Goal: Task Accomplishment & Management: Use online tool/utility

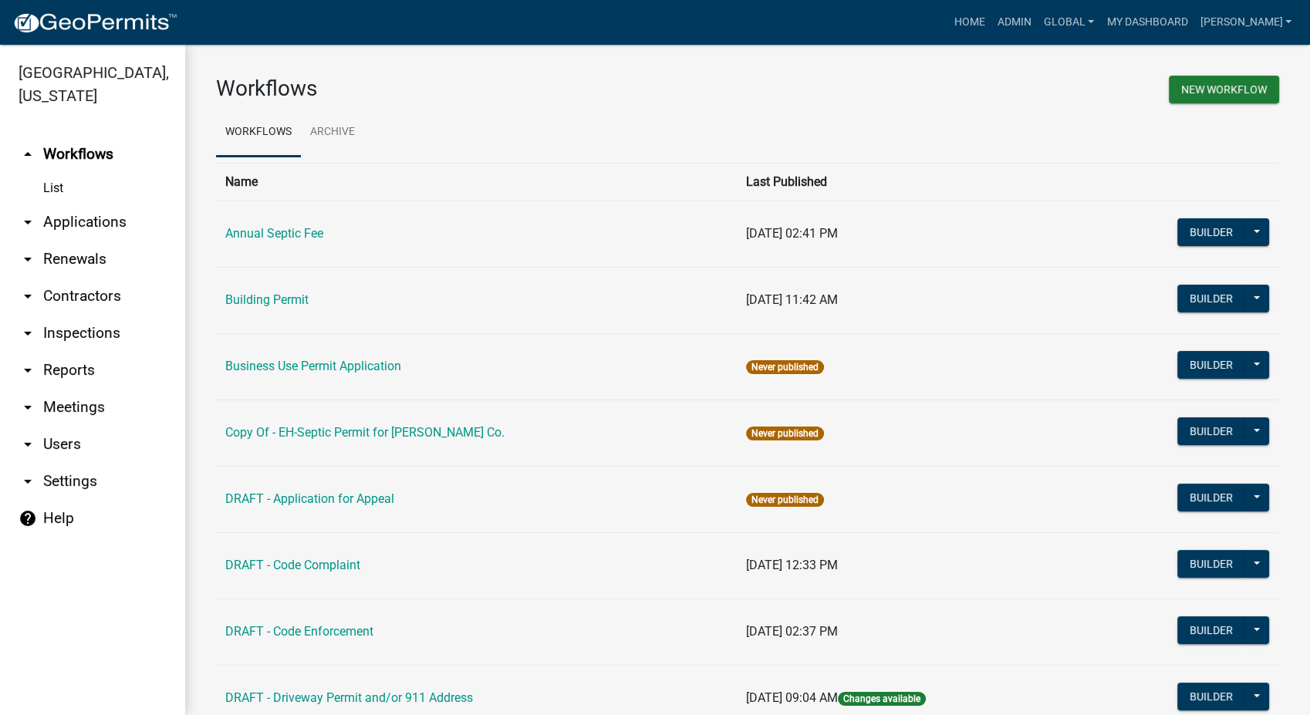
scroll to position [685, 0]
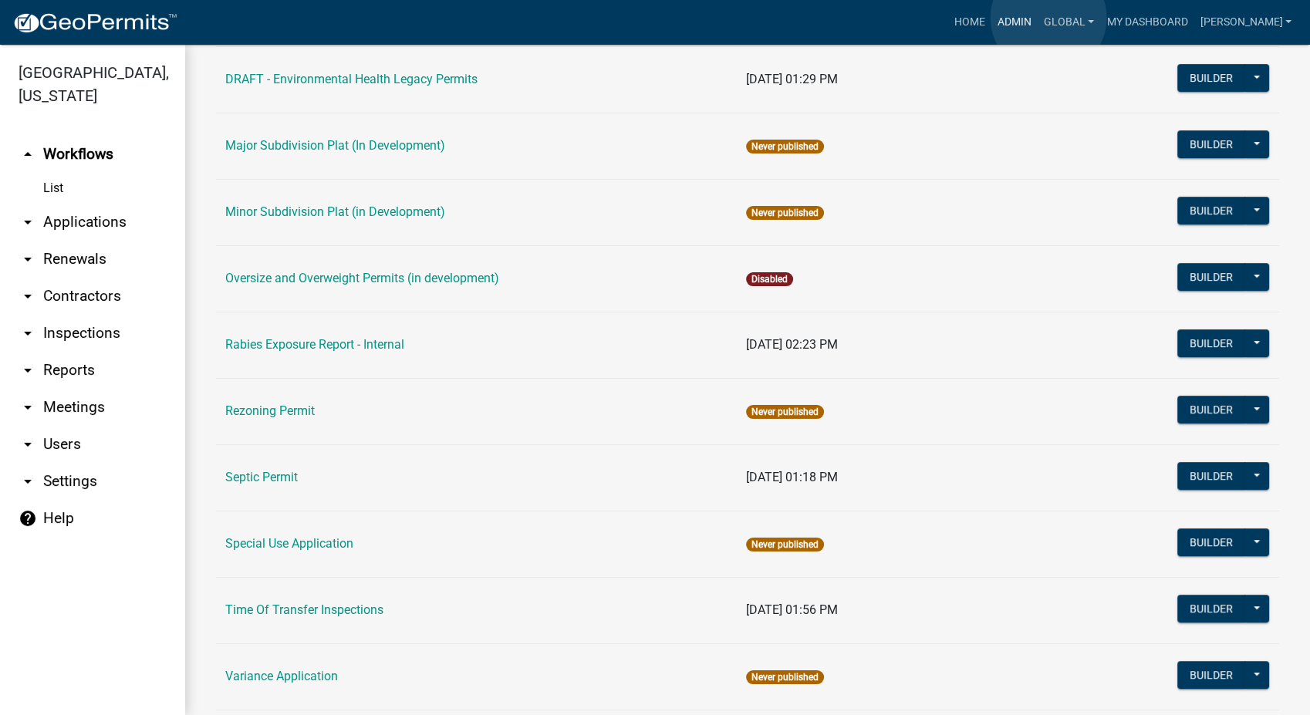
click at [1038, 18] on link "Admin" at bounding box center [1014, 22] width 46 height 29
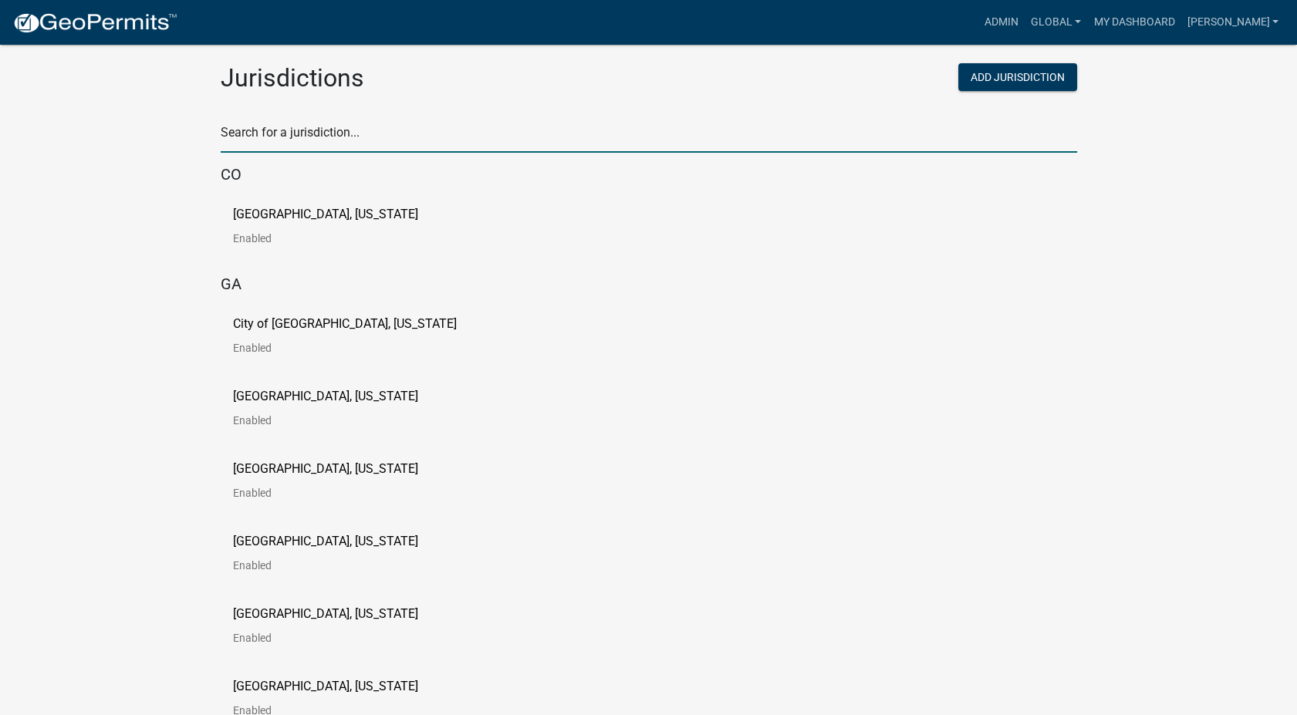
click at [292, 130] on input "text" at bounding box center [649, 137] width 856 height 32
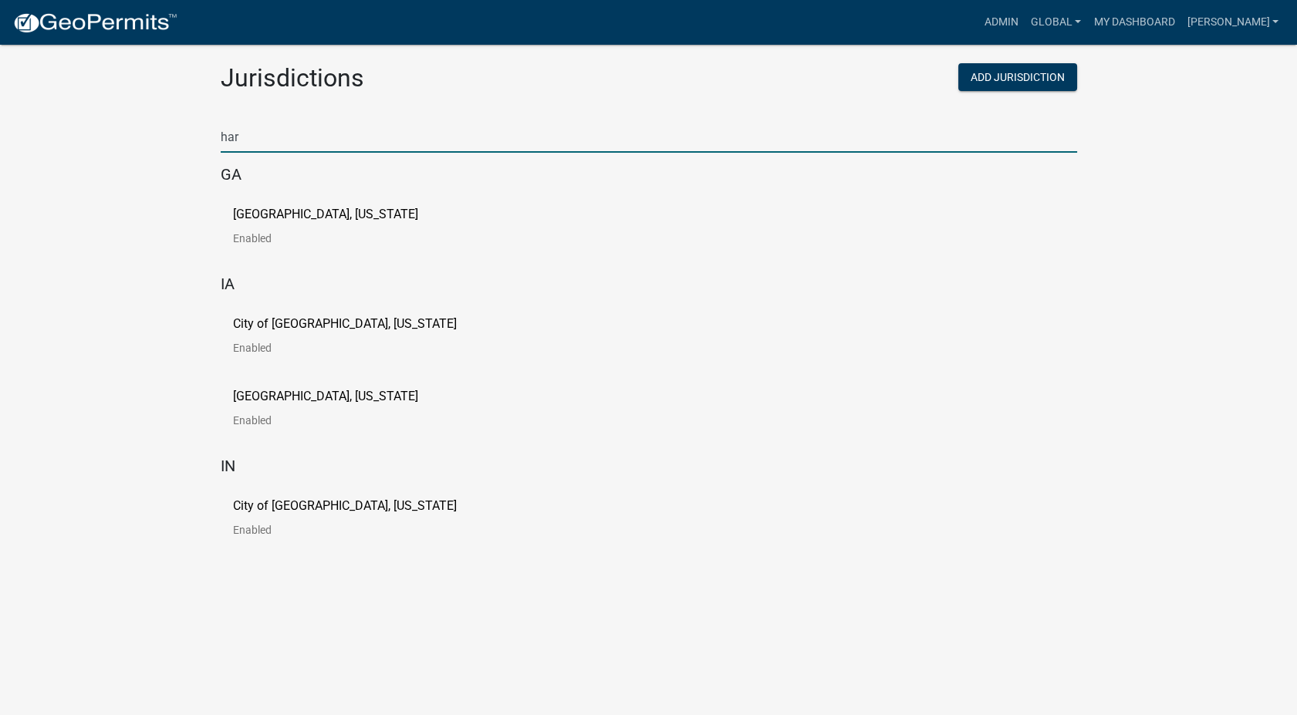
type input "haralson"
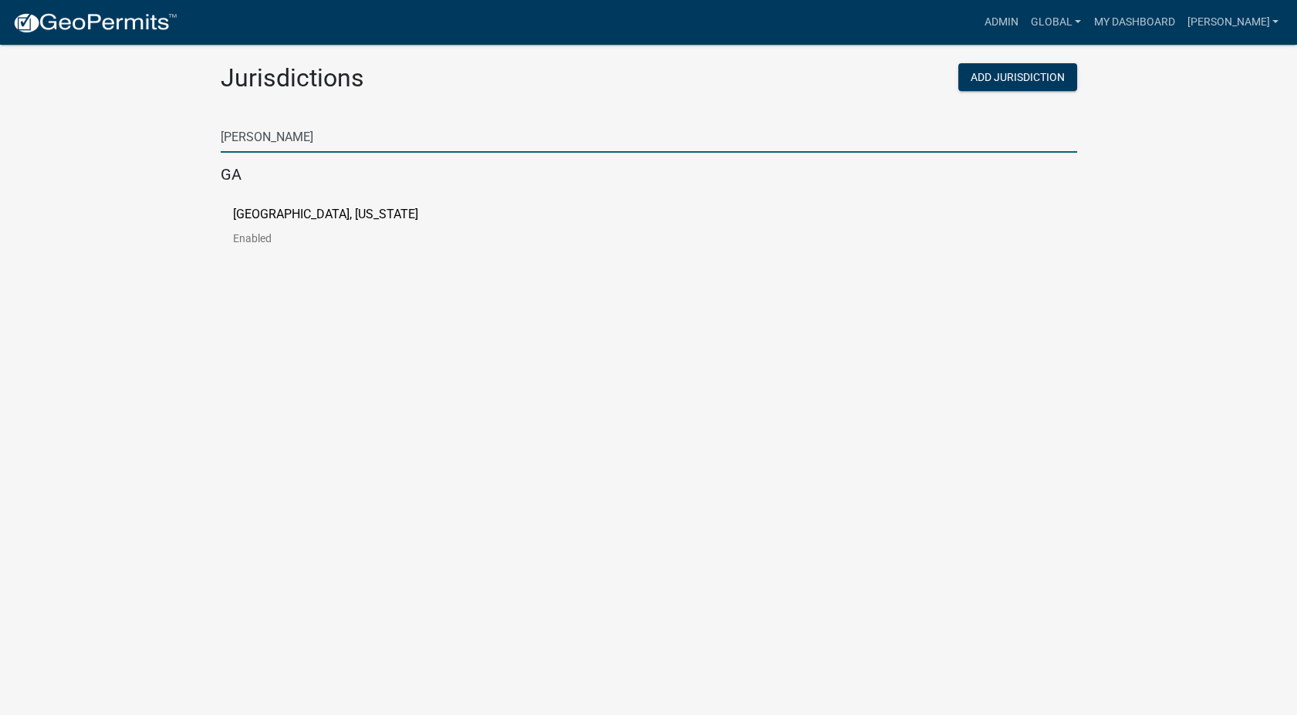
click at [301, 219] on p "[GEOGRAPHIC_DATA], [US_STATE]" at bounding box center [325, 214] width 185 height 12
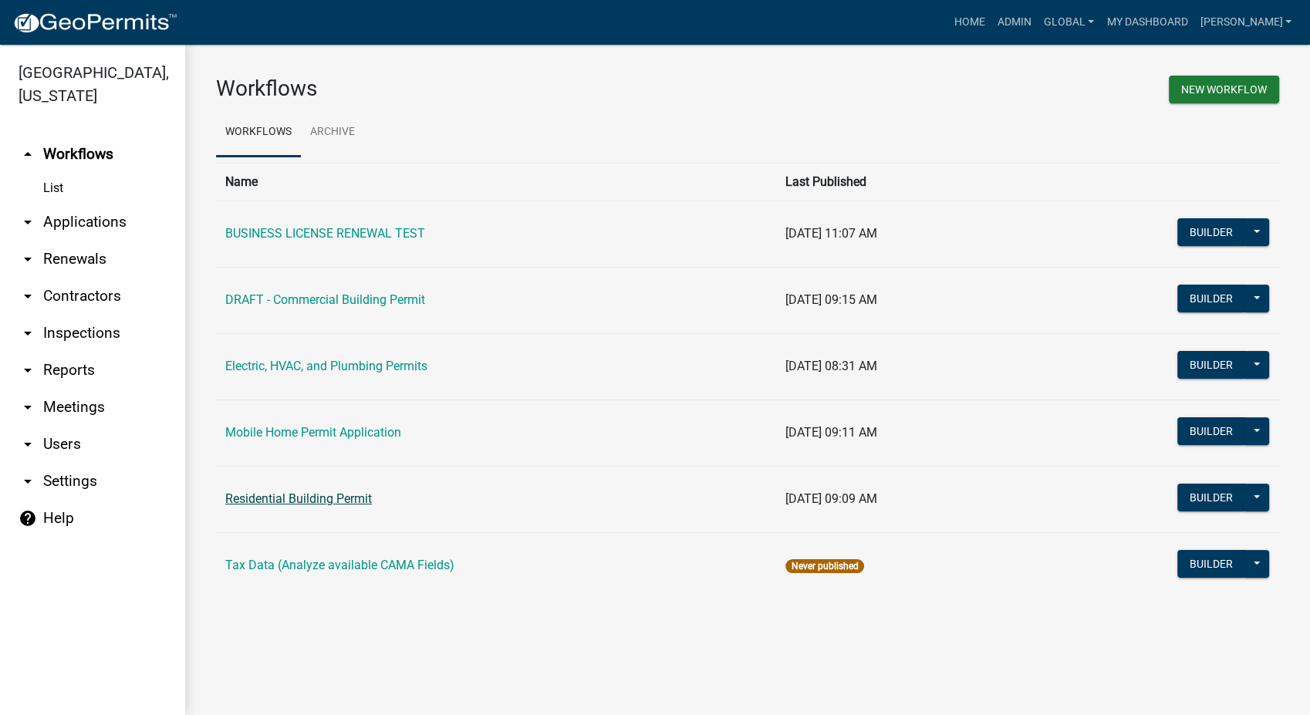
click at [305, 498] on link "Residential Building Permit" at bounding box center [298, 498] width 147 height 15
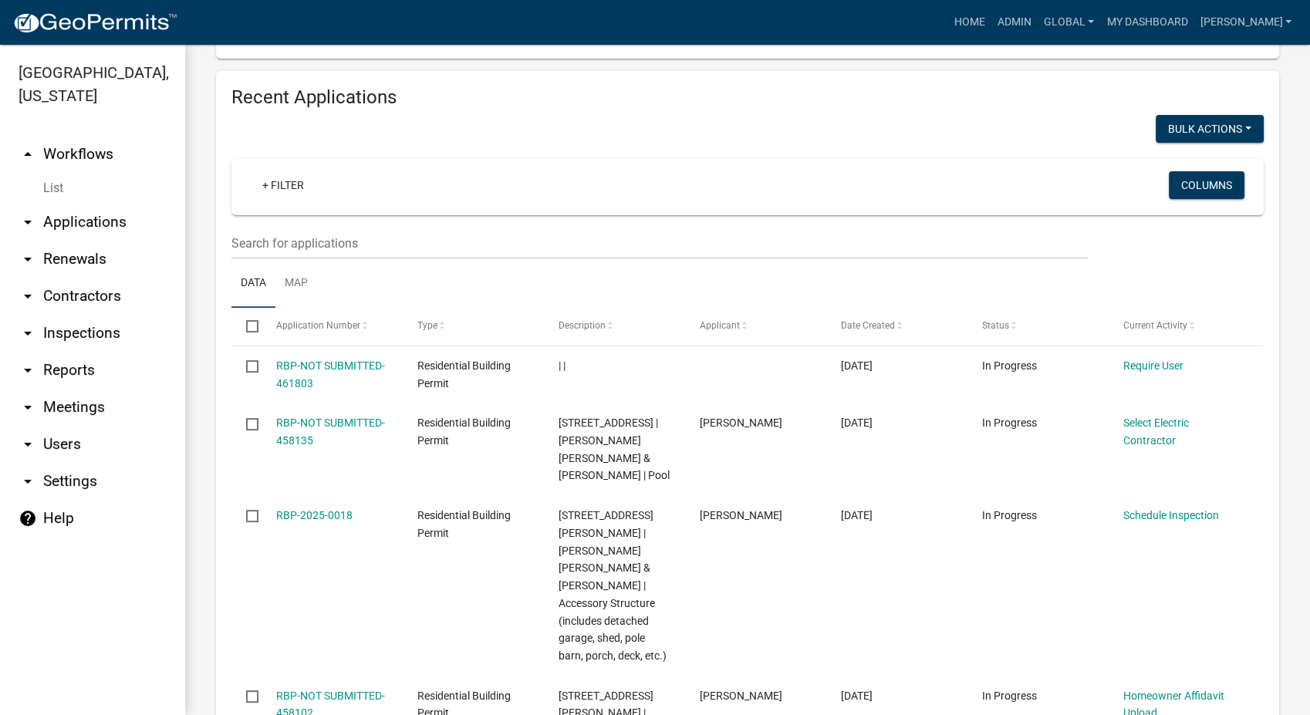
scroll to position [599, 0]
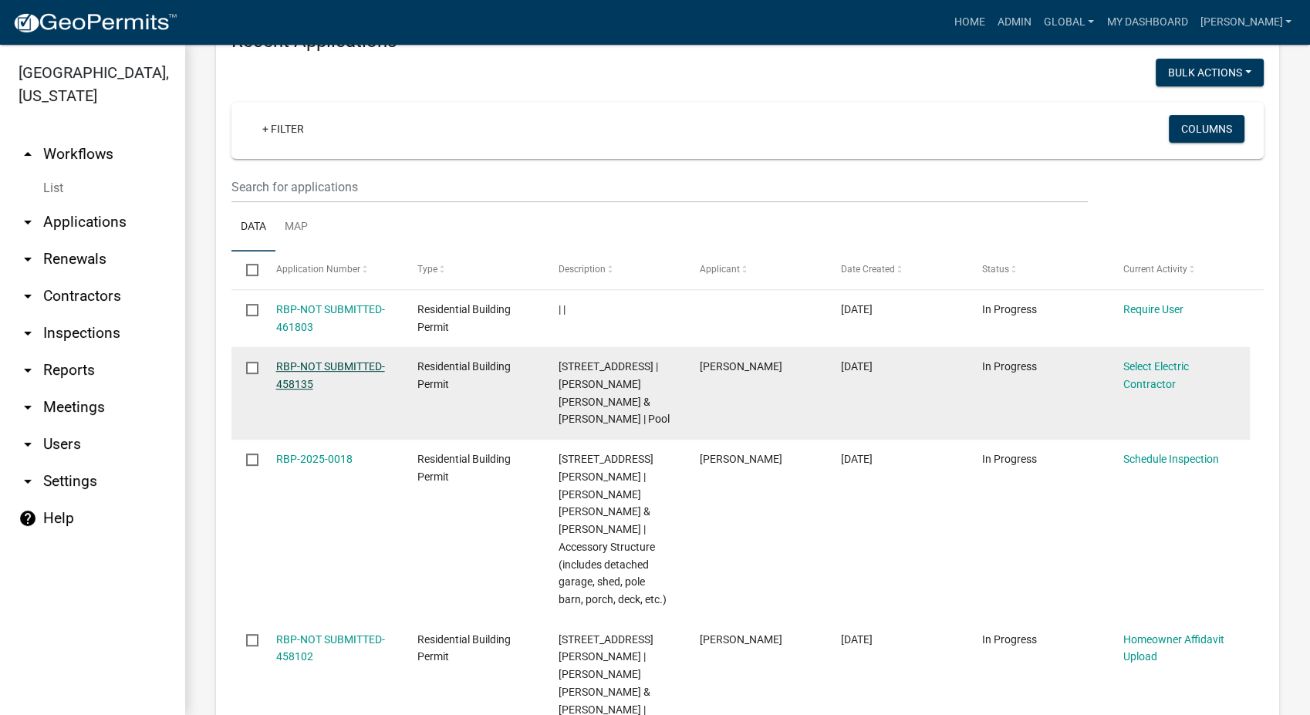
click at [296, 360] on link "RBP-NOT SUBMITTED-458135" at bounding box center [330, 375] width 109 height 30
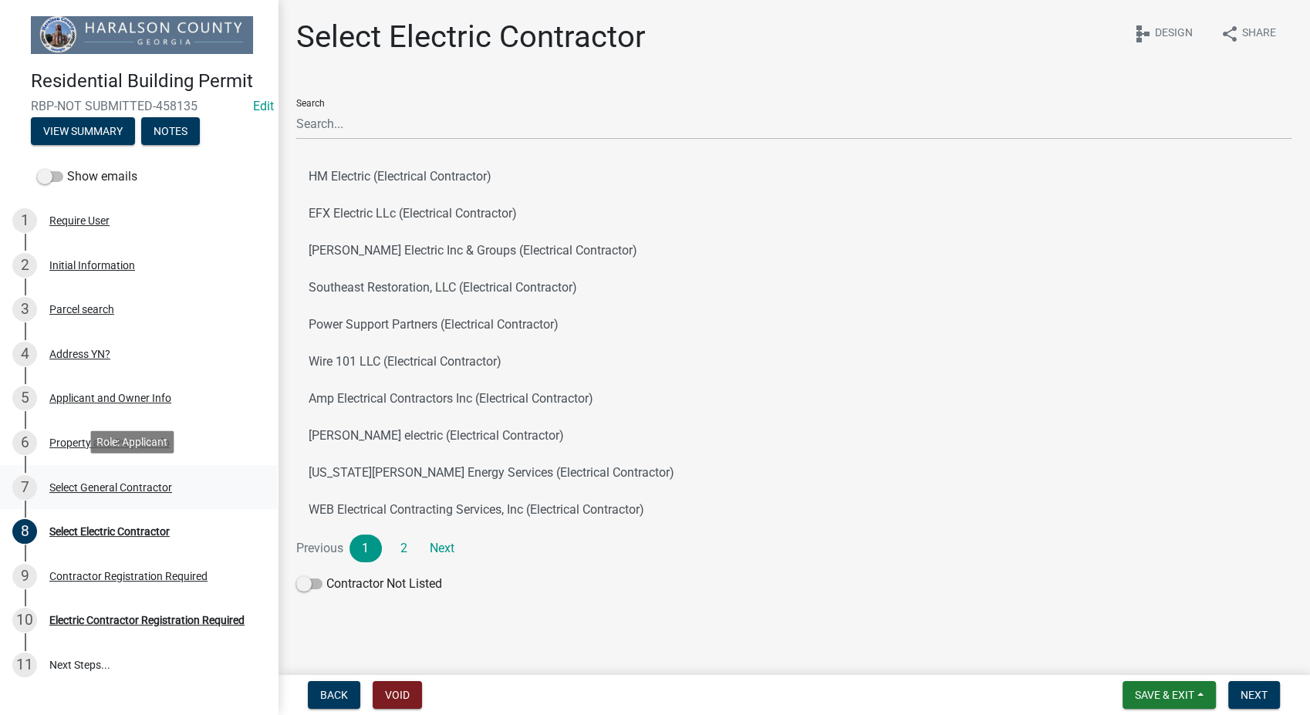
click at [80, 488] on div "Select General Contractor" at bounding box center [110, 487] width 123 height 11
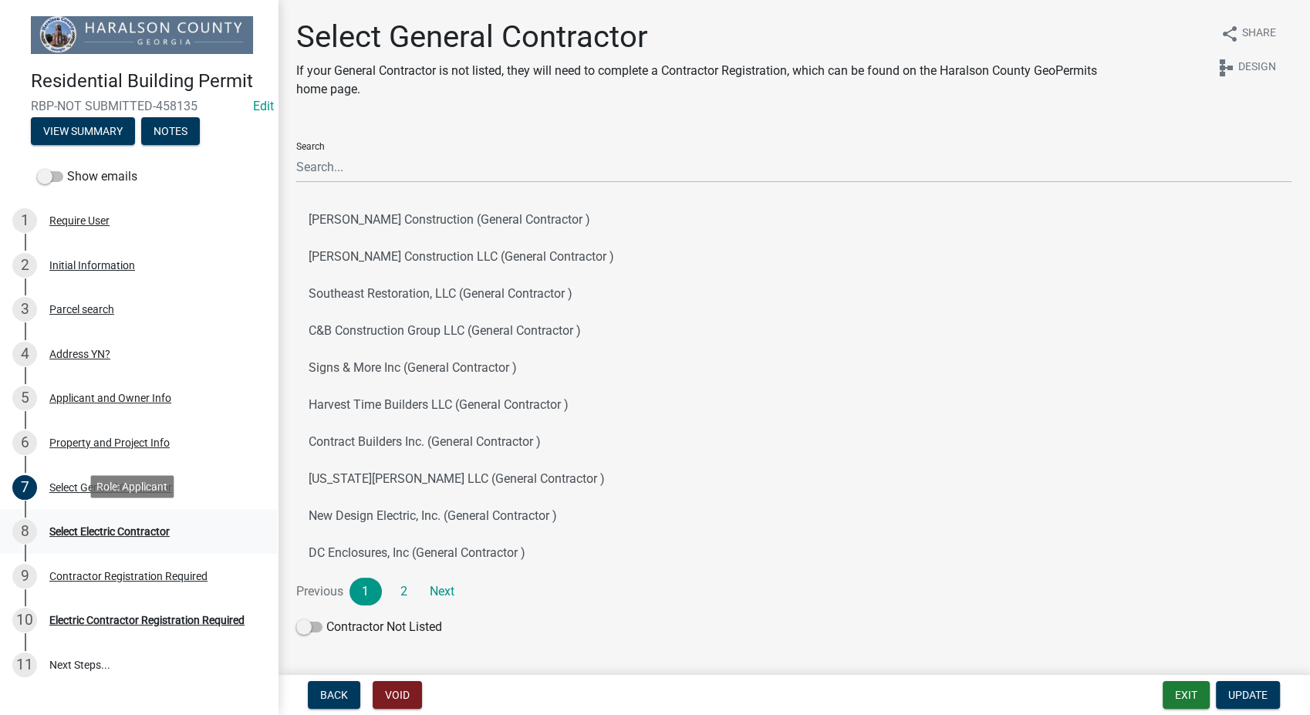
click at [74, 535] on div "8 Select Electric Contractor" at bounding box center [132, 531] width 241 height 25
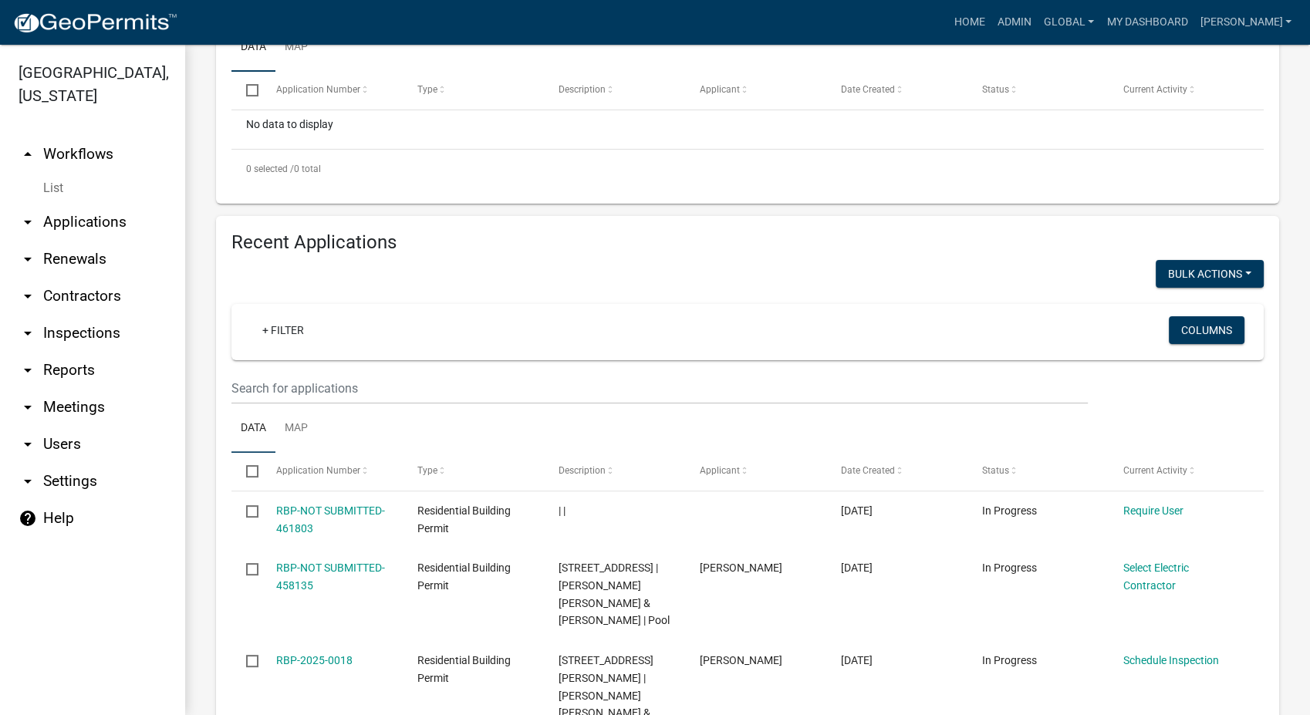
scroll to position [428, 0]
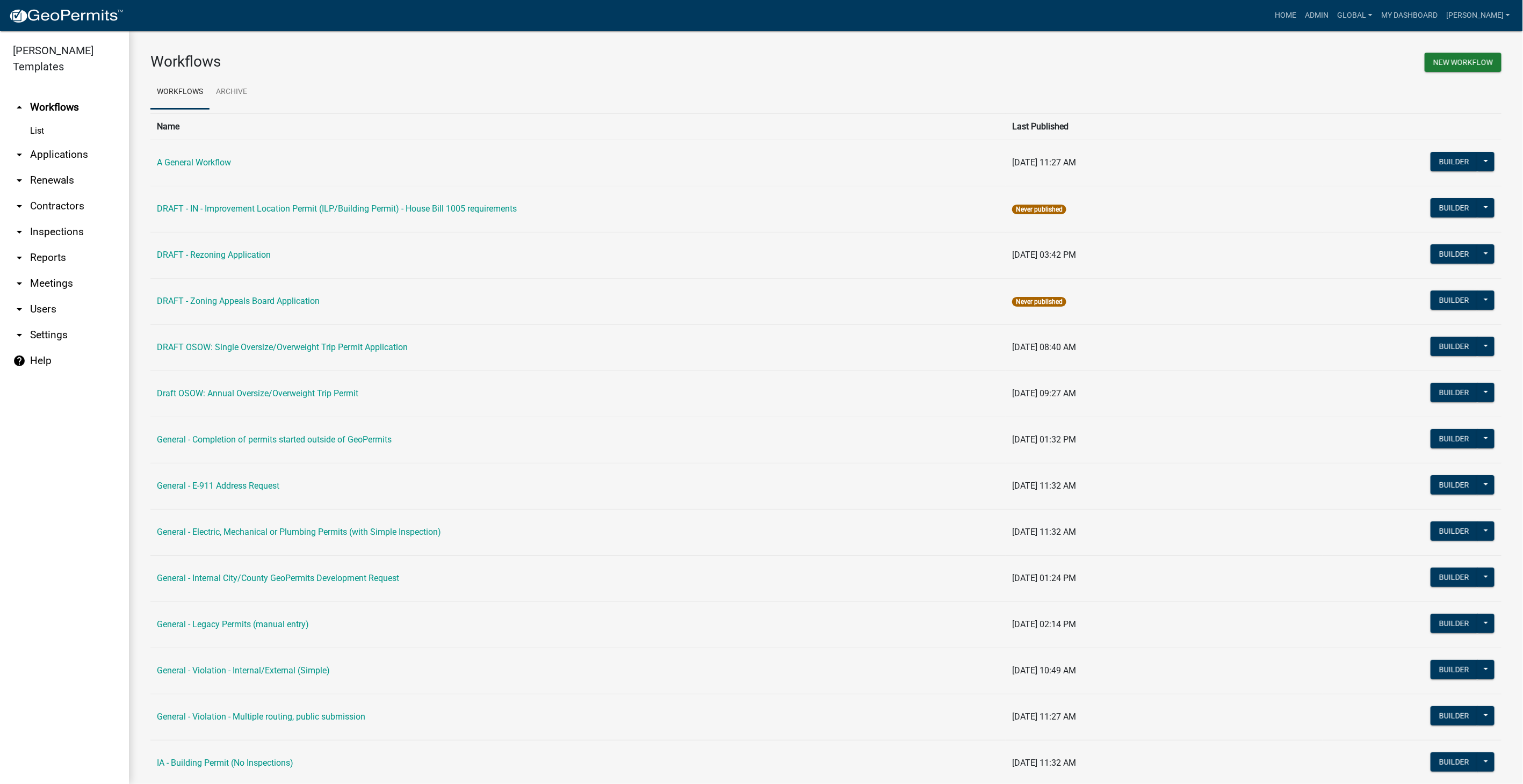
scroll to position [60, 0]
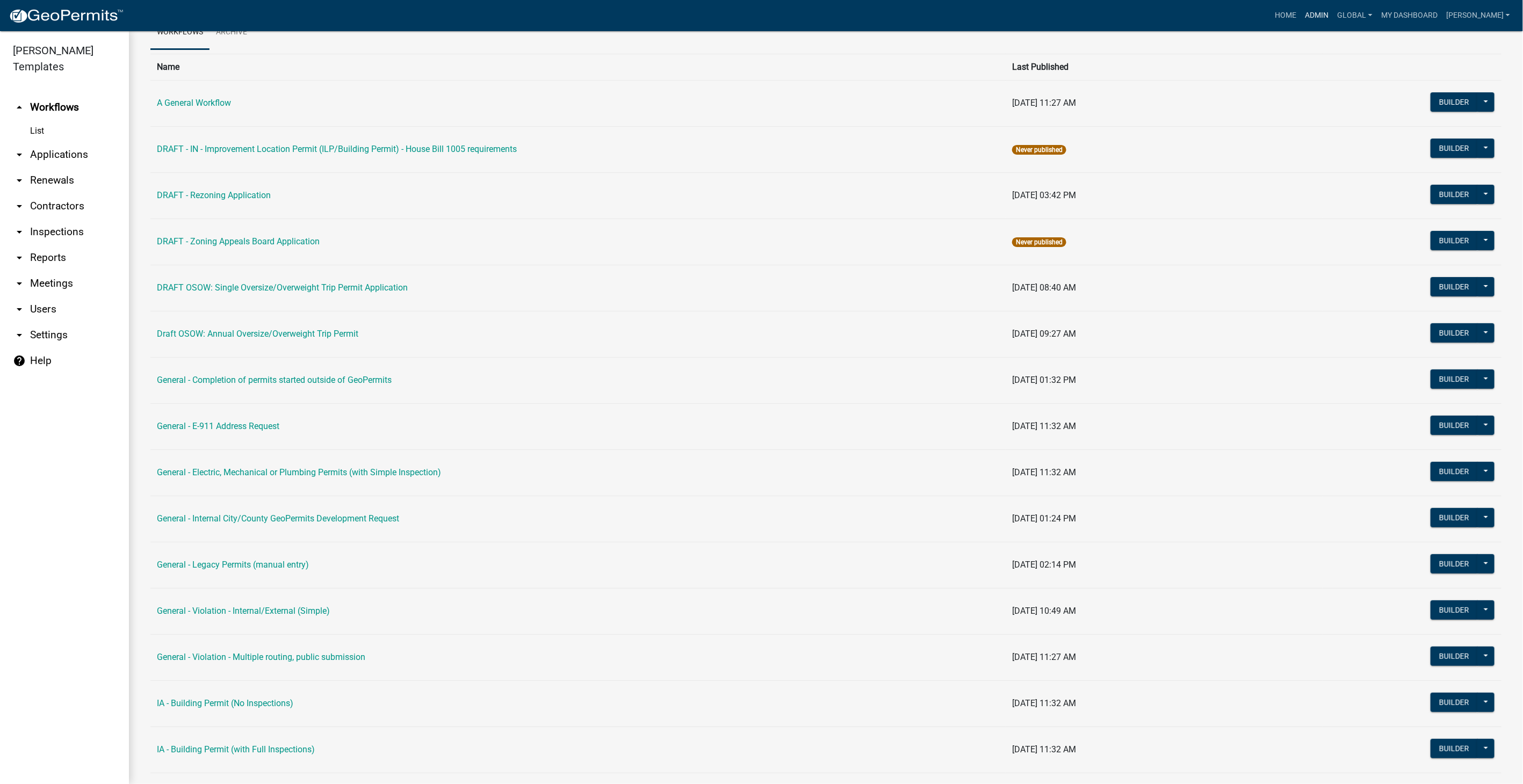
click at [1330, 17] on link "Admin" at bounding box center [1317, 15] width 32 height 20
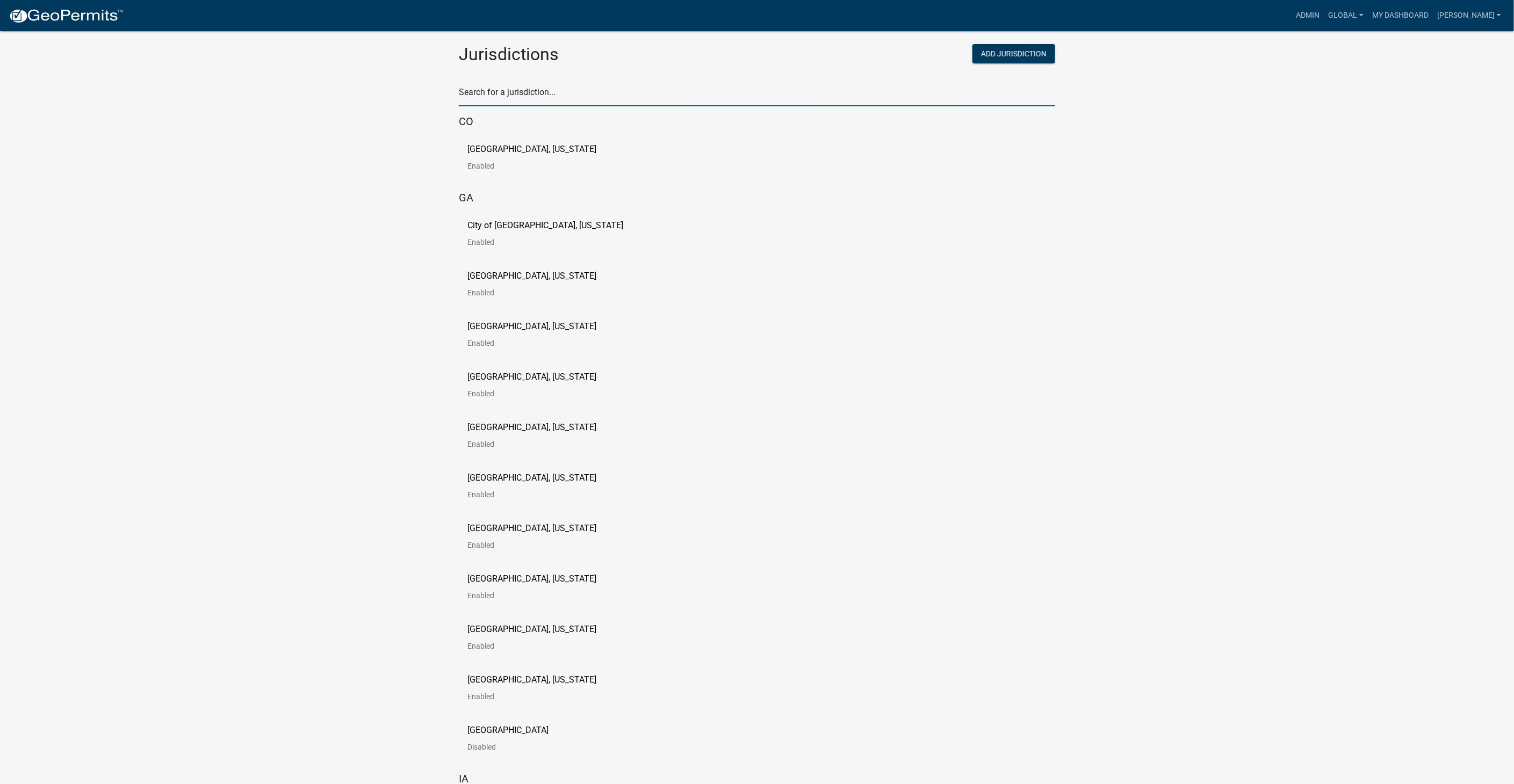
click at [495, 93] on input "text" at bounding box center [757, 95] width 596 height 22
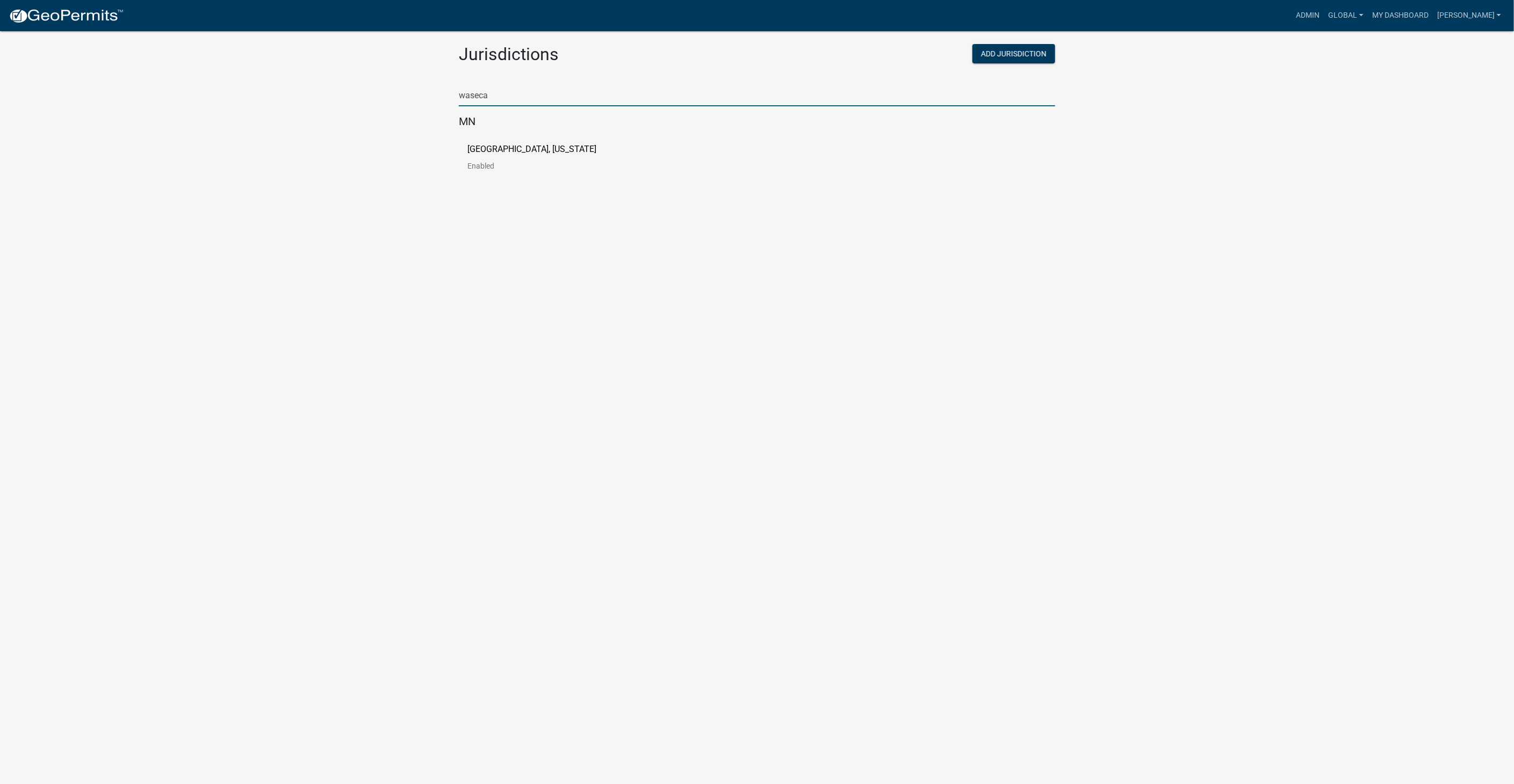
type input "waseca"
click at [495, 150] on p "[GEOGRAPHIC_DATA], [US_STATE]" at bounding box center [531, 149] width 129 height 8
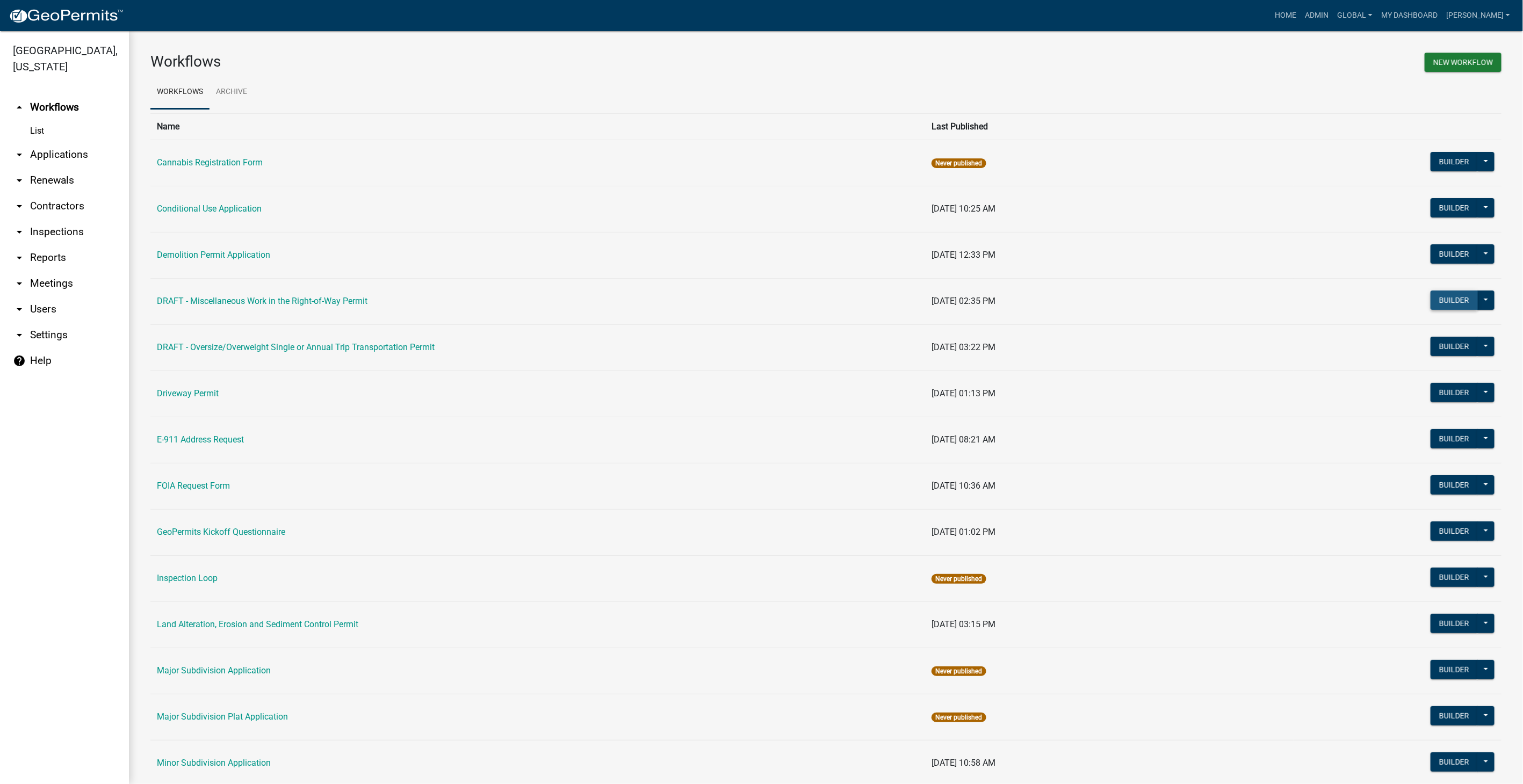
click at [1430, 298] on button "Builder" at bounding box center [1454, 300] width 47 height 19
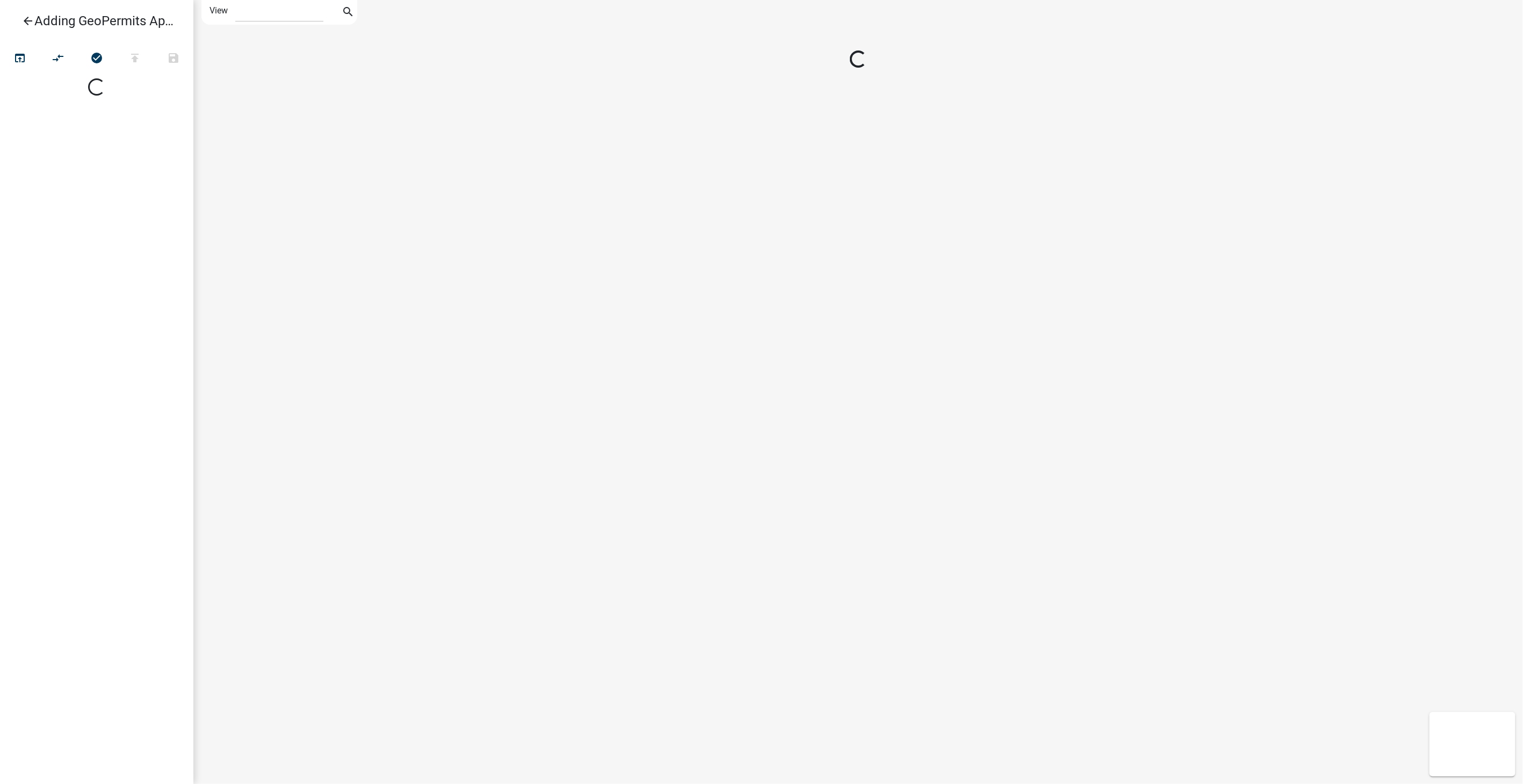
select select "1"
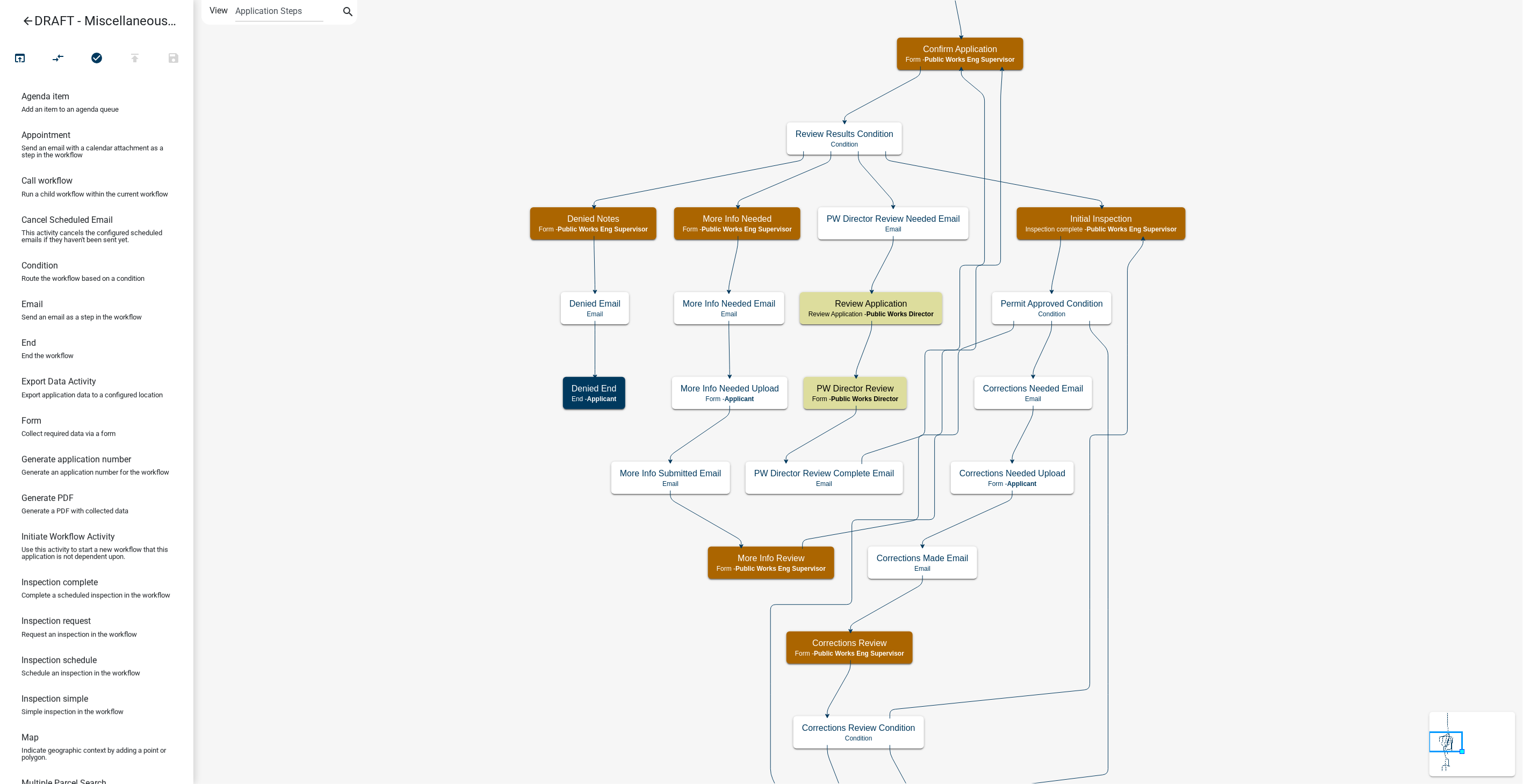
click at [26, 22] on icon "arrow_back" at bounding box center [28, 22] width 13 height 15
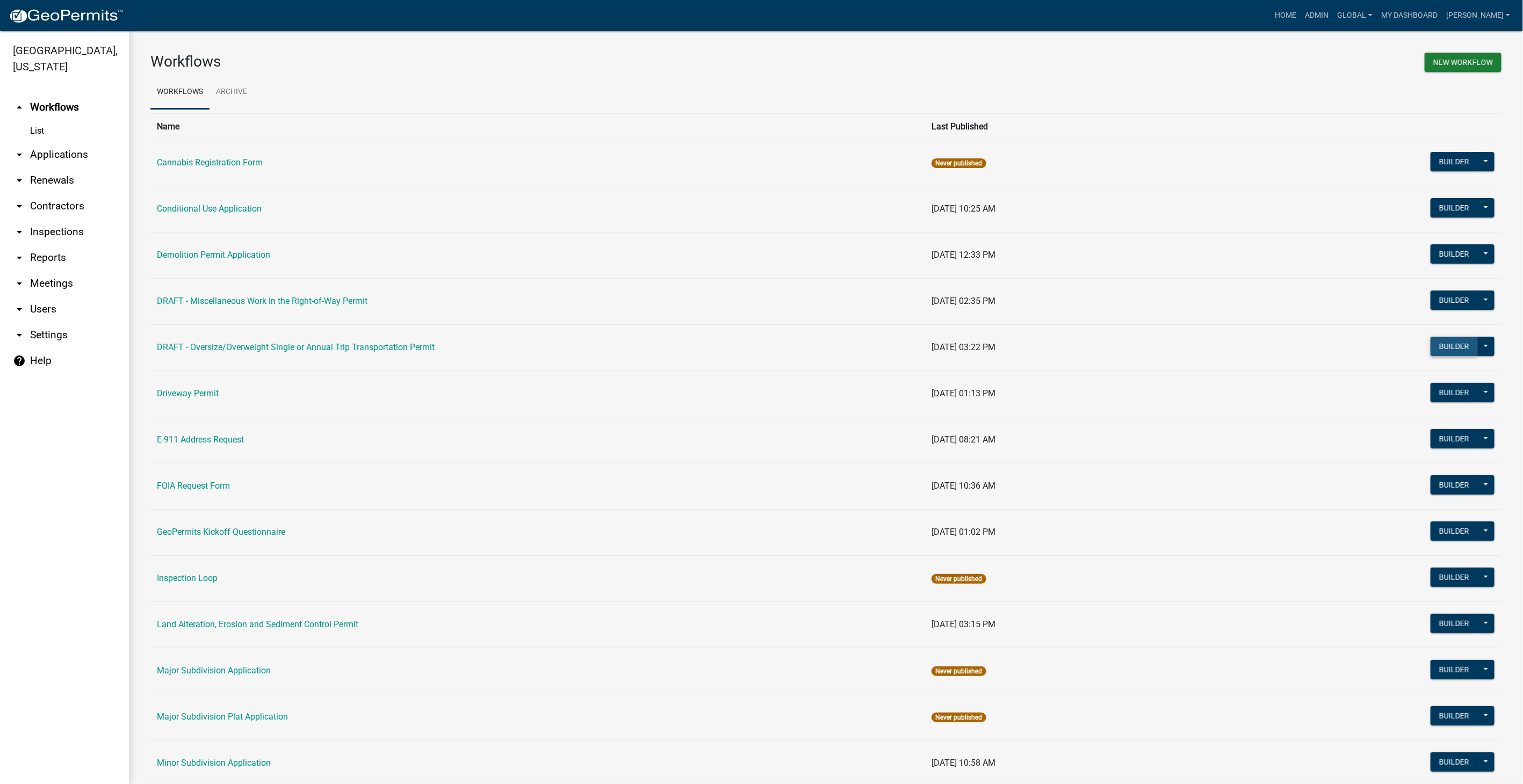
click at [1439, 350] on button "Builder" at bounding box center [1454, 347] width 47 height 19
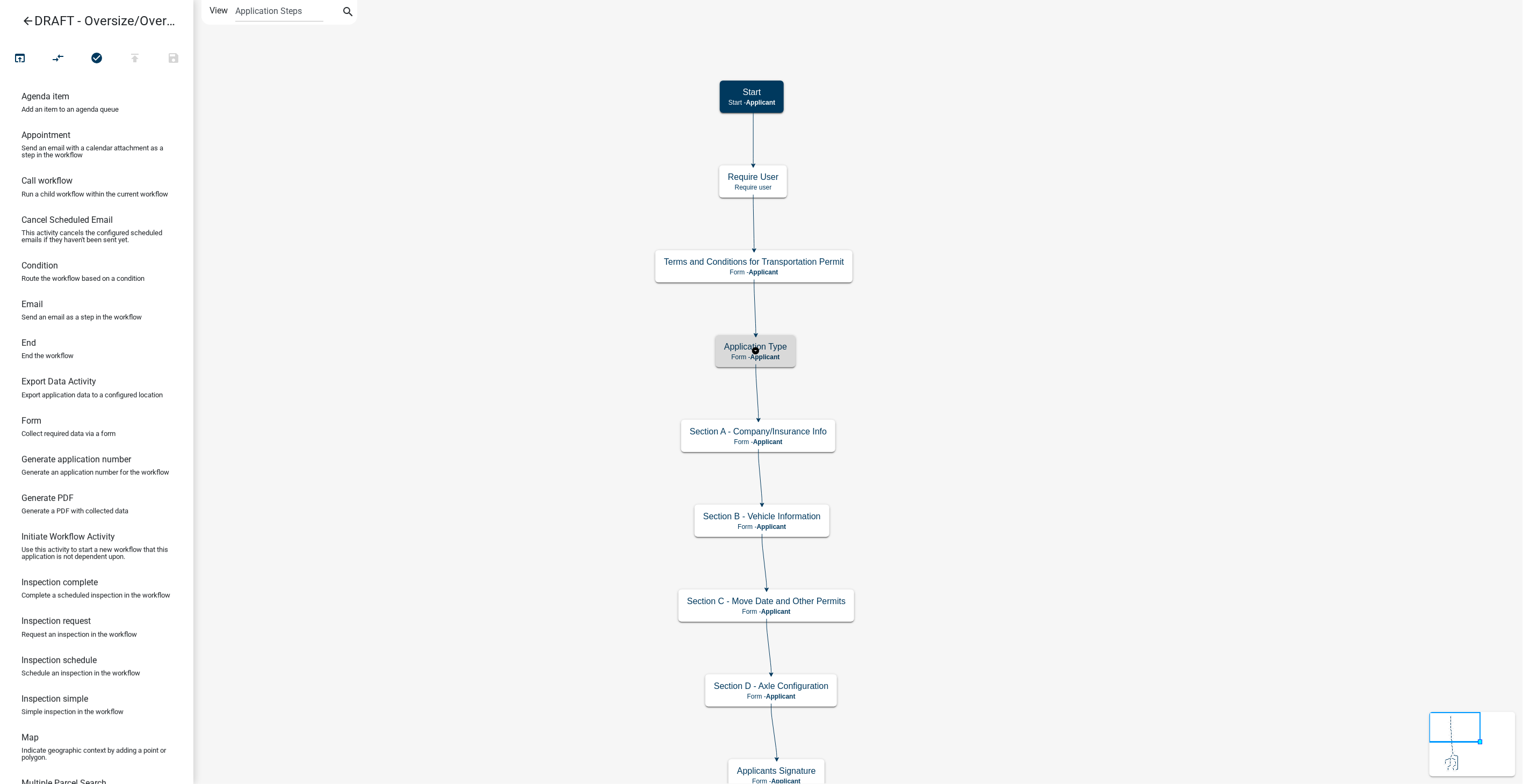
click at [761, 349] on h5 "Application Type" at bounding box center [756, 347] width 63 height 10
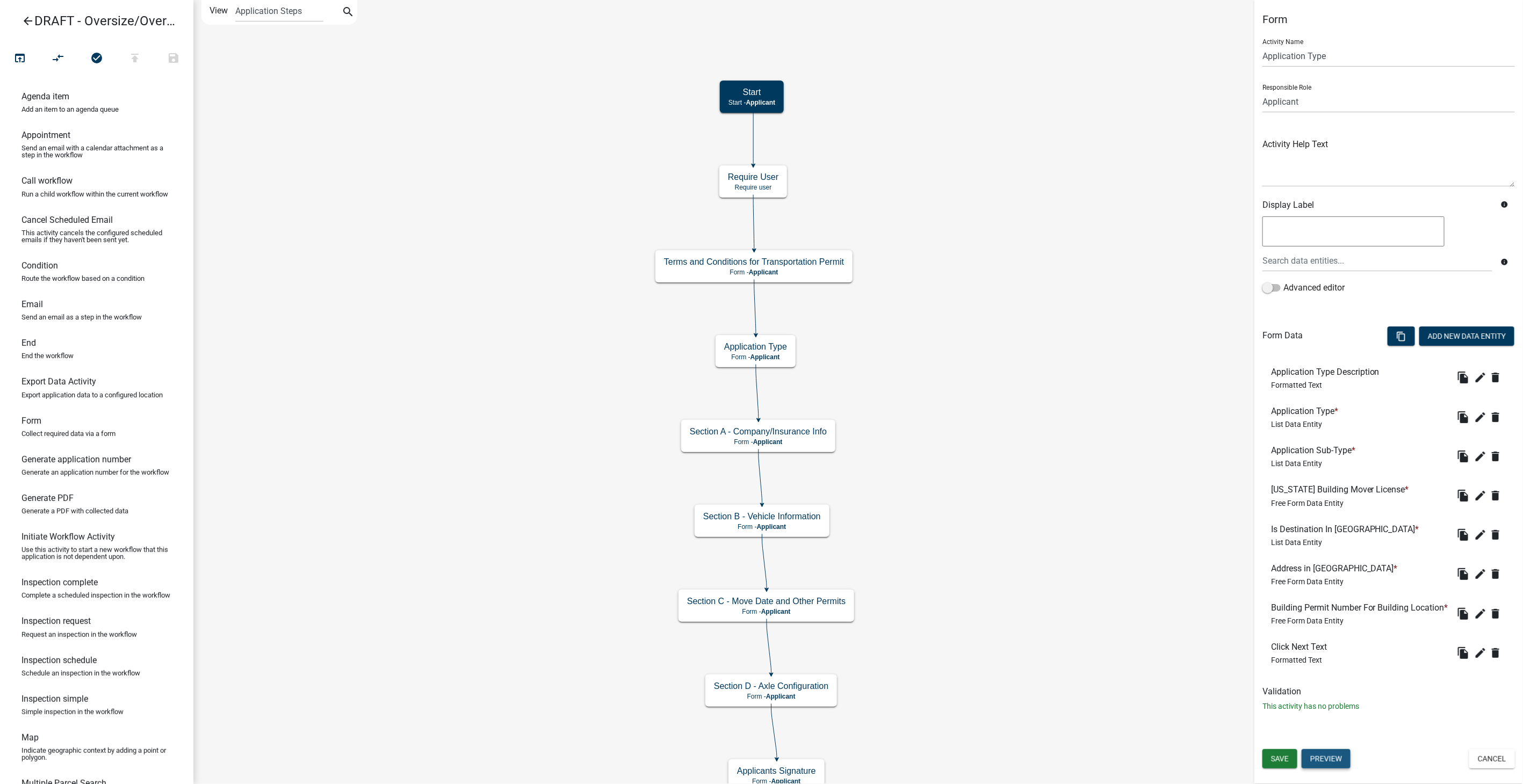
click at [1318, 752] on button "Preview" at bounding box center [1326, 759] width 49 height 19
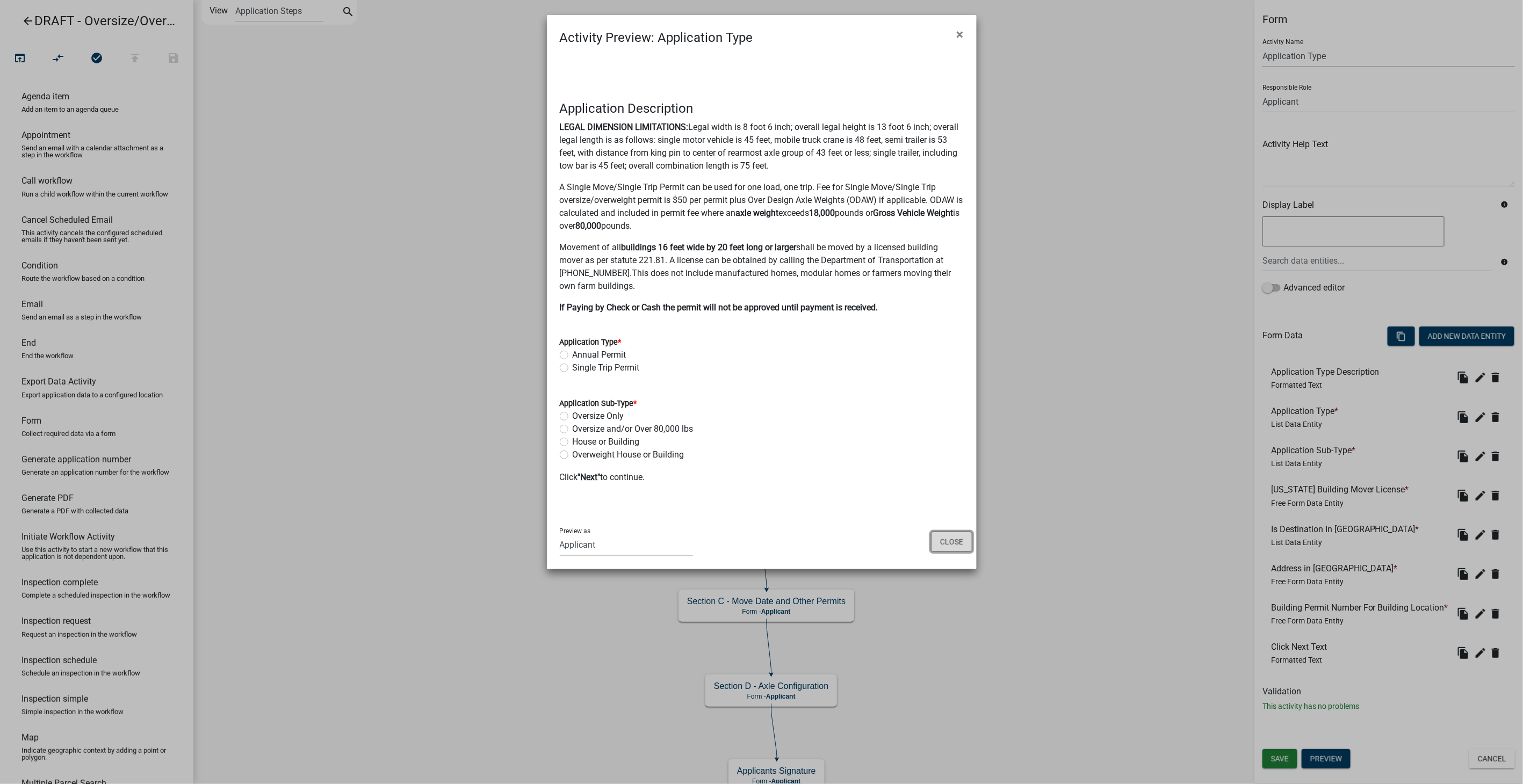
click at [946, 547] on button "Close" at bounding box center [951, 542] width 41 height 20
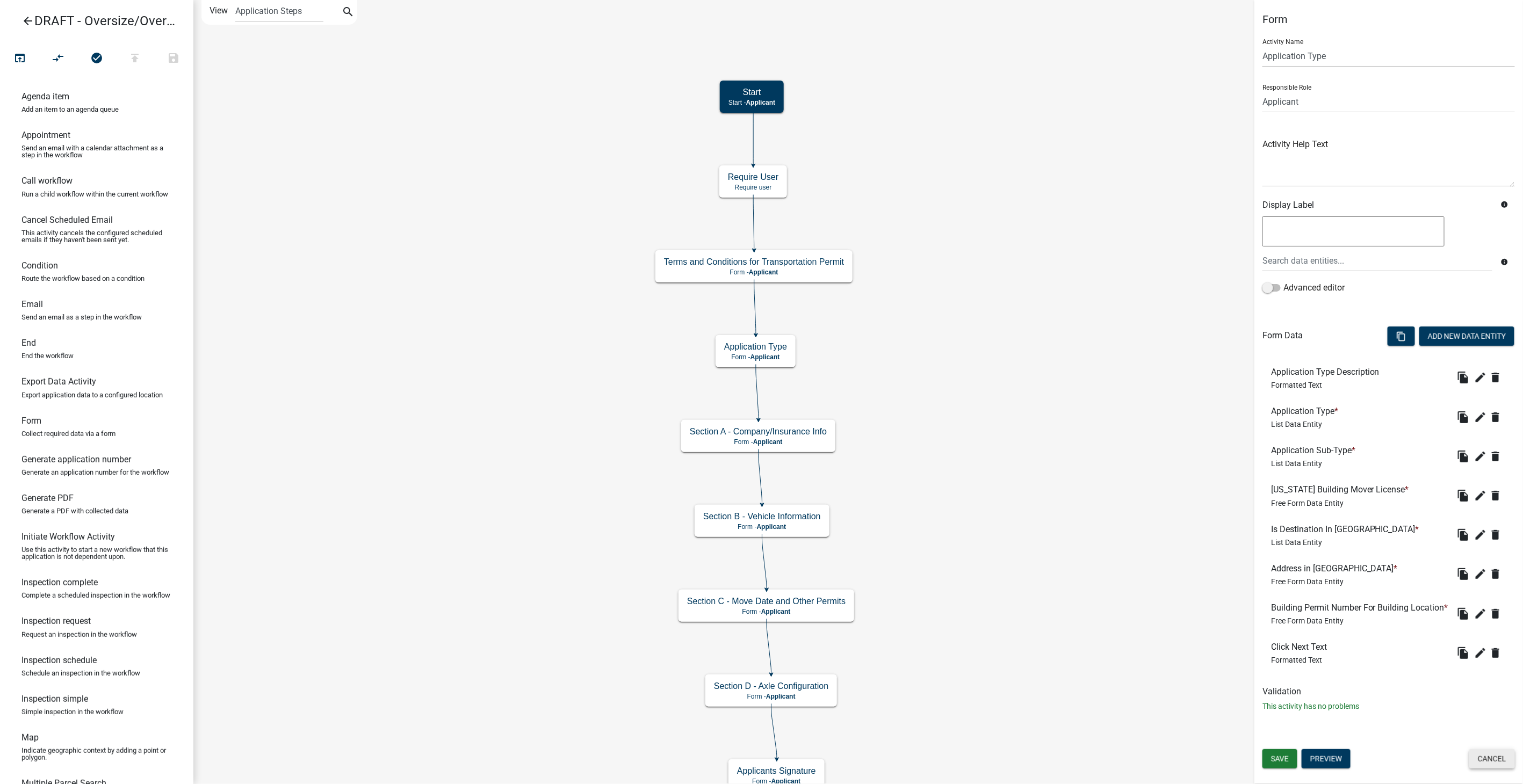
click at [1483, 755] on button "Cancel" at bounding box center [1492, 759] width 46 height 19
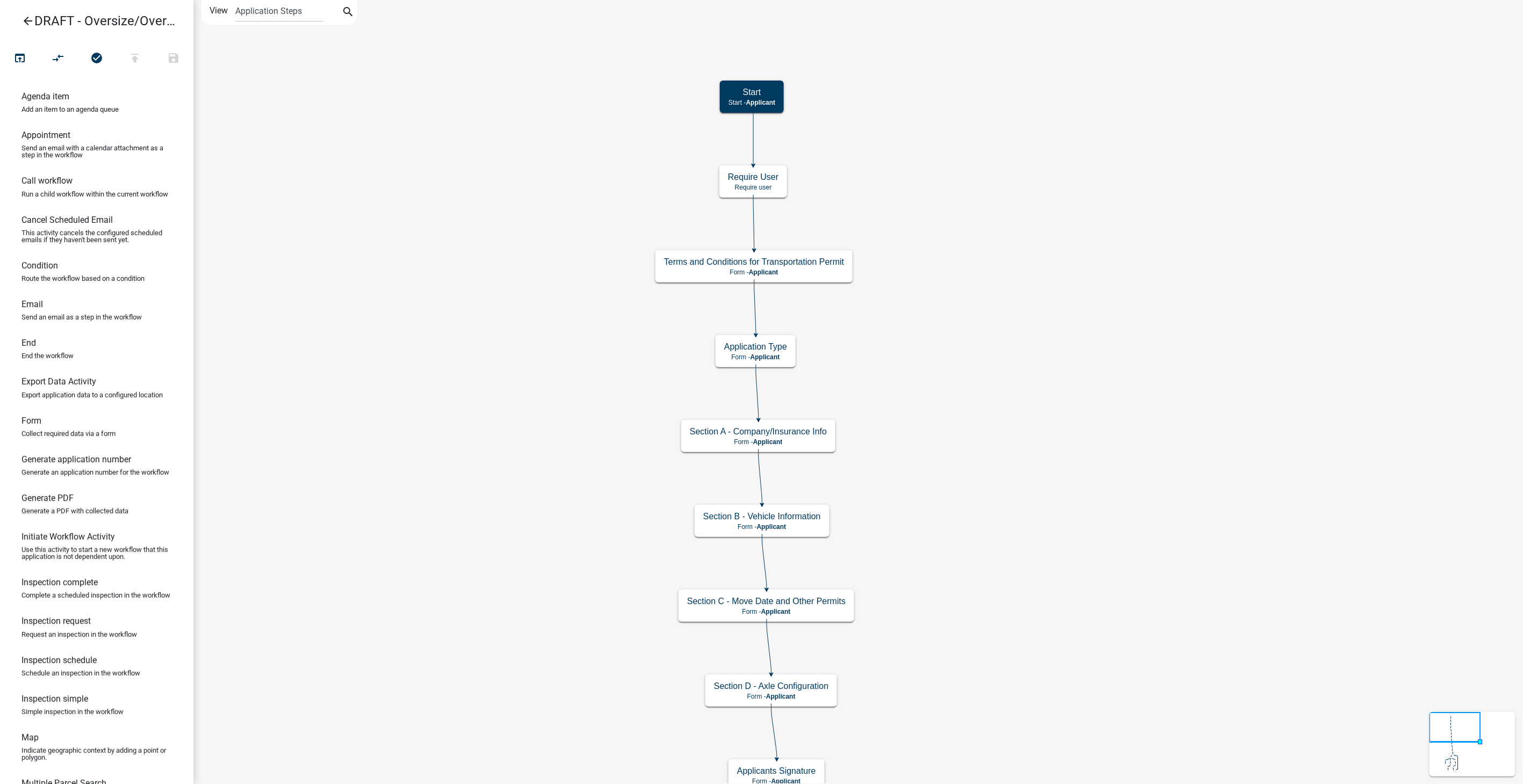
click at [29, 22] on icon "arrow_back" at bounding box center [28, 22] width 13 height 15
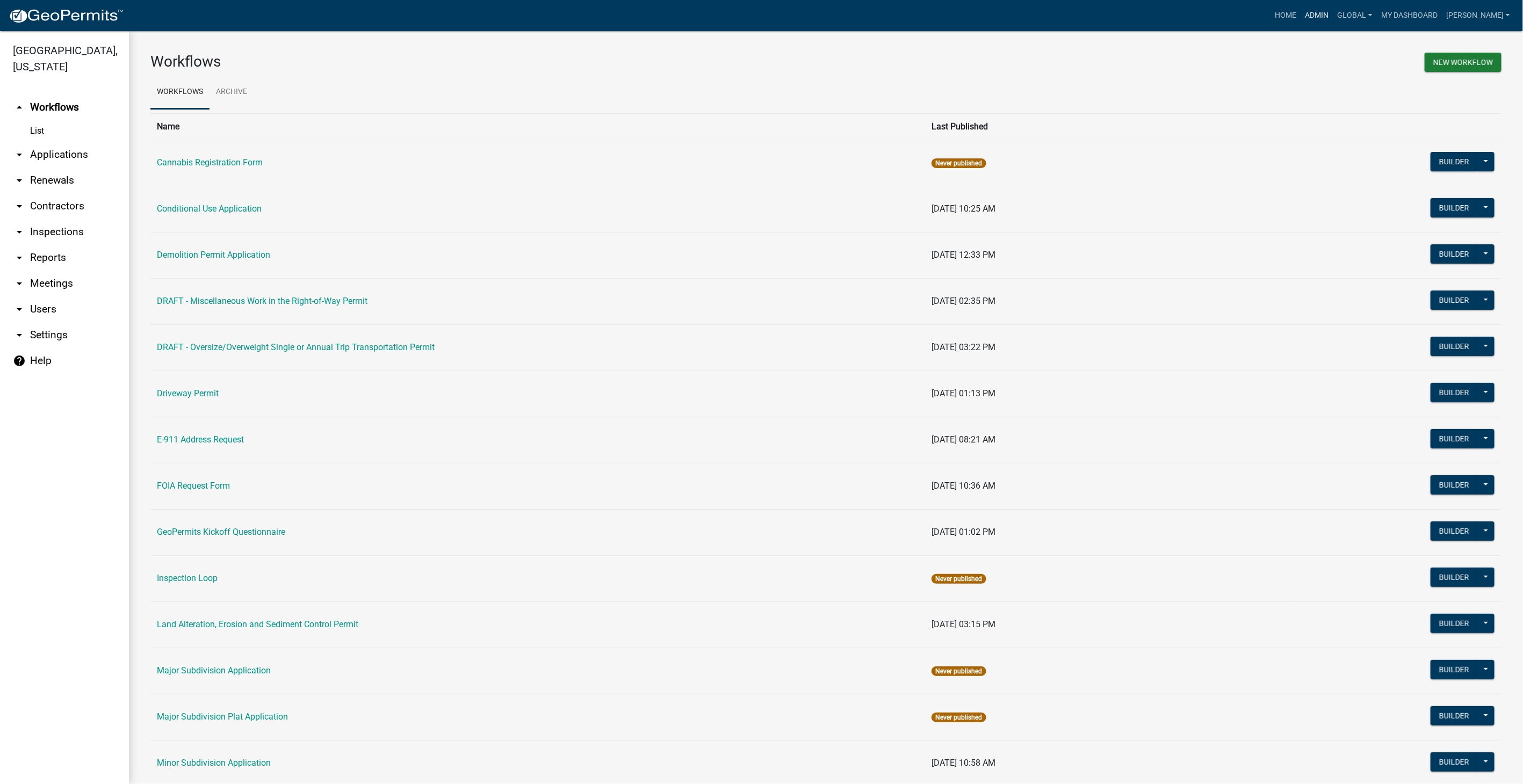
click at [1327, 9] on link "Admin" at bounding box center [1317, 15] width 32 height 20
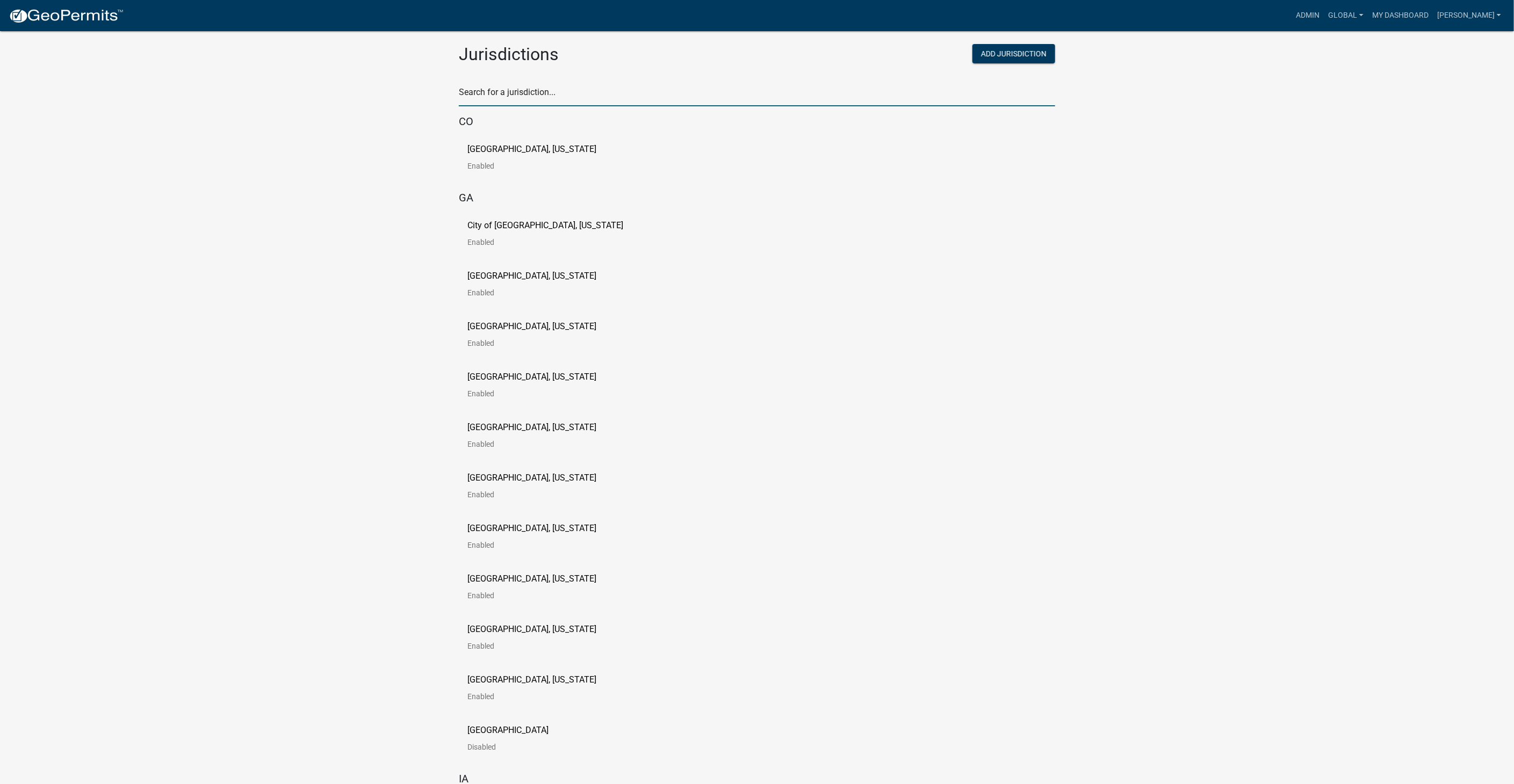
click at [509, 100] on input "text" at bounding box center [757, 95] width 596 height 22
type input "[PERSON_NAME]"
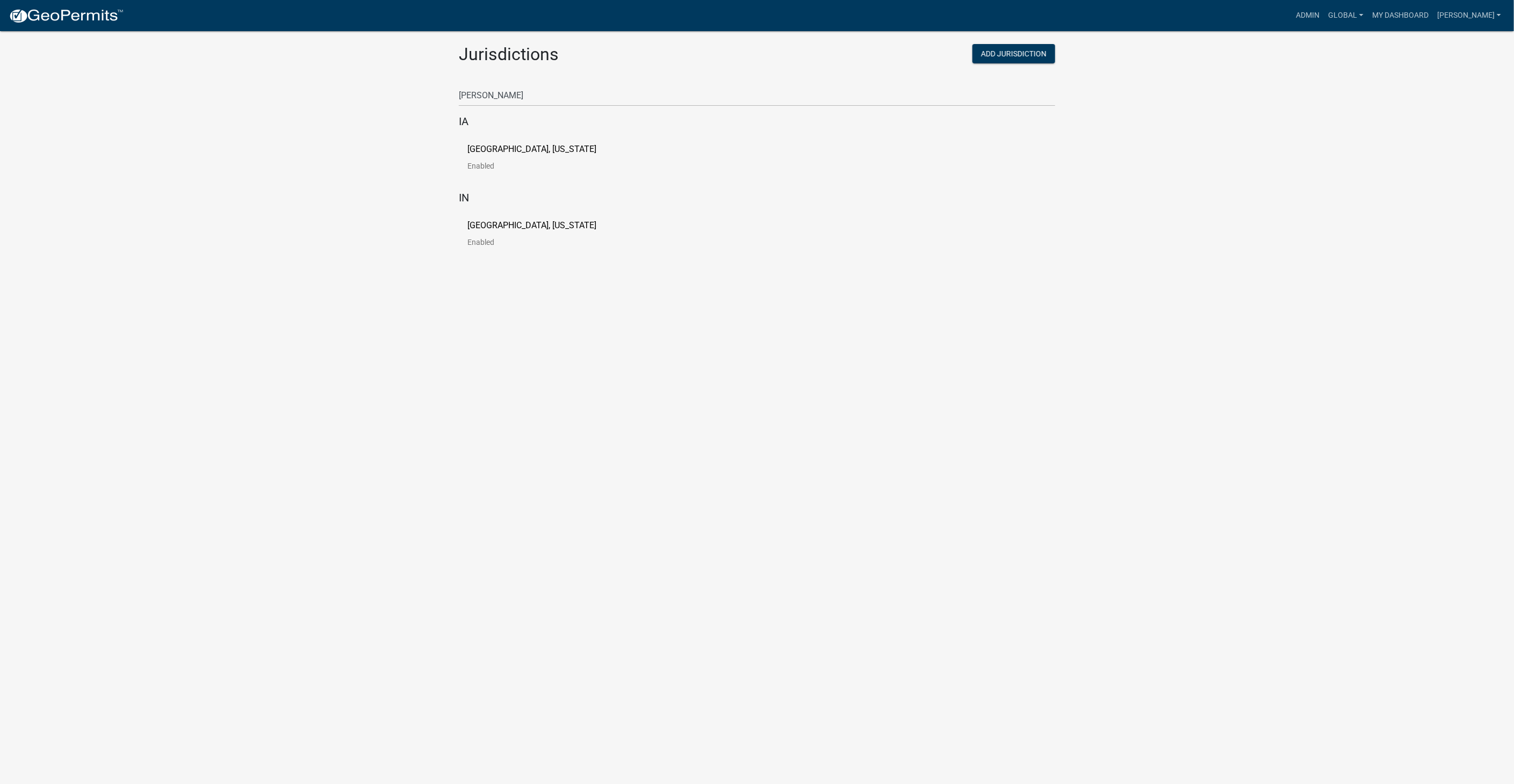
click at [505, 148] on p "[GEOGRAPHIC_DATA], [US_STATE]" at bounding box center [531, 149] width 129 height 8
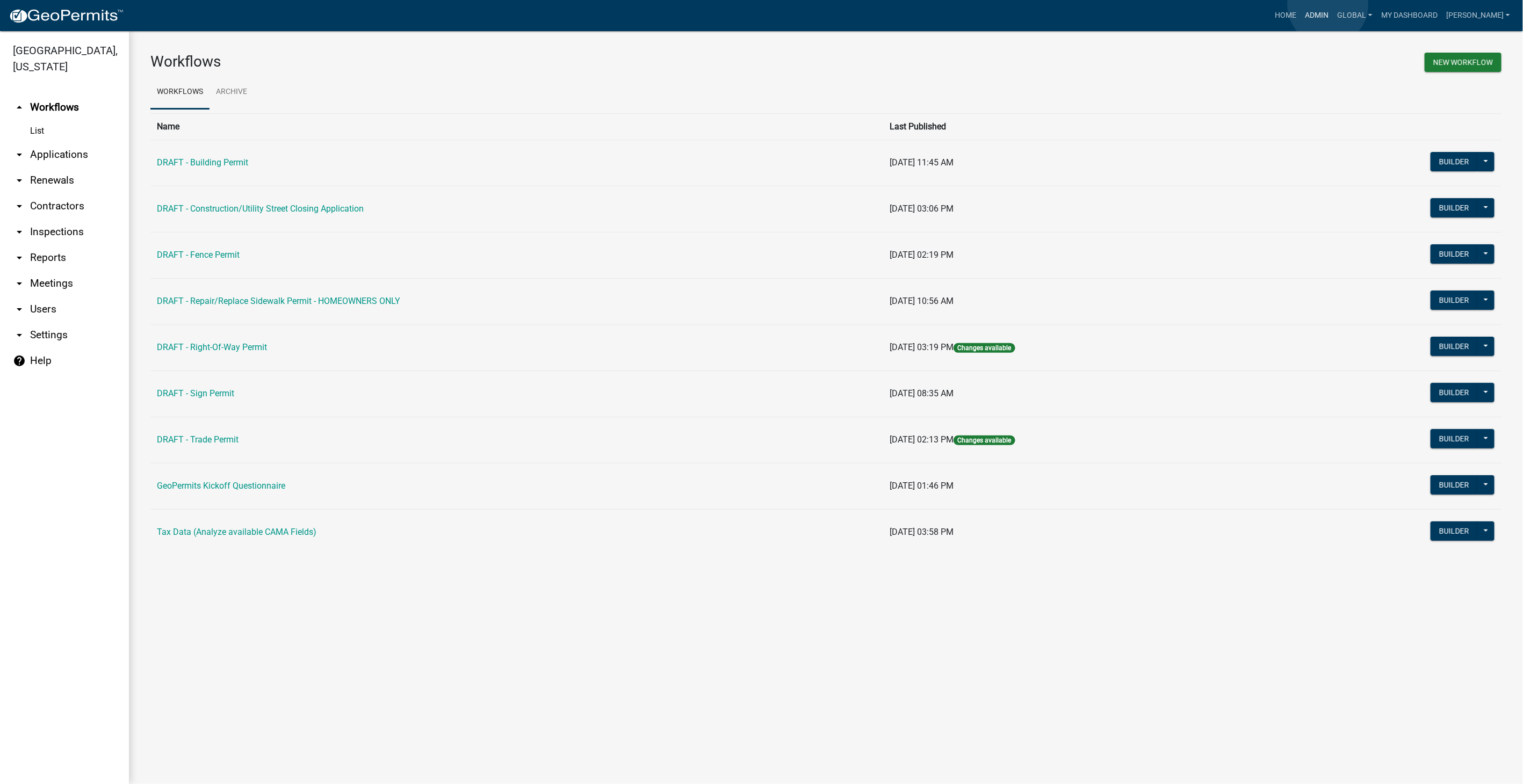
click at [1328, 6] on link "Admin" at bounding box center [1317, 15] width 32 height 20
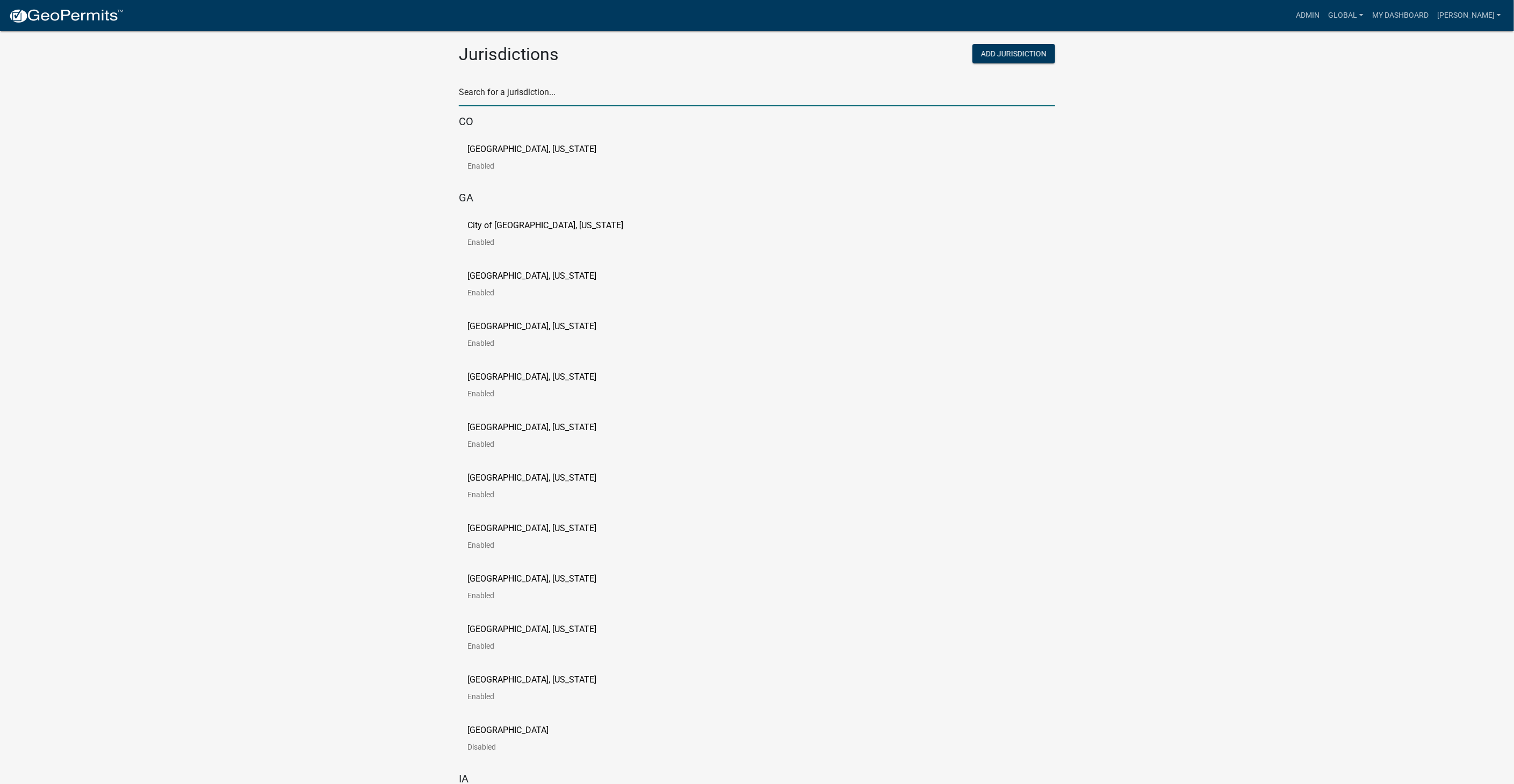
click at [533, 86] on input "text" at bounding box center [757, 95] width 596 height 22
type input "[PERSON_NAME]"
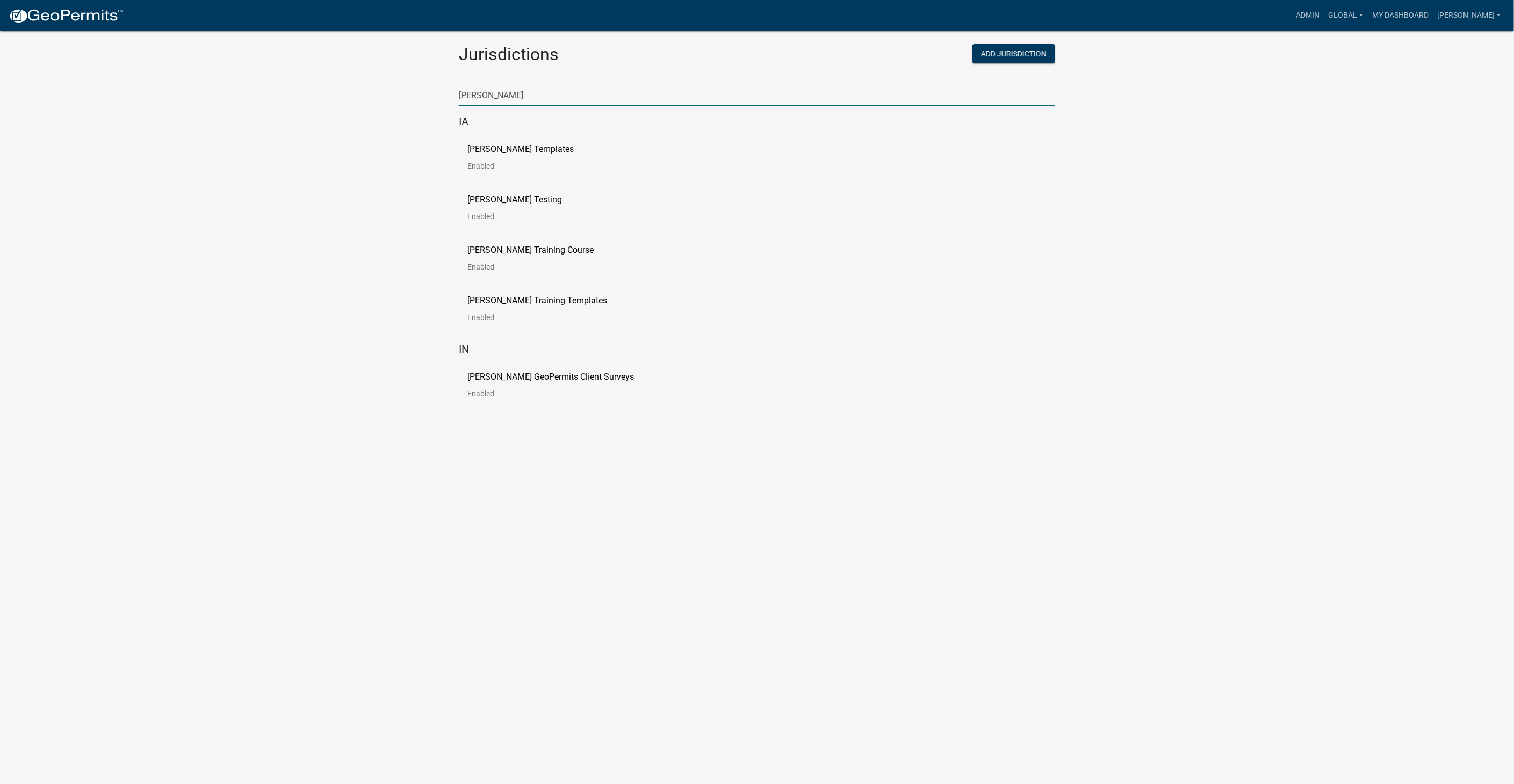
click at [498, 147] on p "[PERSON_NAME] Templates" at bounding box center [520, 149] width 107 height 8
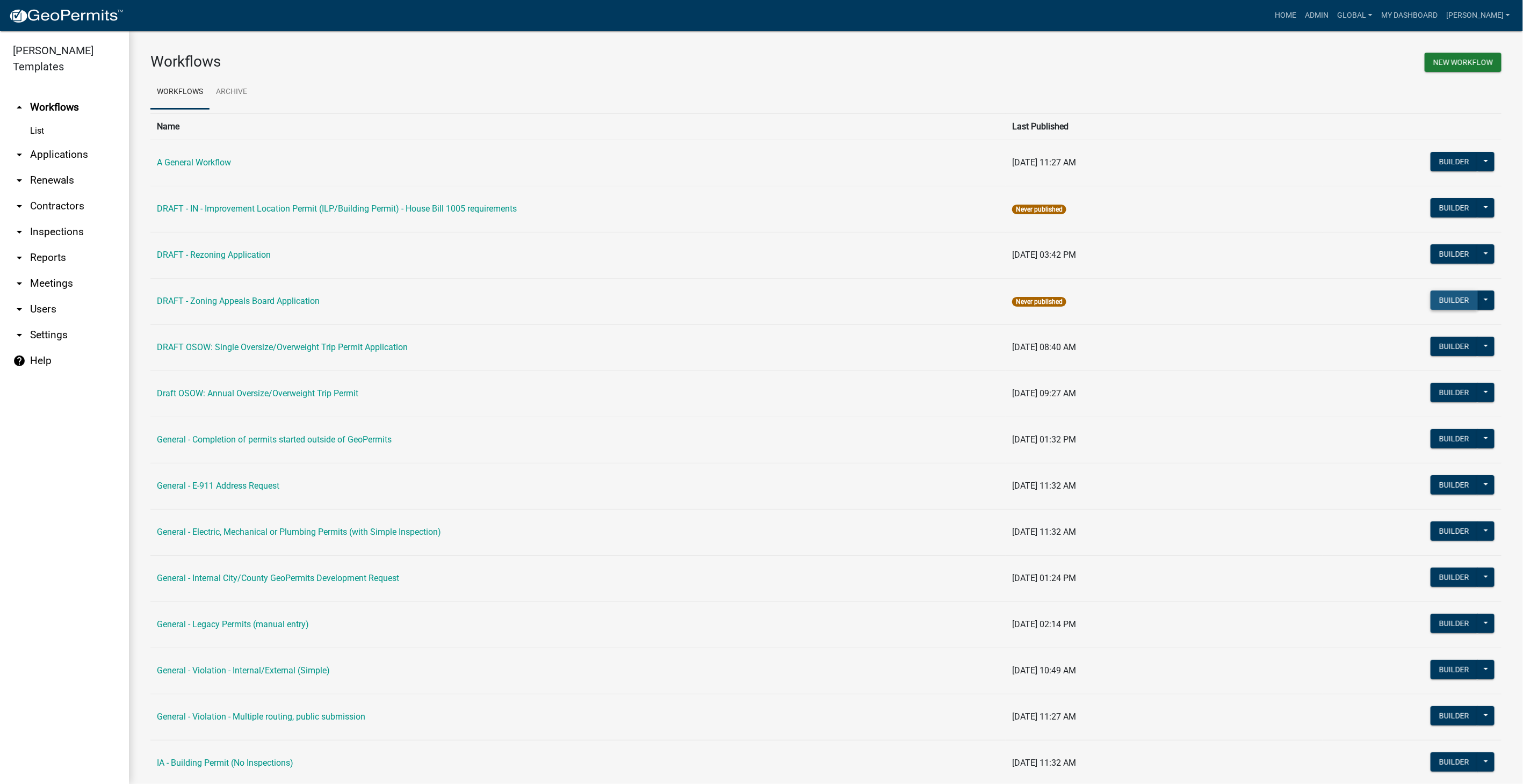
click at [1442, 296] on button "Builder" at bounding box center [1454, 300] width 47 height 19
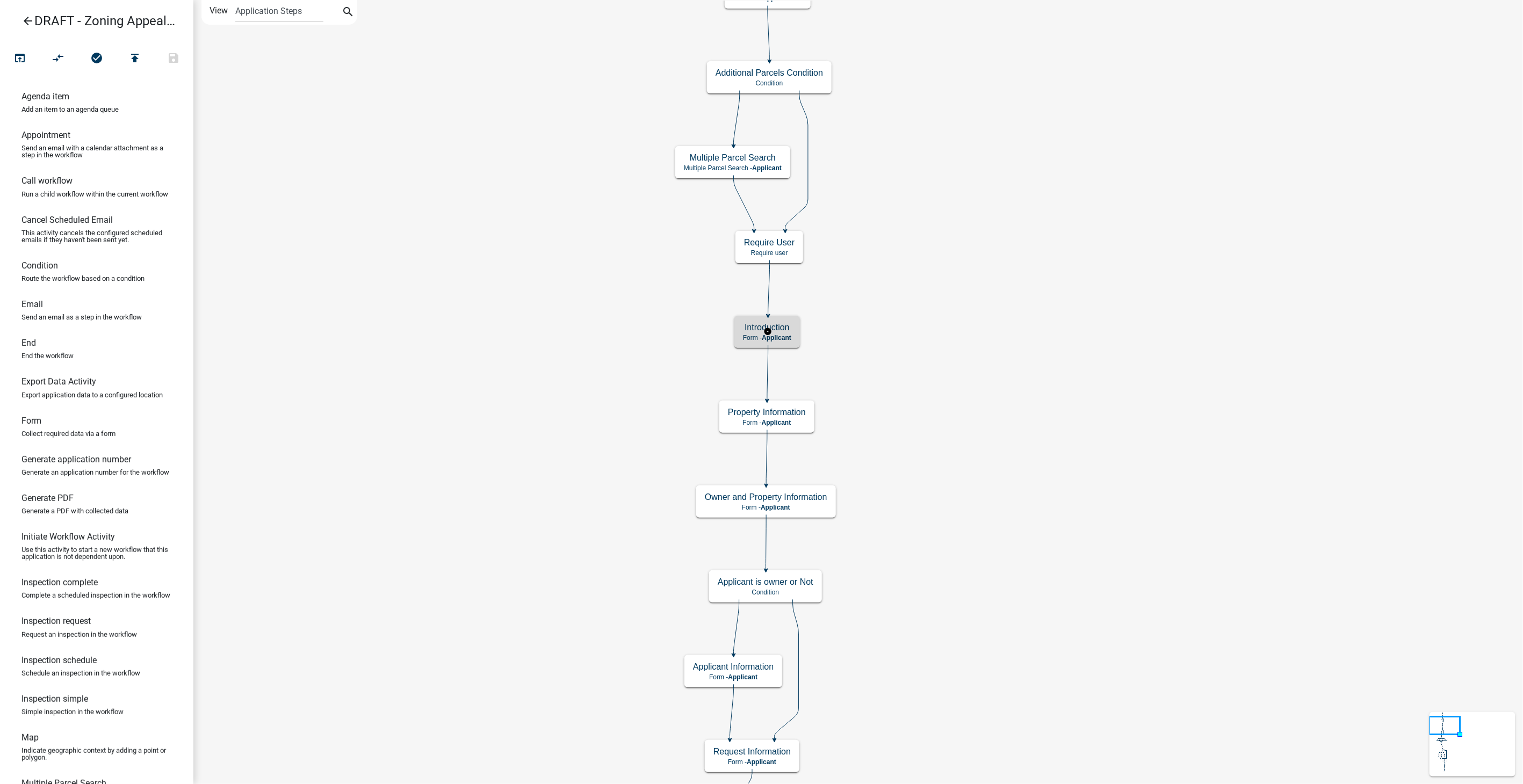
click at [780, 335] on span "Applicant" at bounding box center [776, 338] width 29 height 8
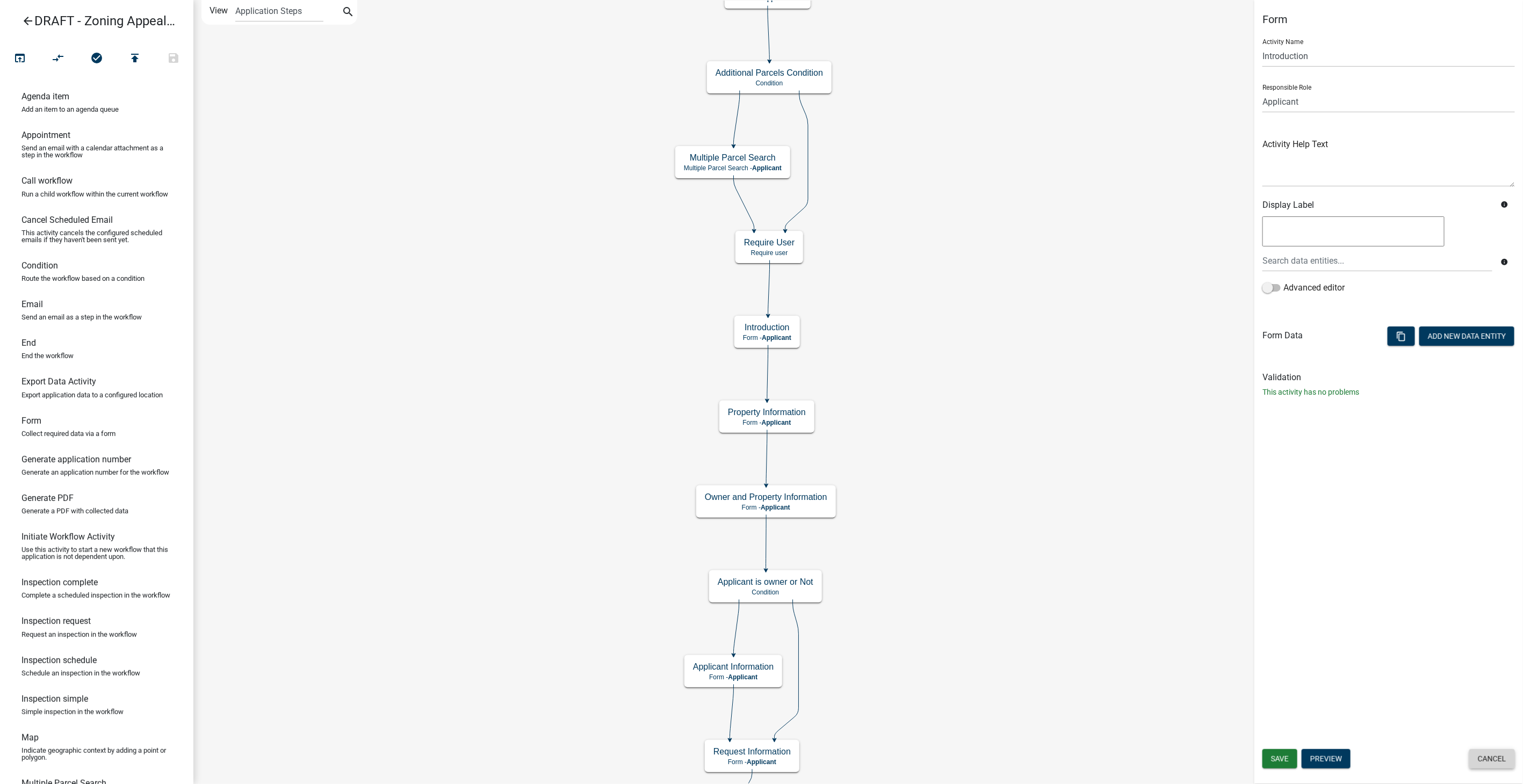
click at [1480, 754] on button "Cancel" at bounding box center [1492, 759] width 46 height 19
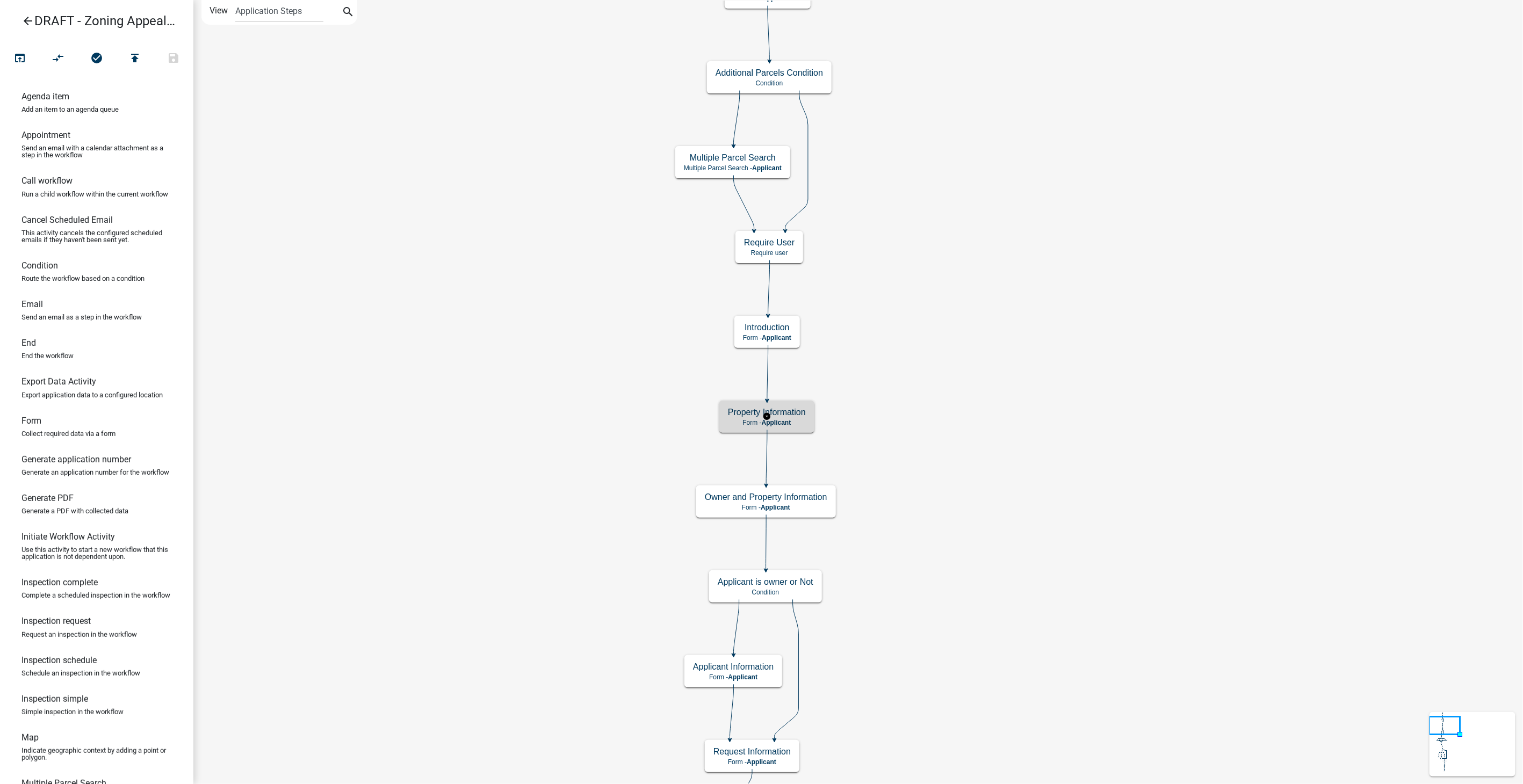
click at [797, 423] on p "Form - Applicant" at bounding box center [767, 423] width 78 height 8
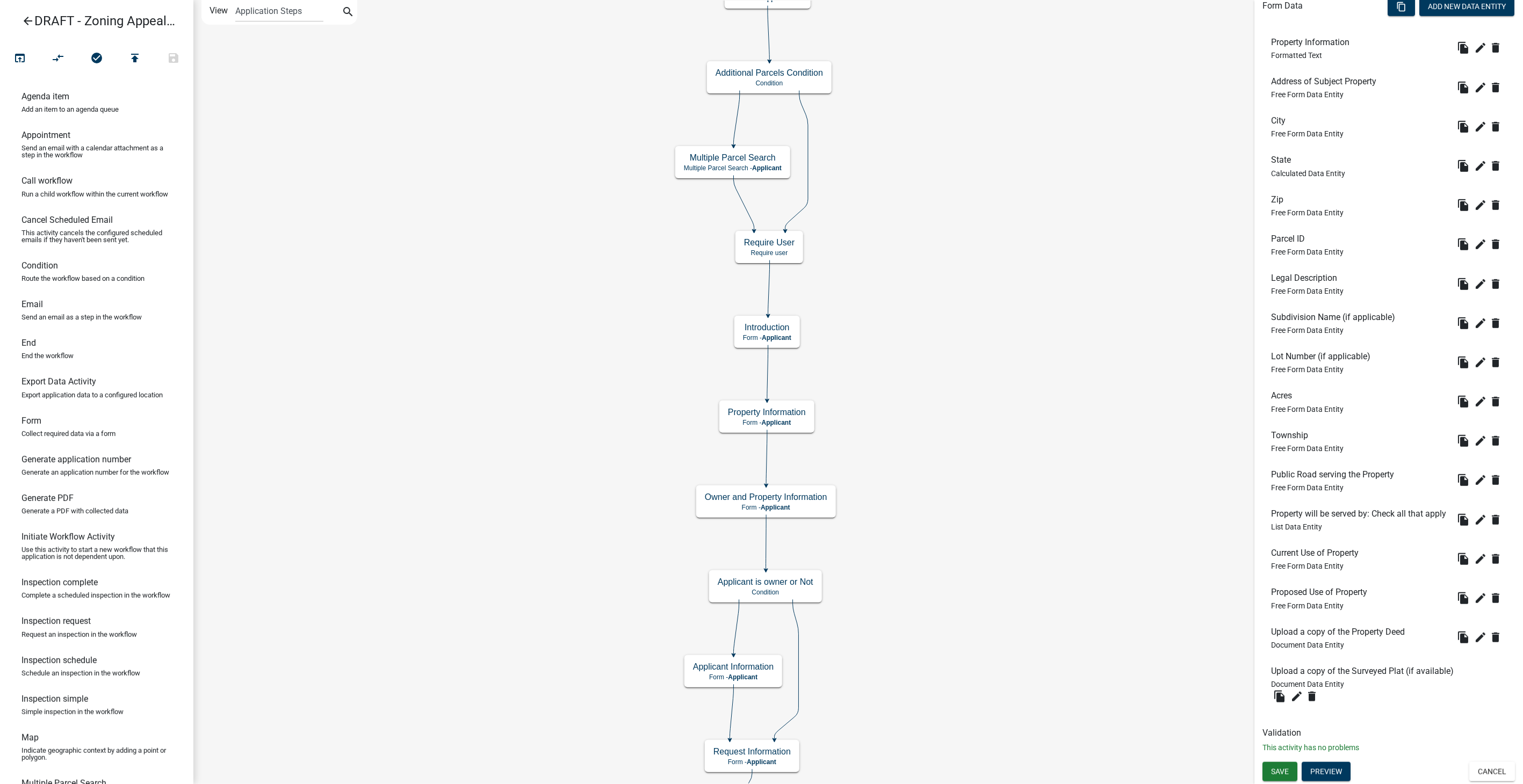
scroll to position [347, 0]
click at [1489, 635] on icon "delete" at bounding box center [1495, 637] width 13 height 13
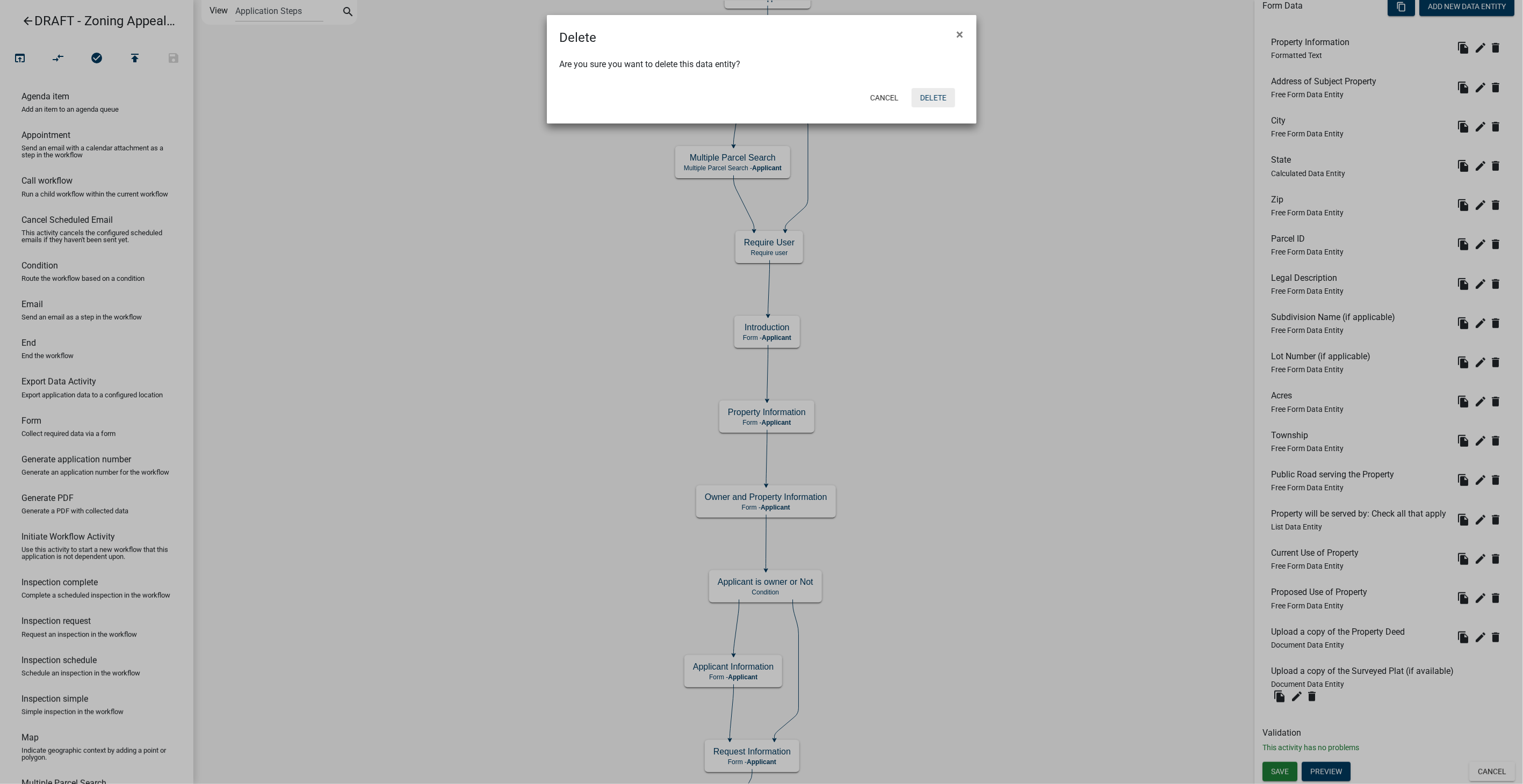
click at [940, 97] on button "Delete" at bounding box center [933, 98] width 43 height 19
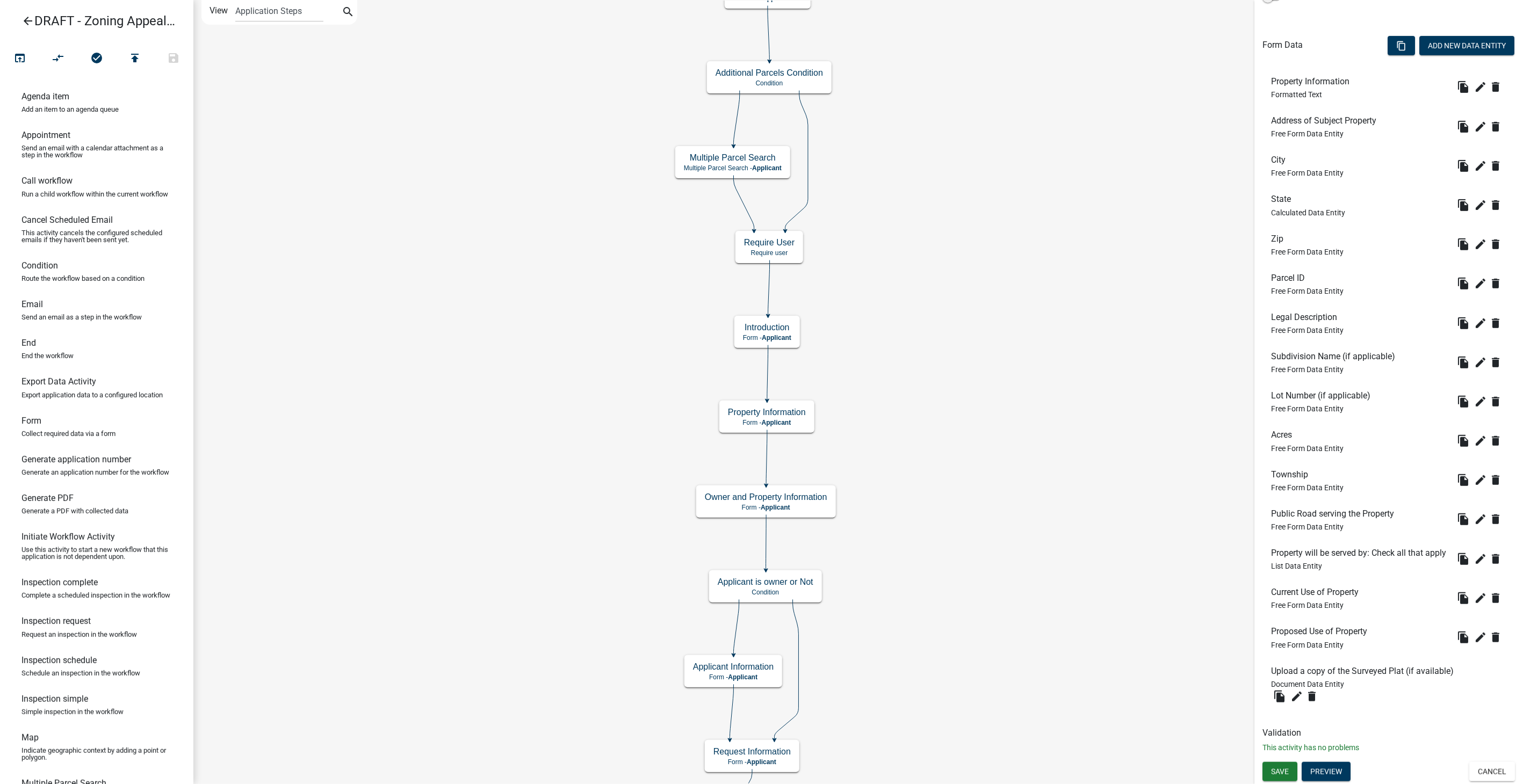
scroll to position [307, 0]
click at [1474, 560] on icon "edit" at bounding box center [1481, 559] width 13 height 13
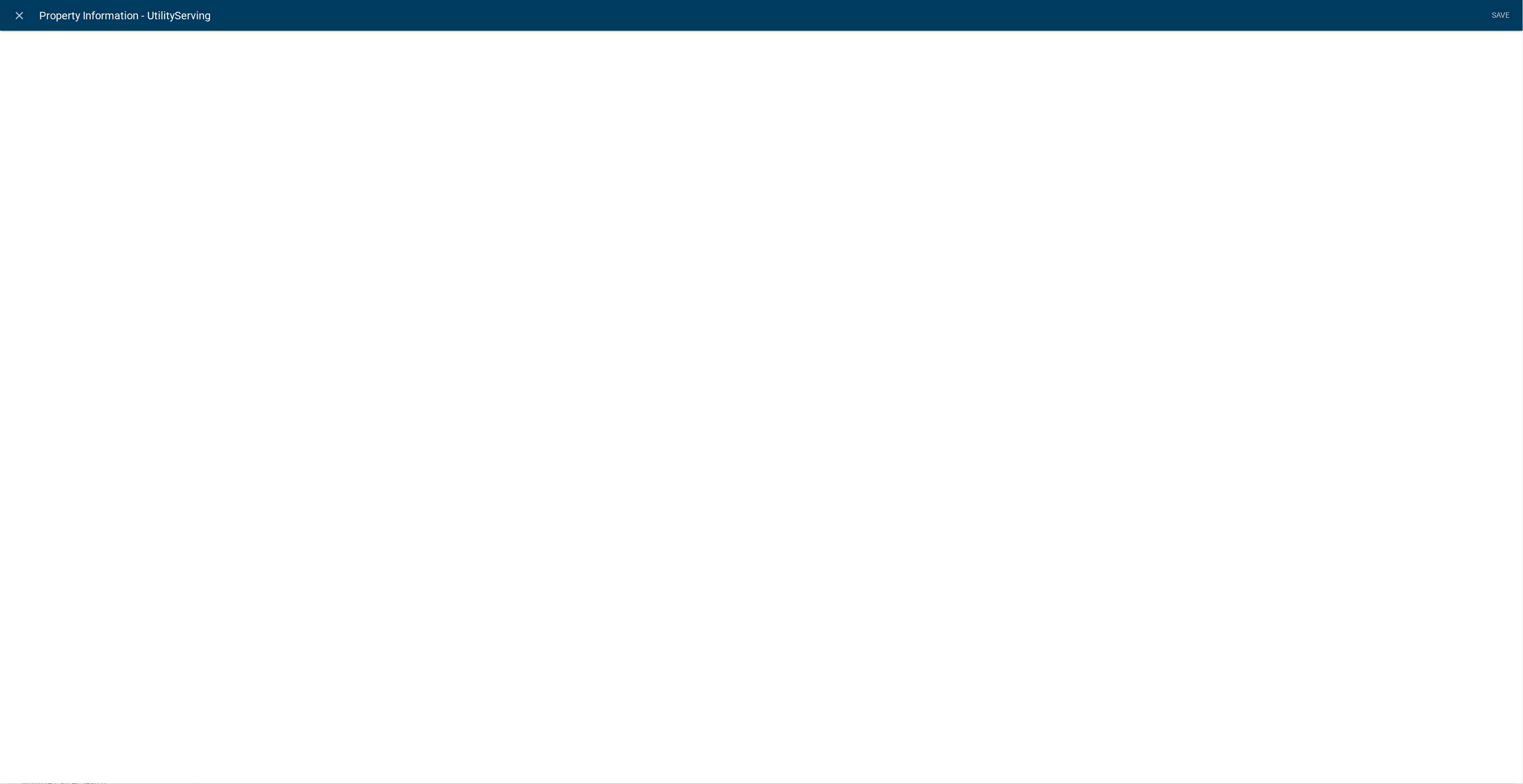
select select "list-data"
select select
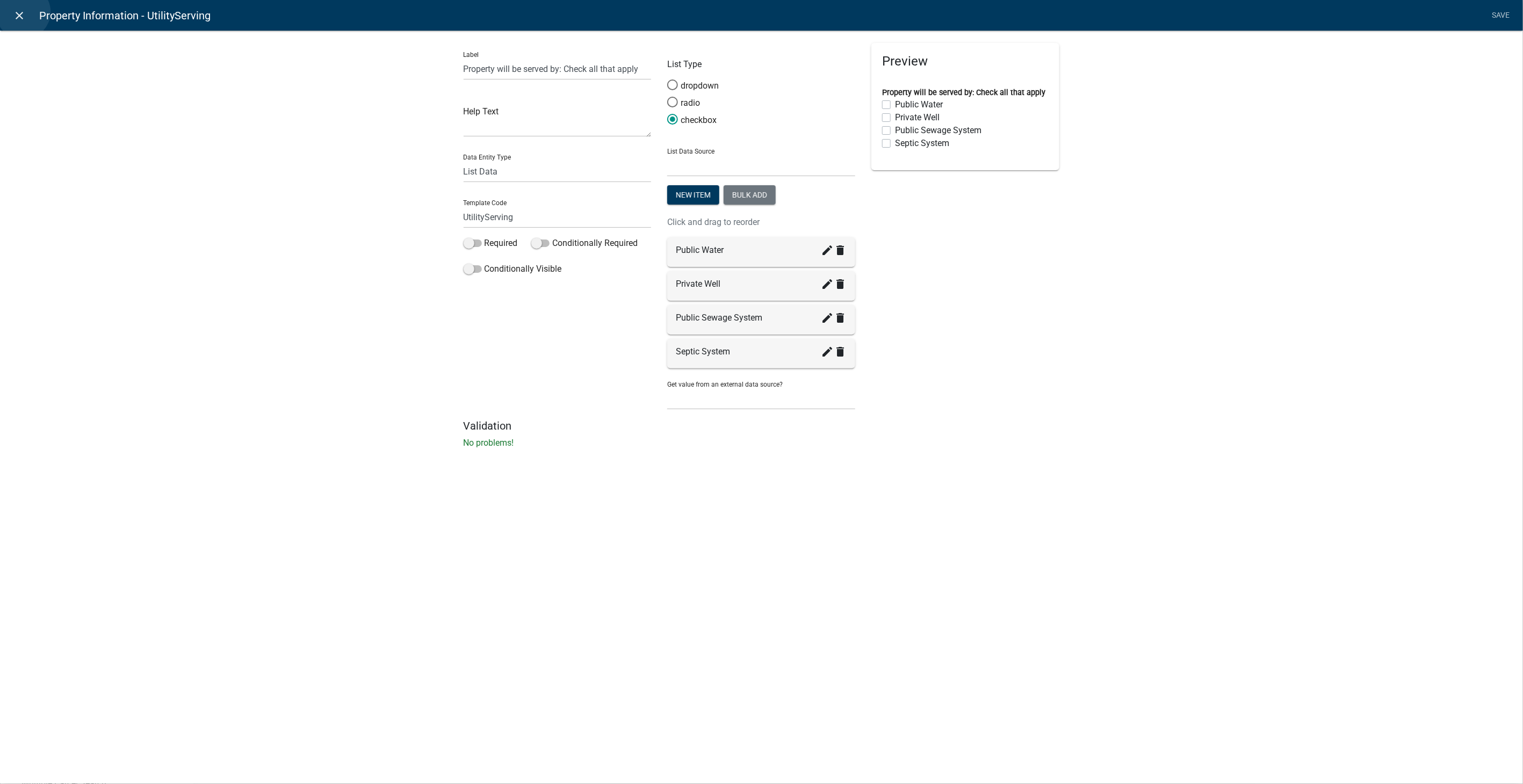
click at [23, 12] on icon "close" at bounding box center [19, 15] width 13 height 13
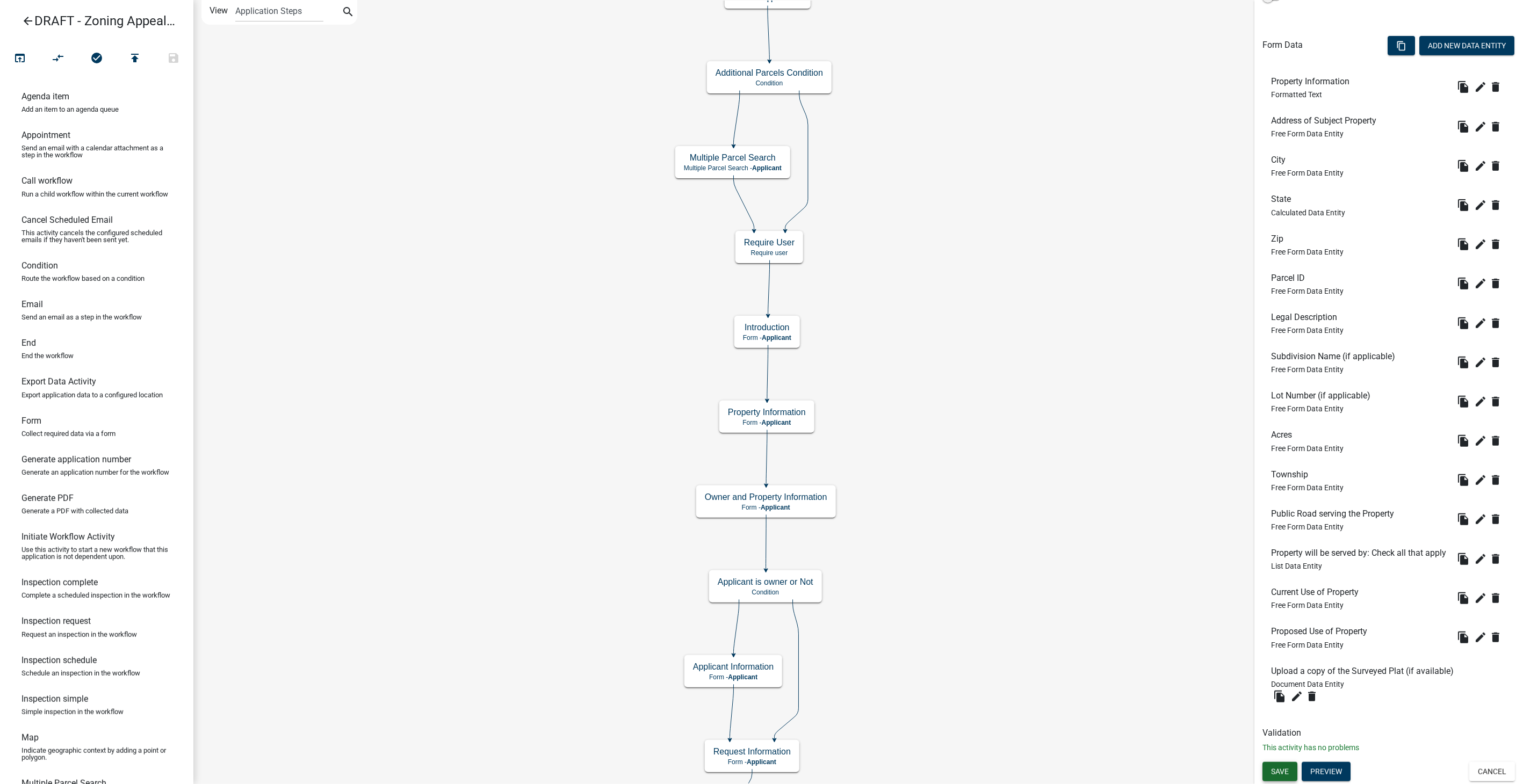
click at [1292, 767] on button "Save" at bounding box center [1280, 772] width 35 height 19
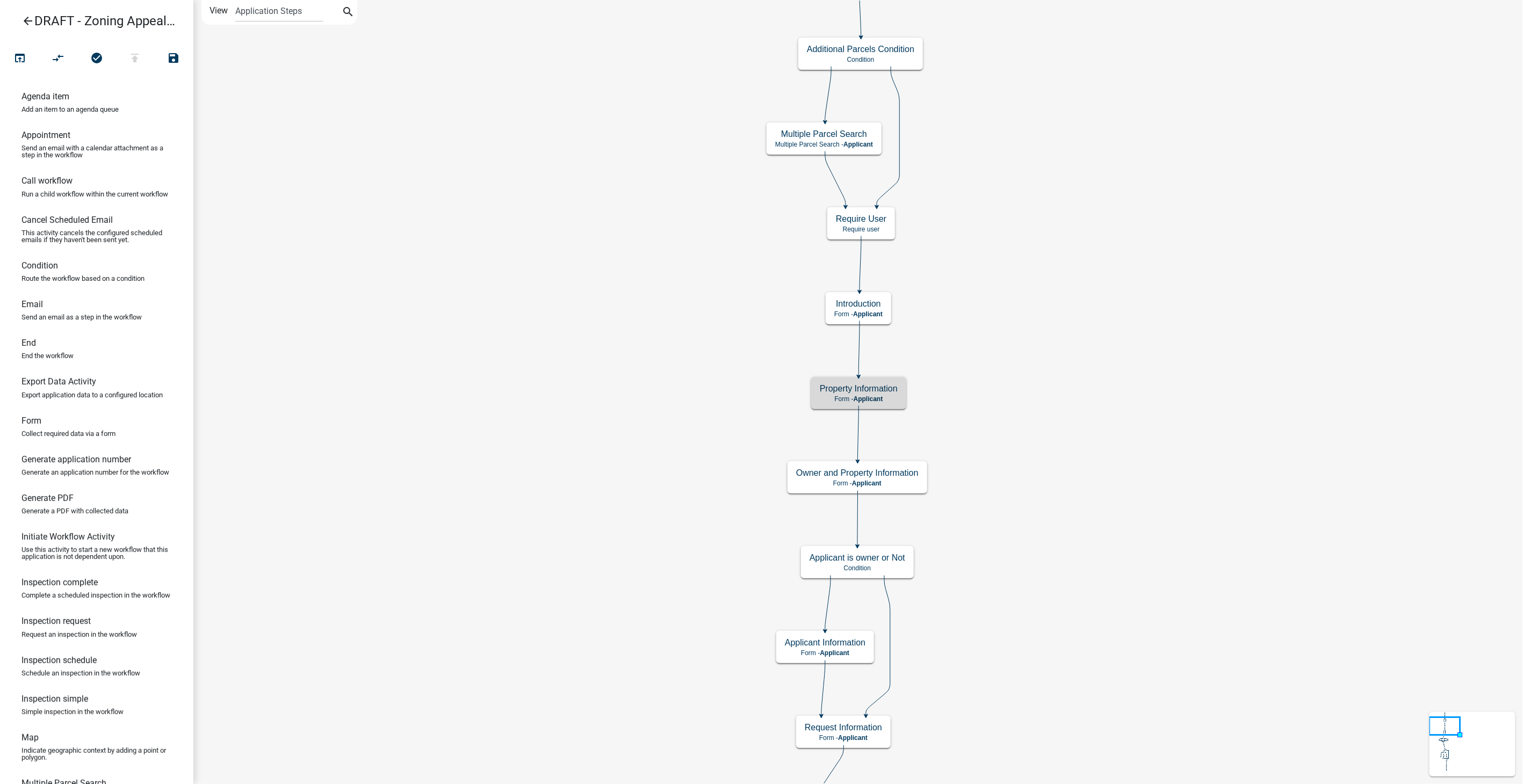
scroll to position [0, 0]
click at [914, 487] on p "Form - Applicant" at bounding box center [857, 483] width 123 height 8
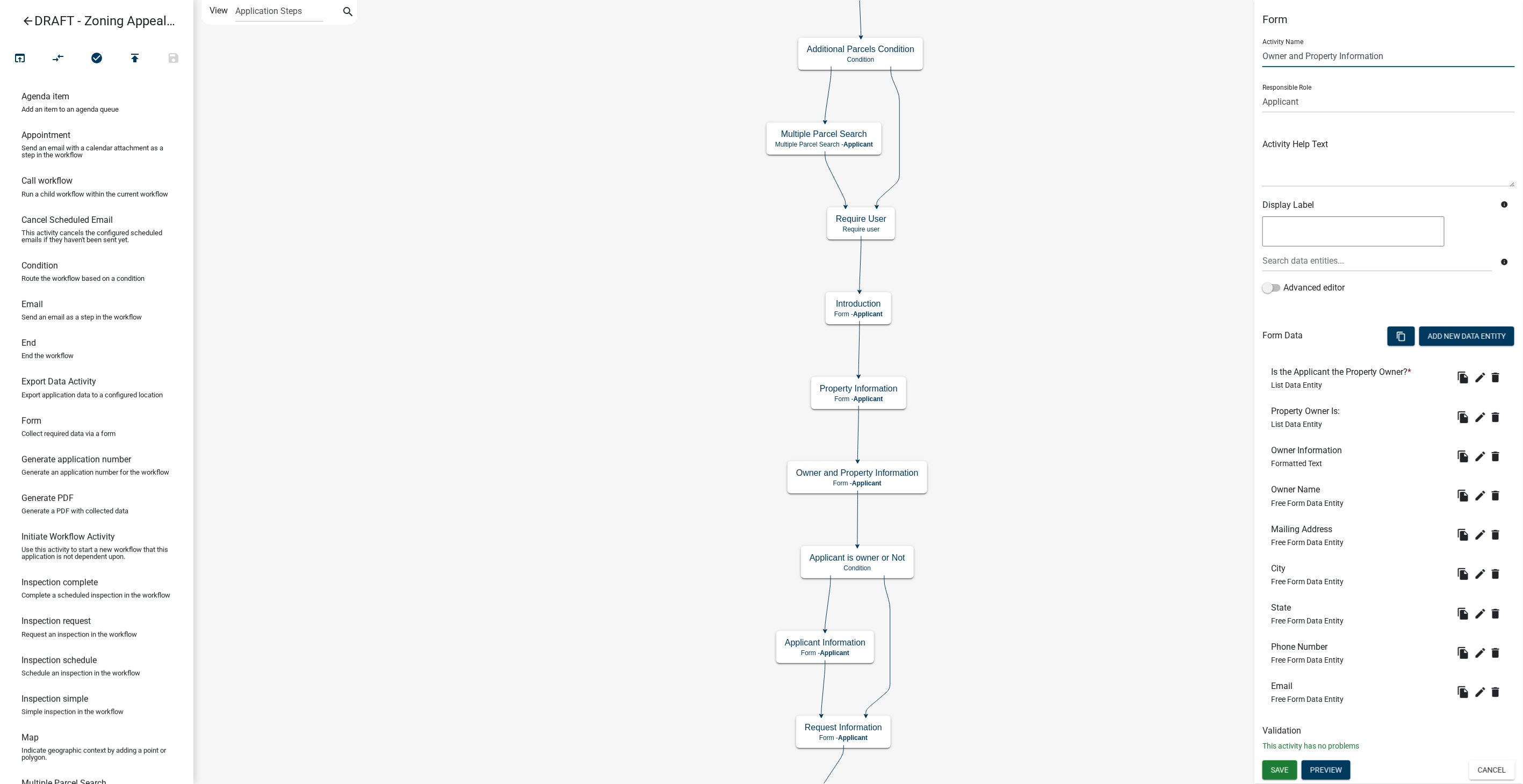
click at [1336, 55] on input "Owner and Property Information" at bounding box center [1389, 56] width 253 height 22
type input "Owner Information"
click at [1292, 774] on button "Save" at bounding box center [1280, 770] width 35 height 19
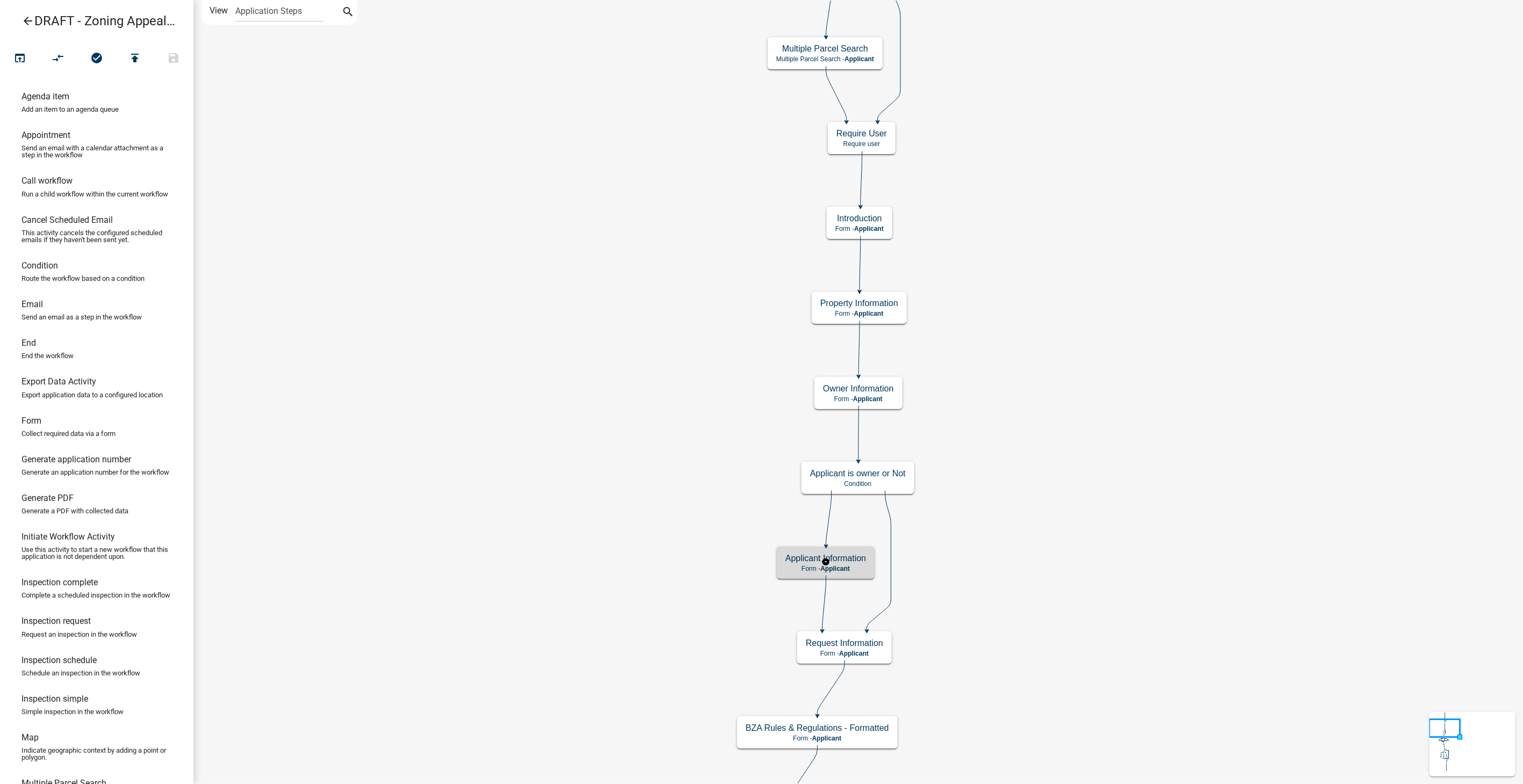
click at [850, 562] on h5 "Applicant Information" at bounding box center [826, 558] width 81 height 10
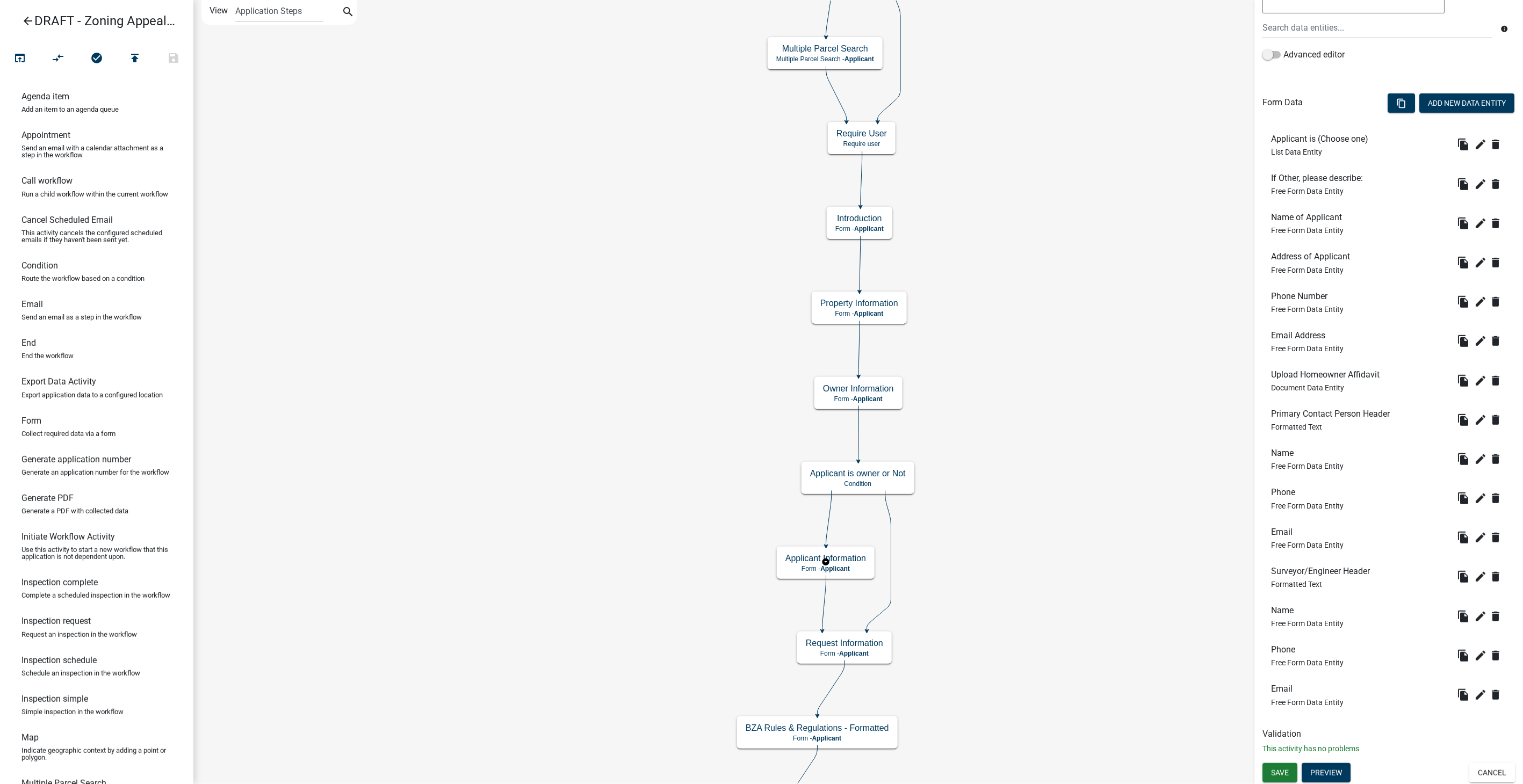
scroll to position [233, 0]
click at [1474, 146] on icon "edit" at bounding box center [1481, 144] width 13 height 13
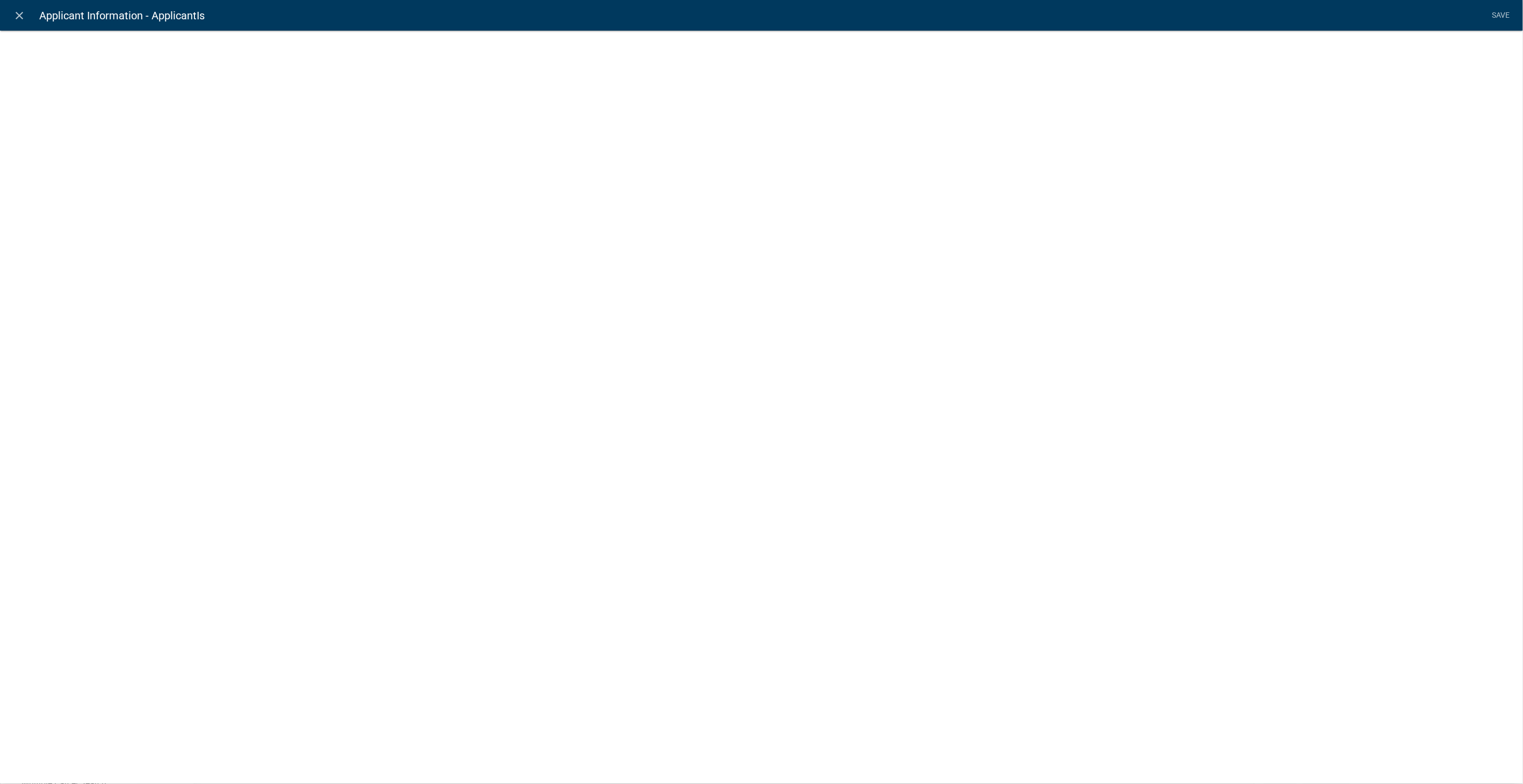
select select "list-data"
select select
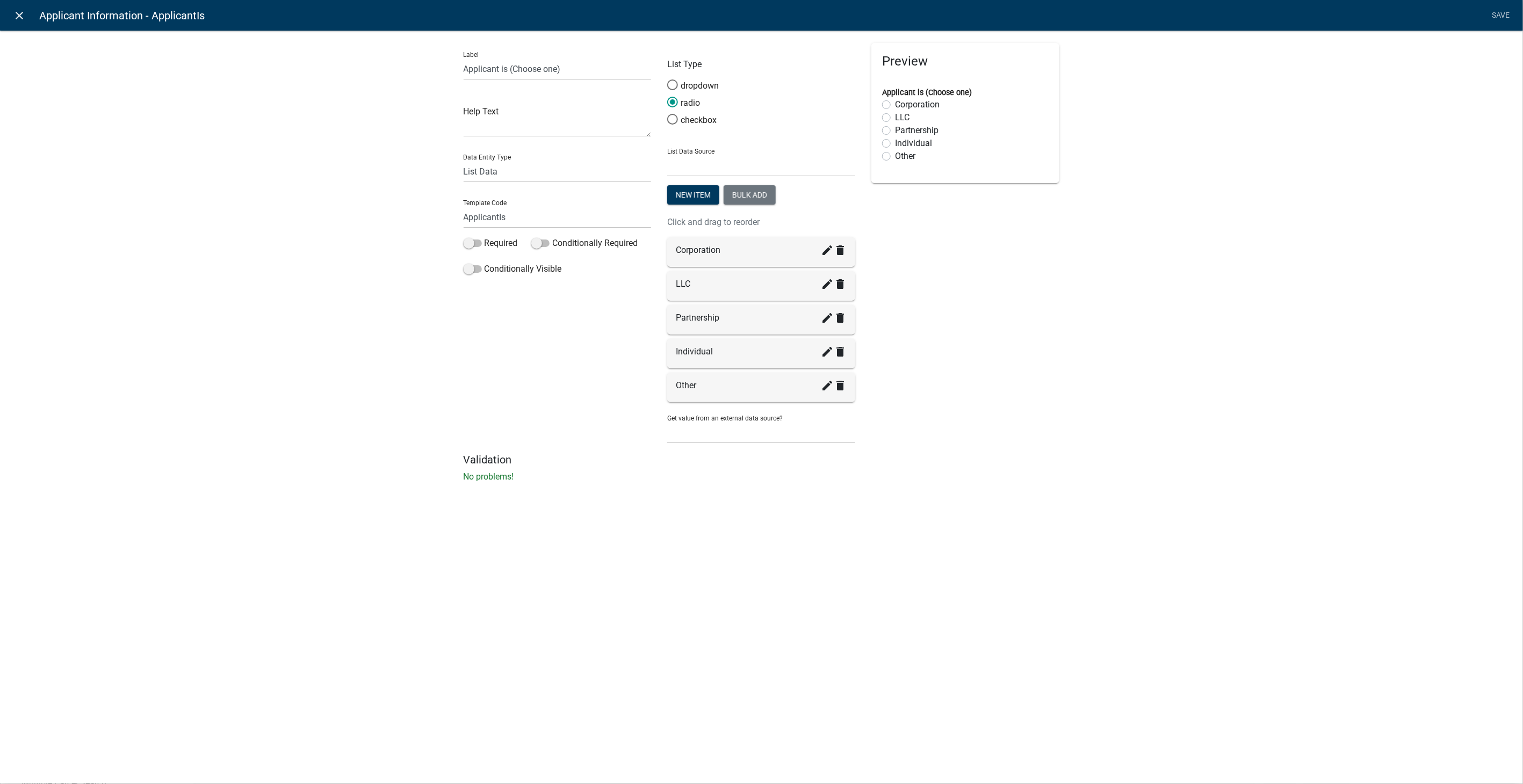
click at [27, 16] on link "close" at bounding box center [19, 15] width 22 height 22
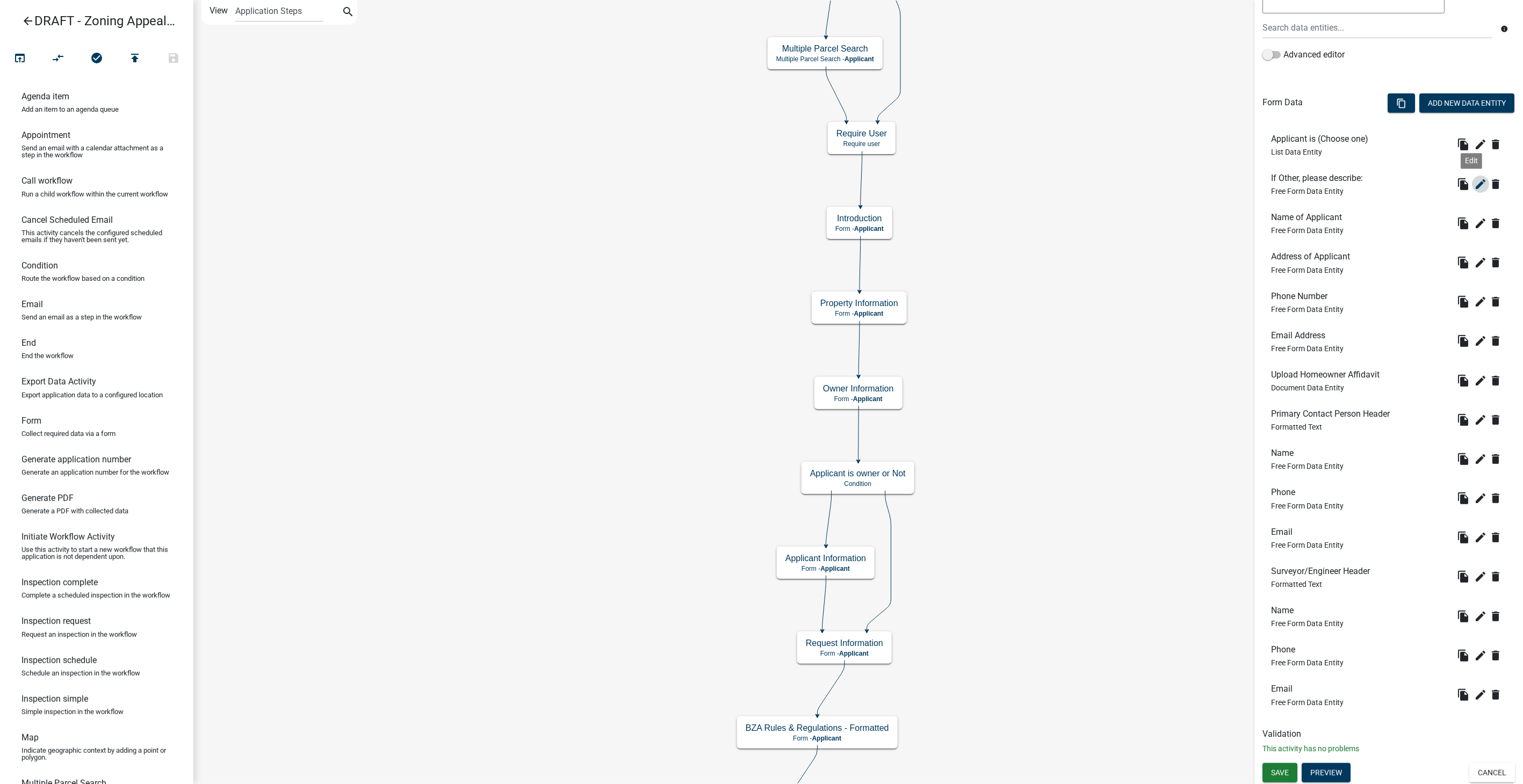
click at [1474, 184] on icon "edit" at bounding box center [1481, 184] width 13 height 13
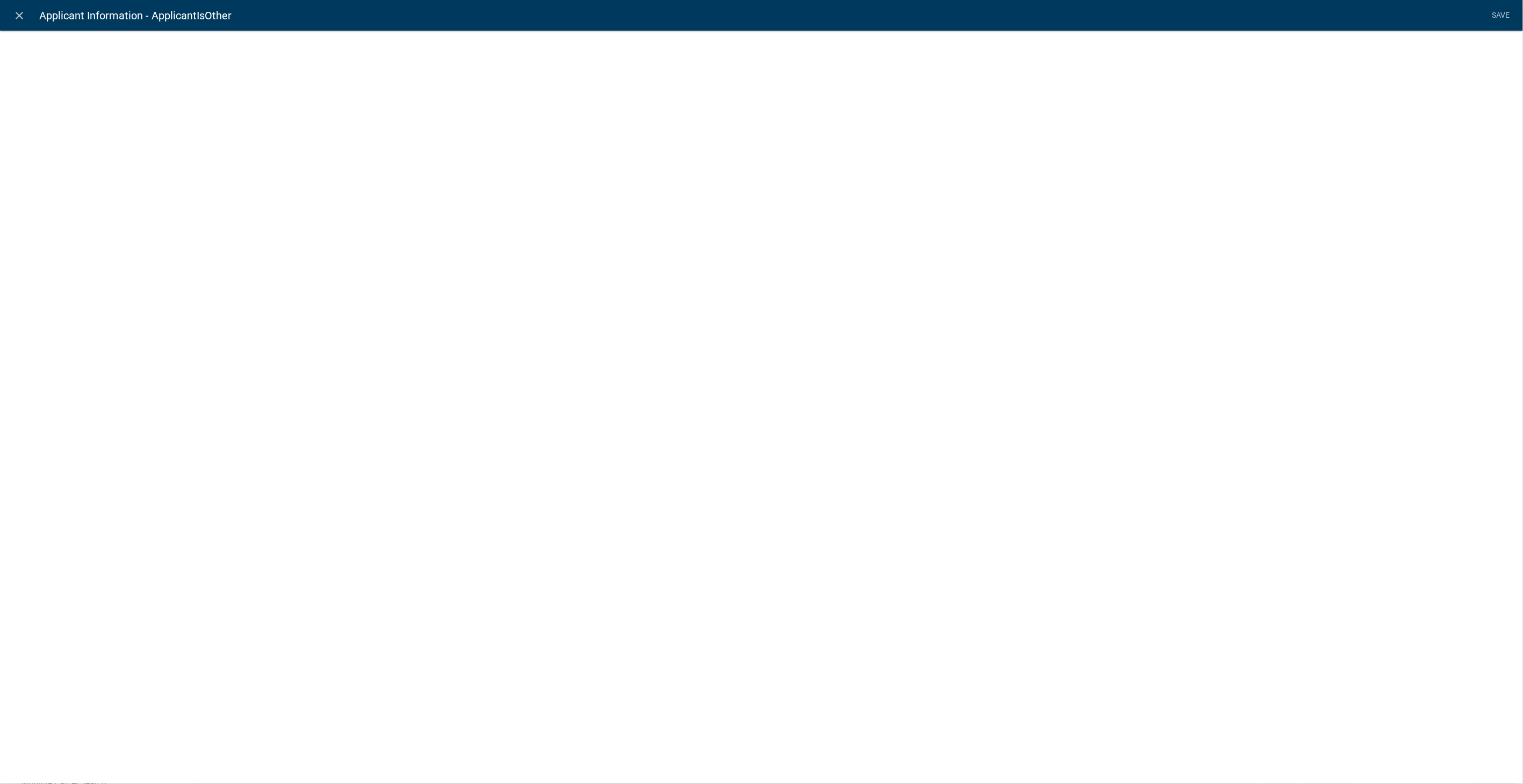
select select
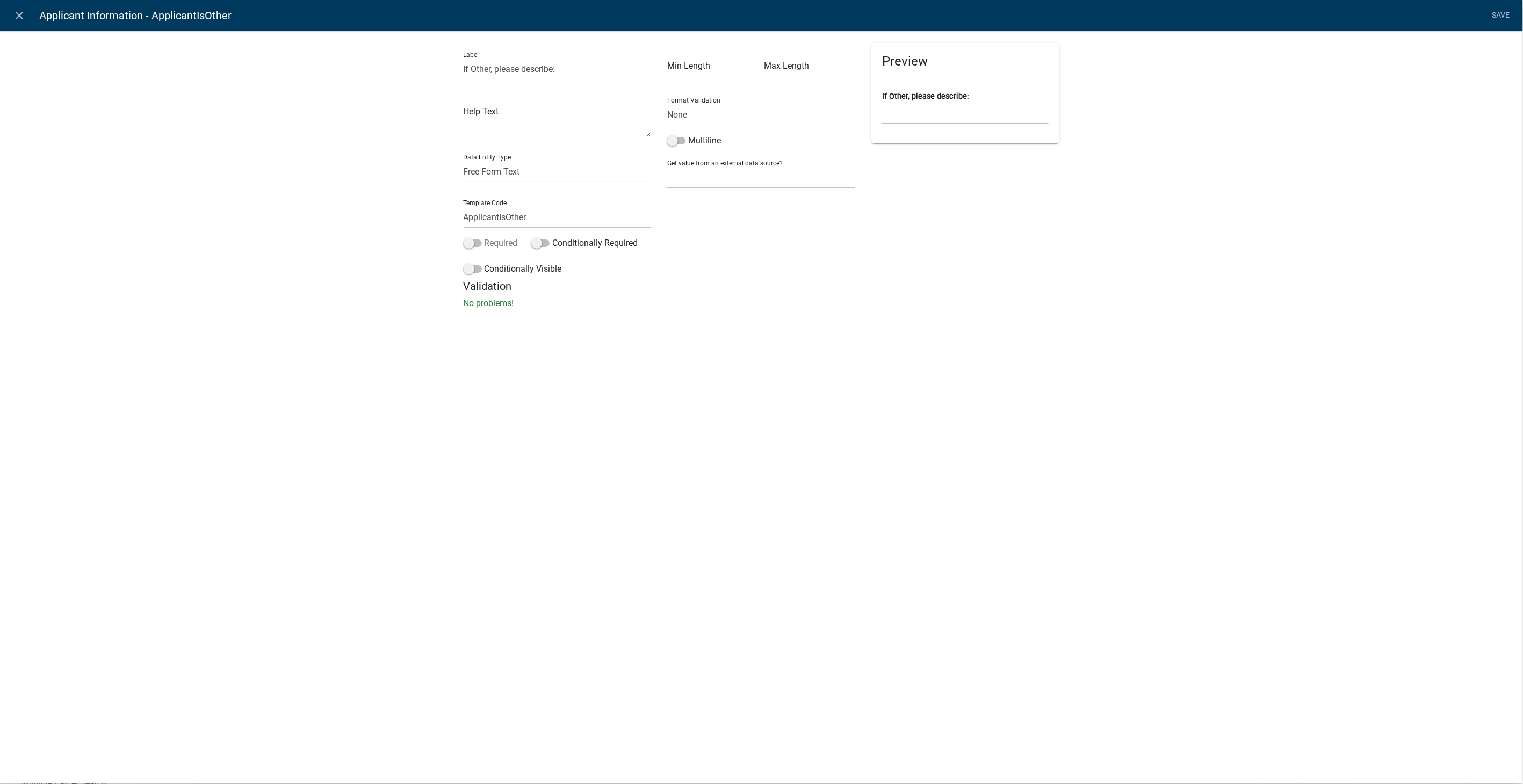
click at [469, 240] on span at bounding box center [473, 243] width 18 height 8
click at [485, 237] on input "Required" at bounding box center [485, 237] width 0 height 0
click at [469, 267] on span at bounding box center [473, 269] width 18 height 8
click at [485, 262] on input "Conditionally Visible" at bounding box center [485, 262] width 0 height 0
click at [490, 347] on button "button" at bounding box center [485, 349] width 22 height 22
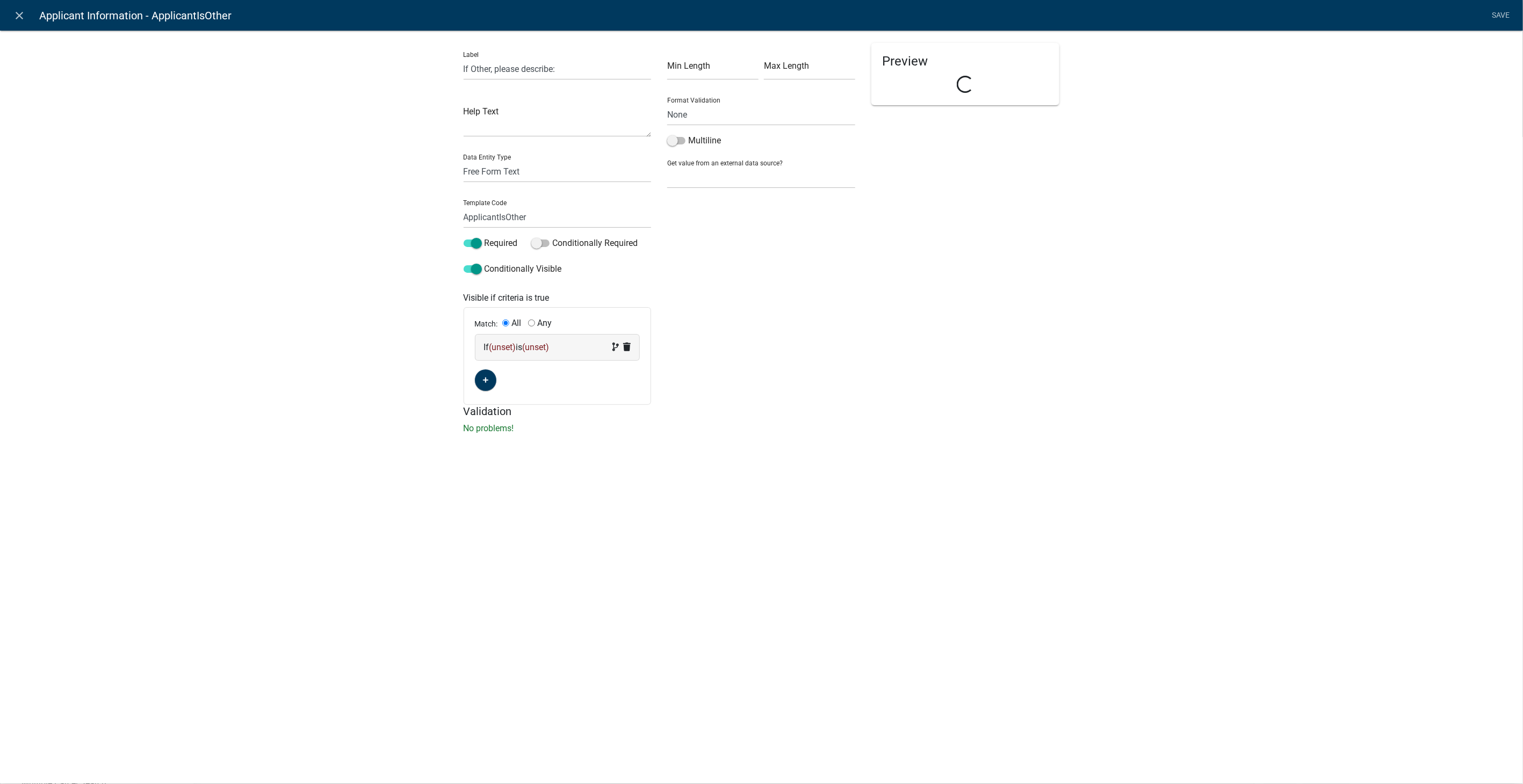
click at [561, 348] on div "If (unset) is (unset)" at bounding box center [557, 347] width 147 height 13
click at [502, 371] on select "Choose... Acres AdditionalParcelsYN Address ALL_FEE_RECIPIENTS AppIsOwner APPLI…" at bounding box center [508, 368] width 44 height 22
select select "17: ApplicantIs"
click at [486, 356] on select "Choose... Acres AdditionalParcelsYN Address ALL_FEE_RECIPIENTS AppIsOwner APPLI…" at bounding box center [508, 368] width 44 height 22
click at [588, 366] on select "Choose... Corporation Individual LLC Other Partnership" at bounding box center [606, 368] width 44 height 22
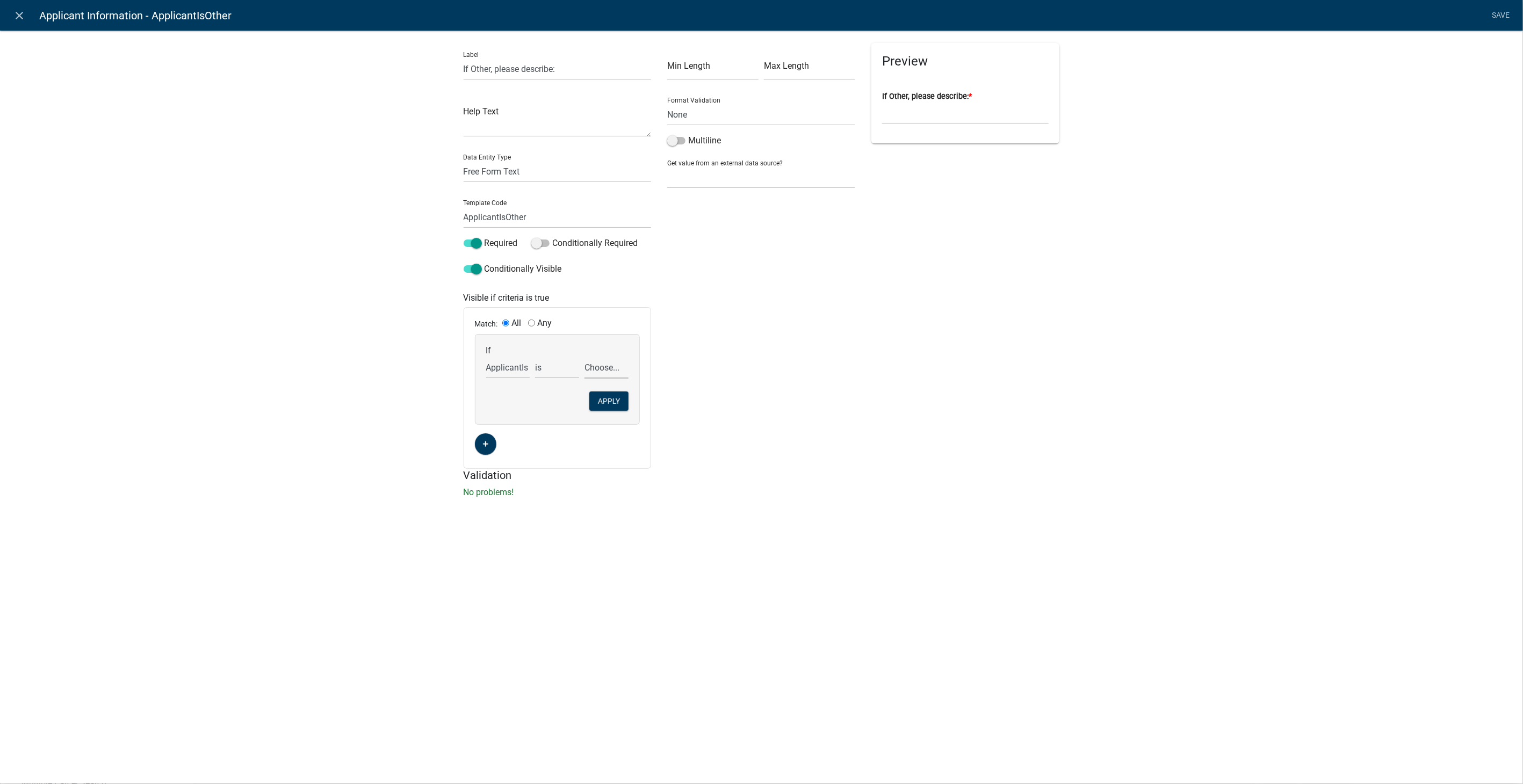
select select "4: Other"
click at [584, 356] on select "Choose... Corporation Individual LLC Other Partnership" at bounding box center [606, 368] width 44 height 22
click at [604, 398] on button "Apply" at bounding box center [609, 401] width 39 height 19
click at [1499, 12] on link "Save" at bounding box center [1501, 15] width 27 height 20
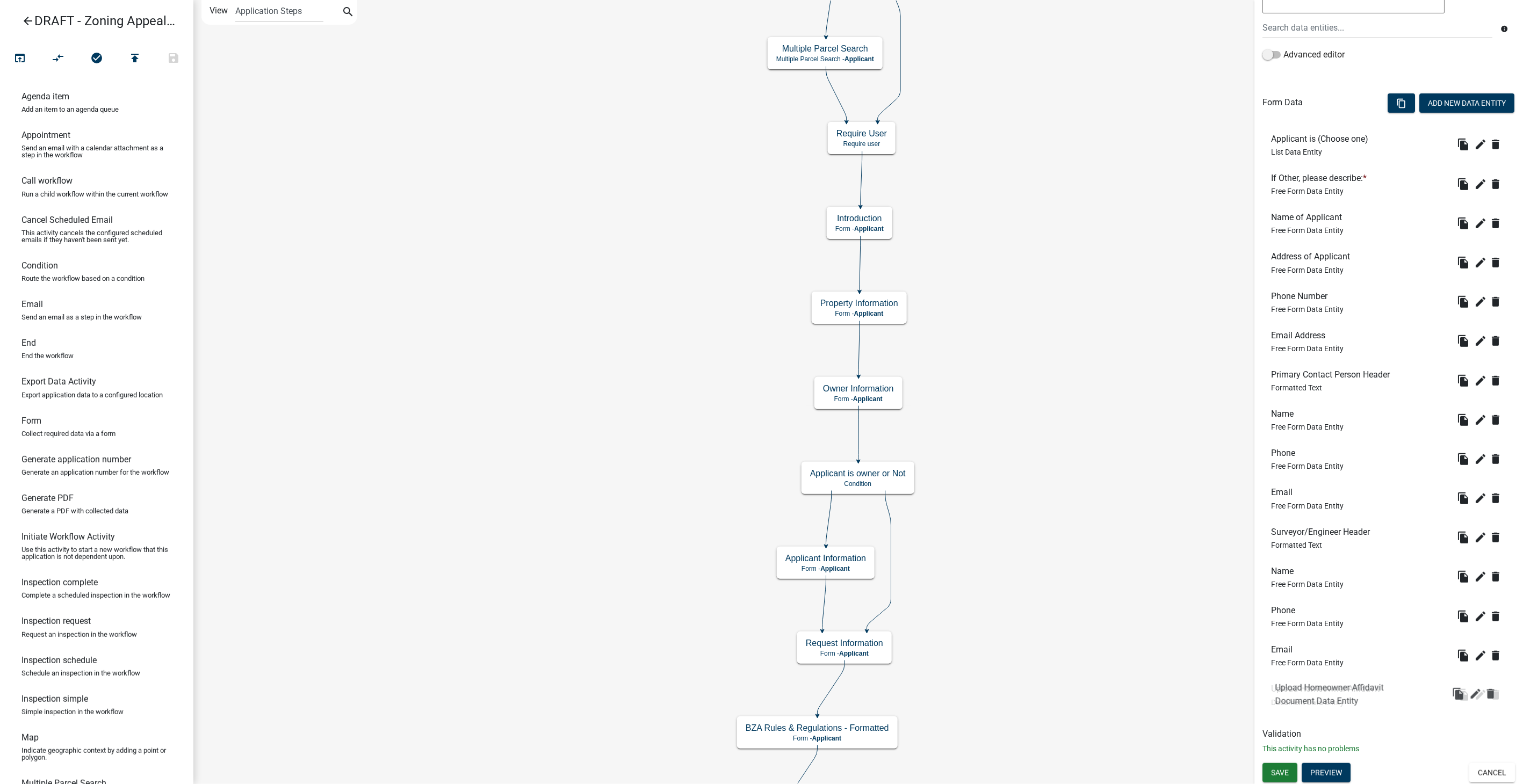
drag, startPoint x: 1332, startPoint y: 373, endPoint x: 1335, endPoint y: 692, distance: 319.0
click at [1489, 697] on icon "delete" at bounding box center [1495, 695] width 13 height 13
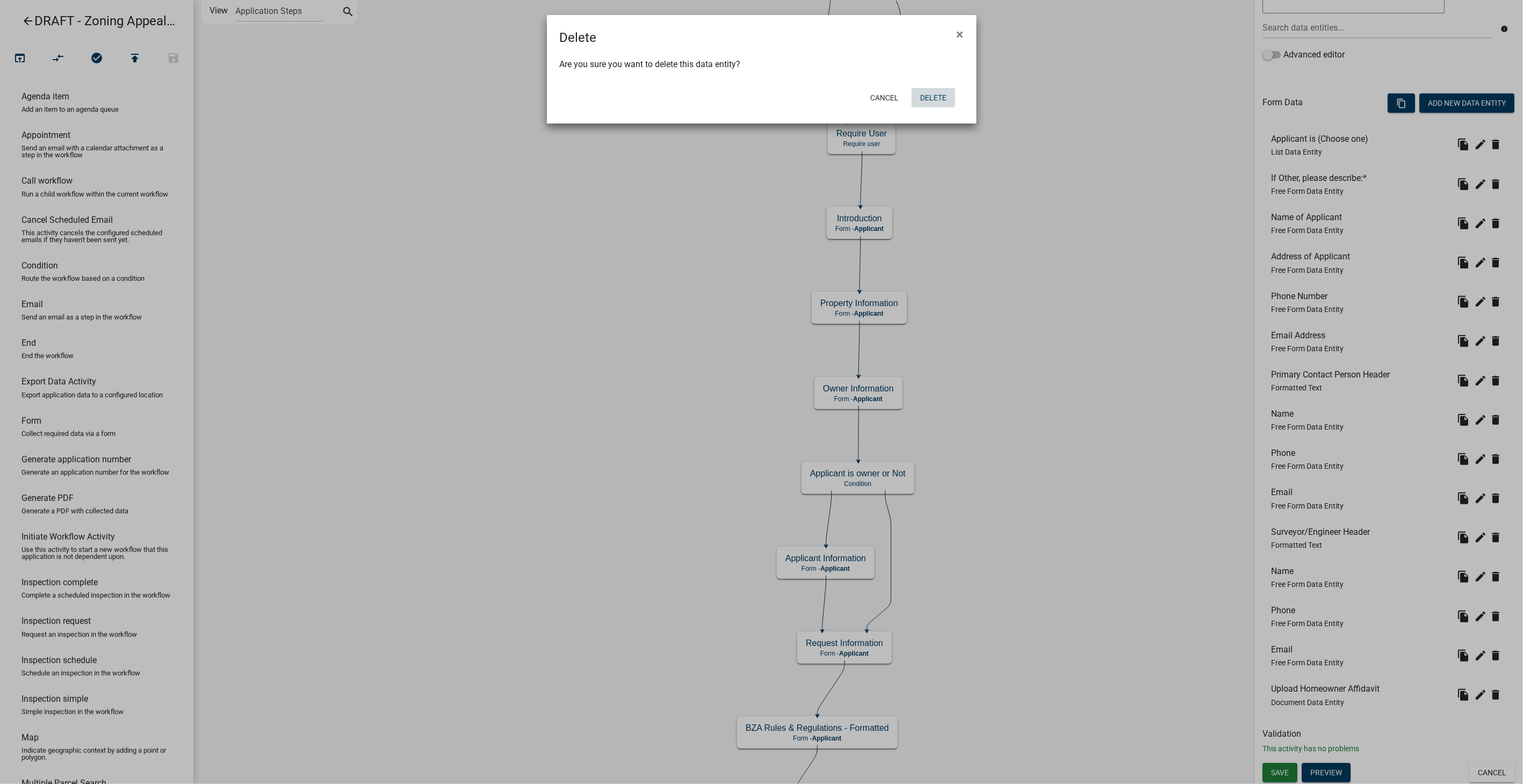
click at [925, 97] on button "Delete" at bounding box center [933, 98] width 43 height 19
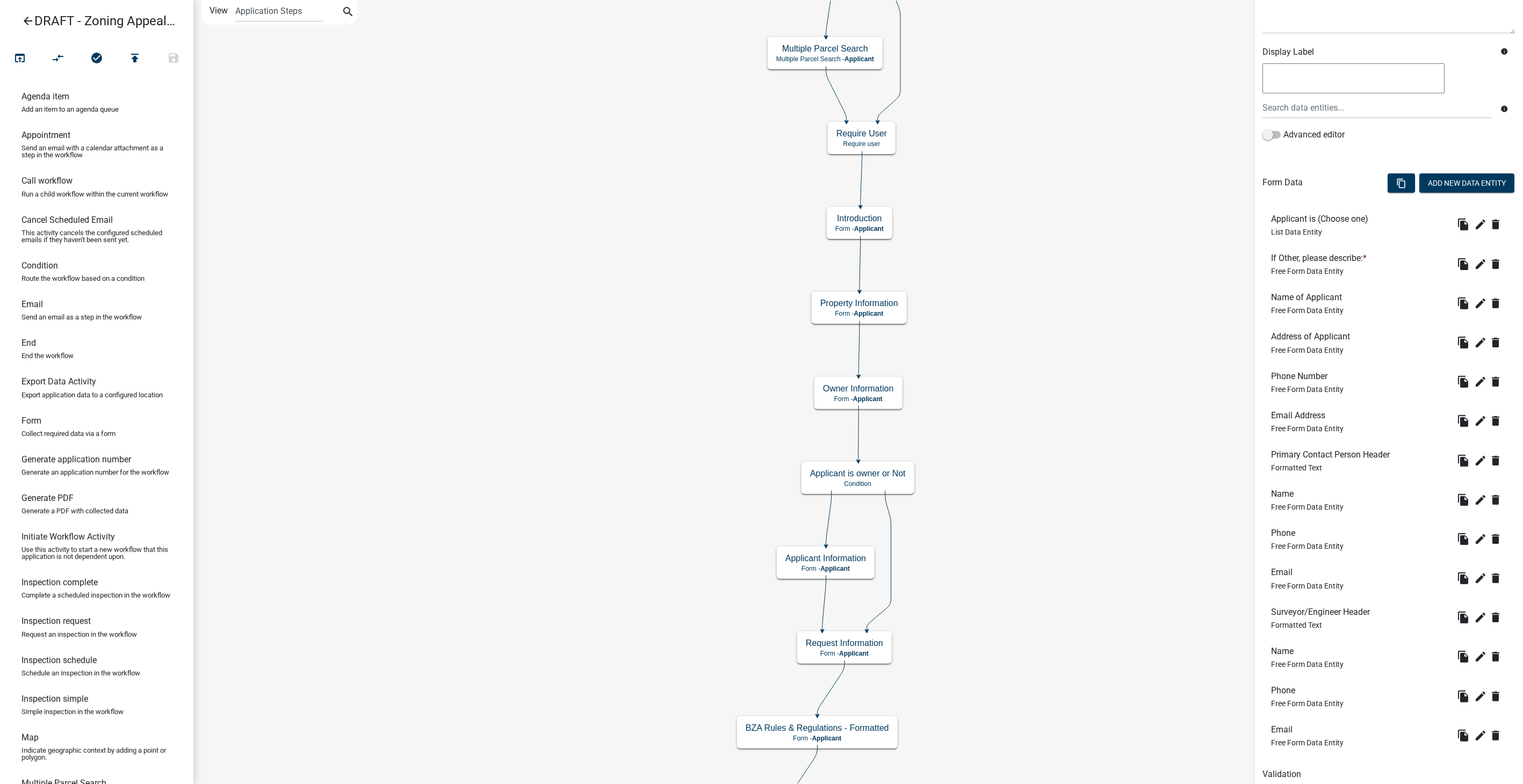
scroll to position [194, 0]
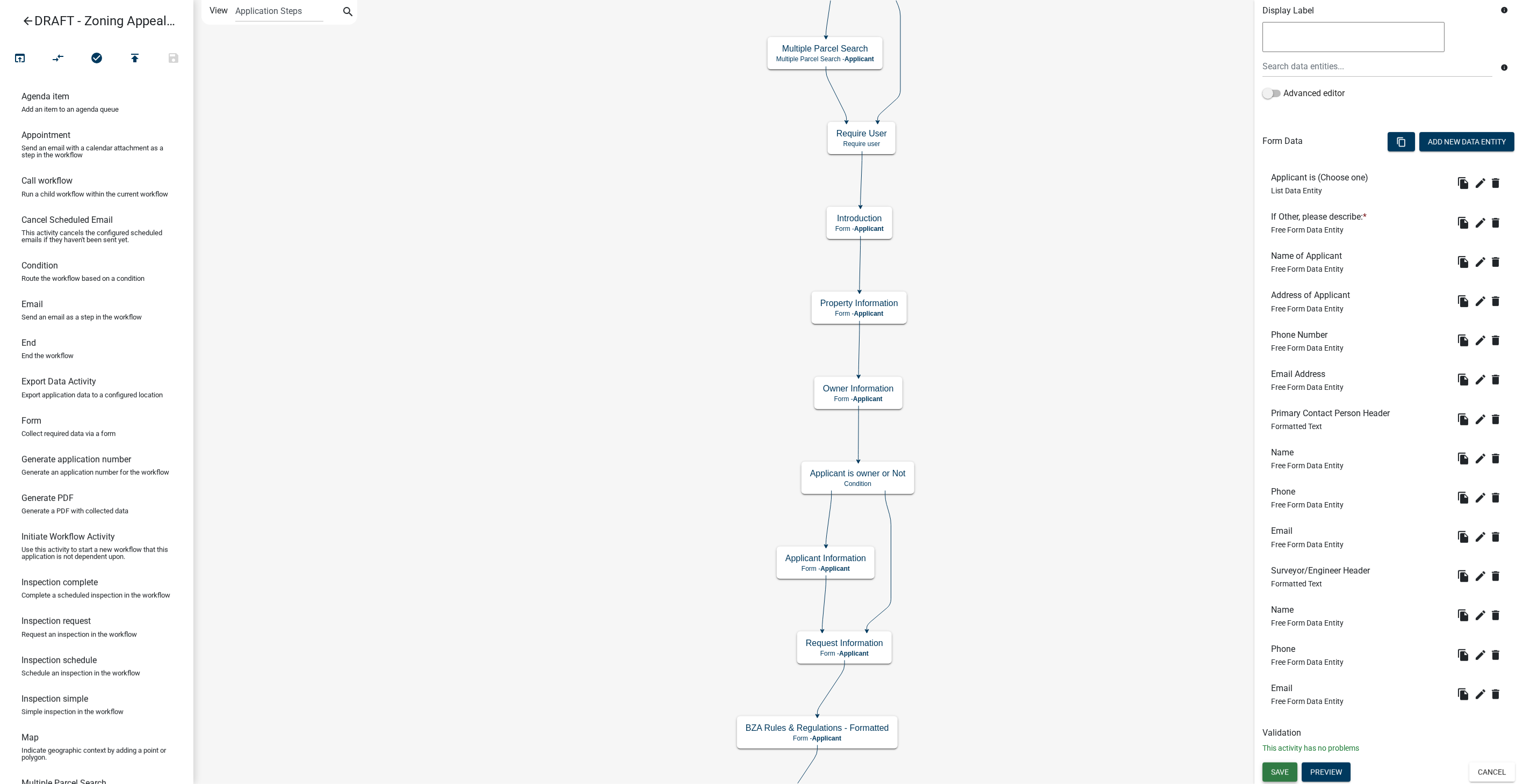
click at [1279, 770] on span "Save" at bounding box center [1279, 771] width 17 height 8
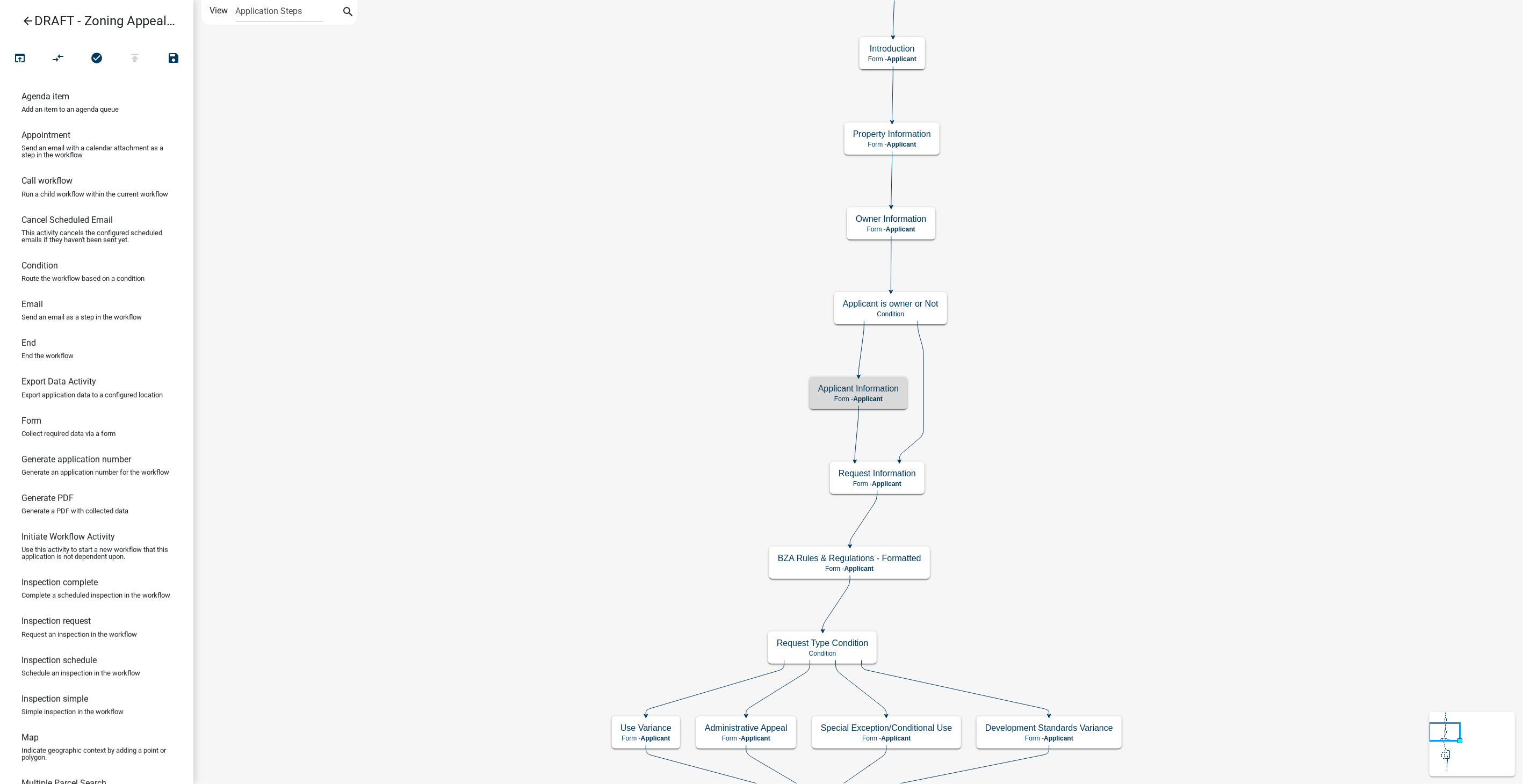
scroll to position [0, 0]
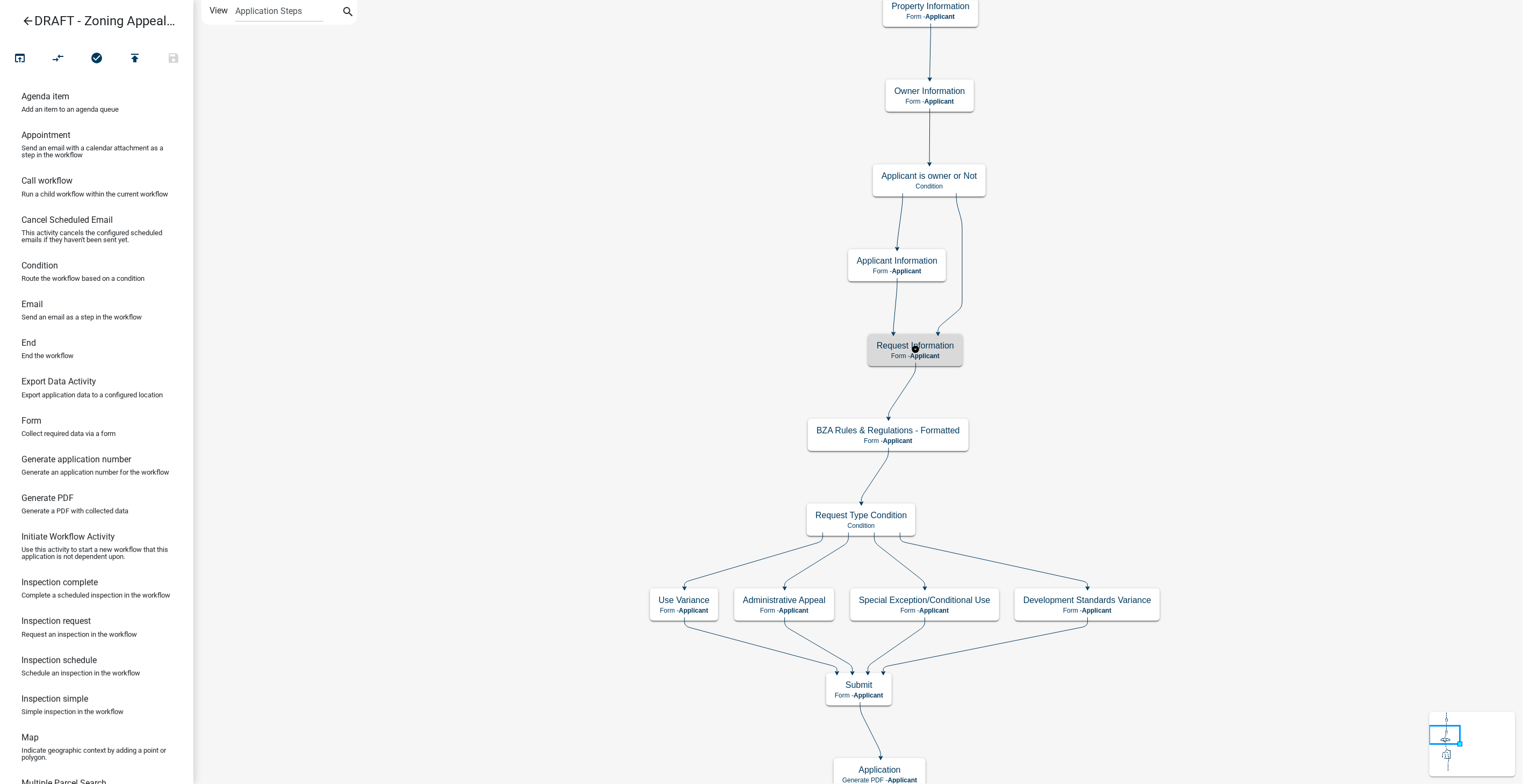
click at [946, 356] on p "Form - Applicant" at bounding box center [915, 356] width 77 height 8
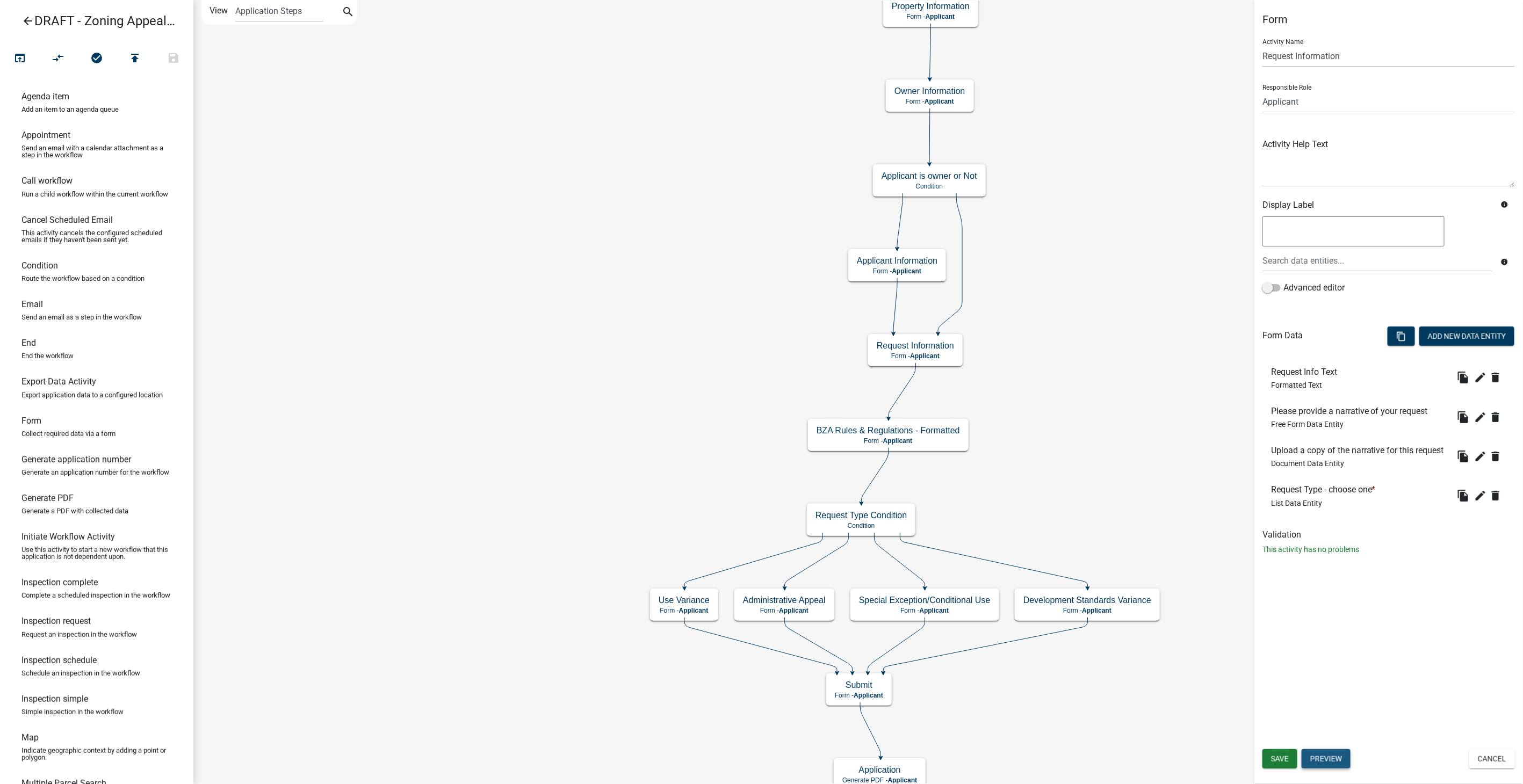
click at [1322, 760] on button "Preview" at bounding box center [1326, 759] width 49 height 19
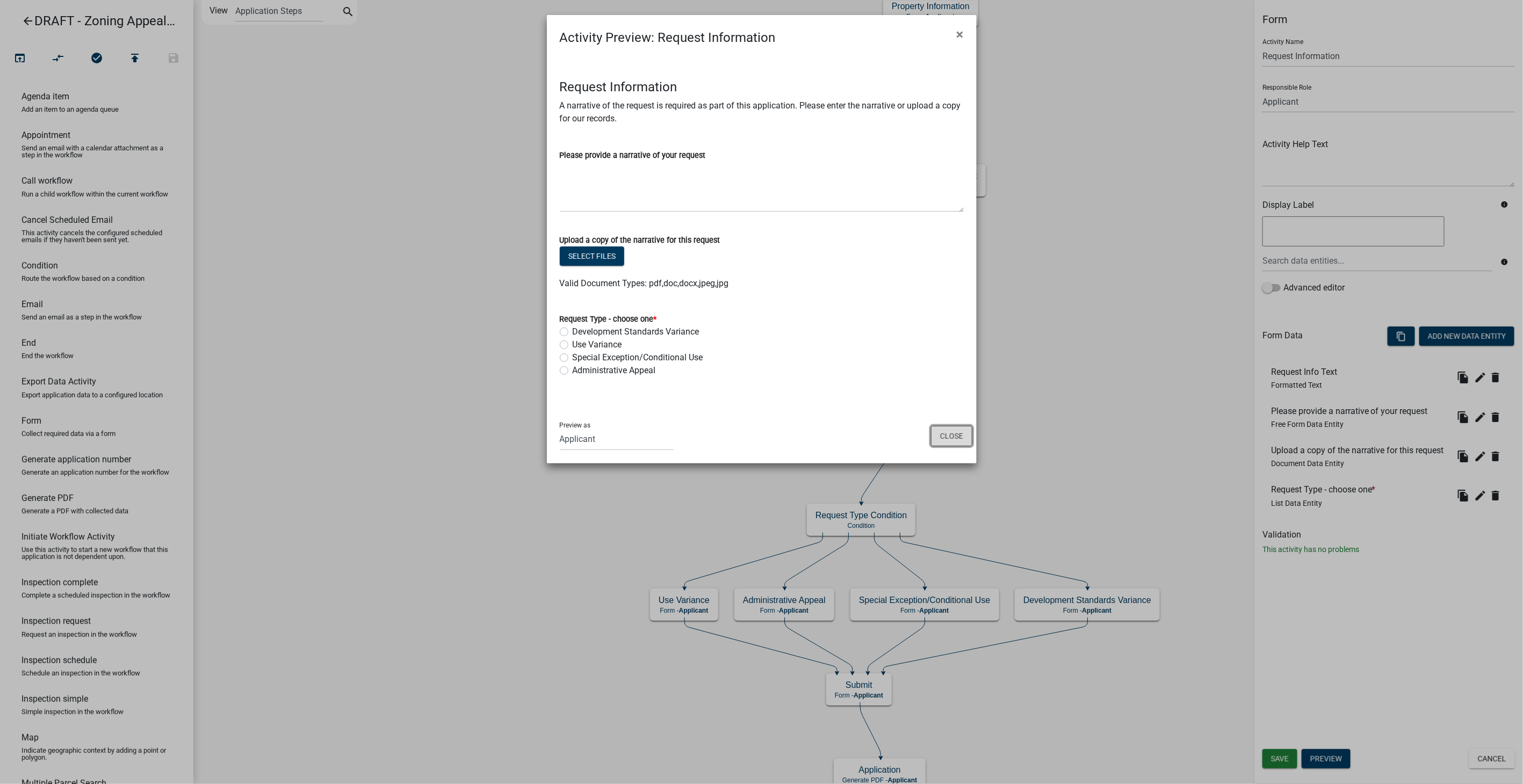
click at [959, 431] on button "Close" at bounding box center [951, 436] width 41 height 20
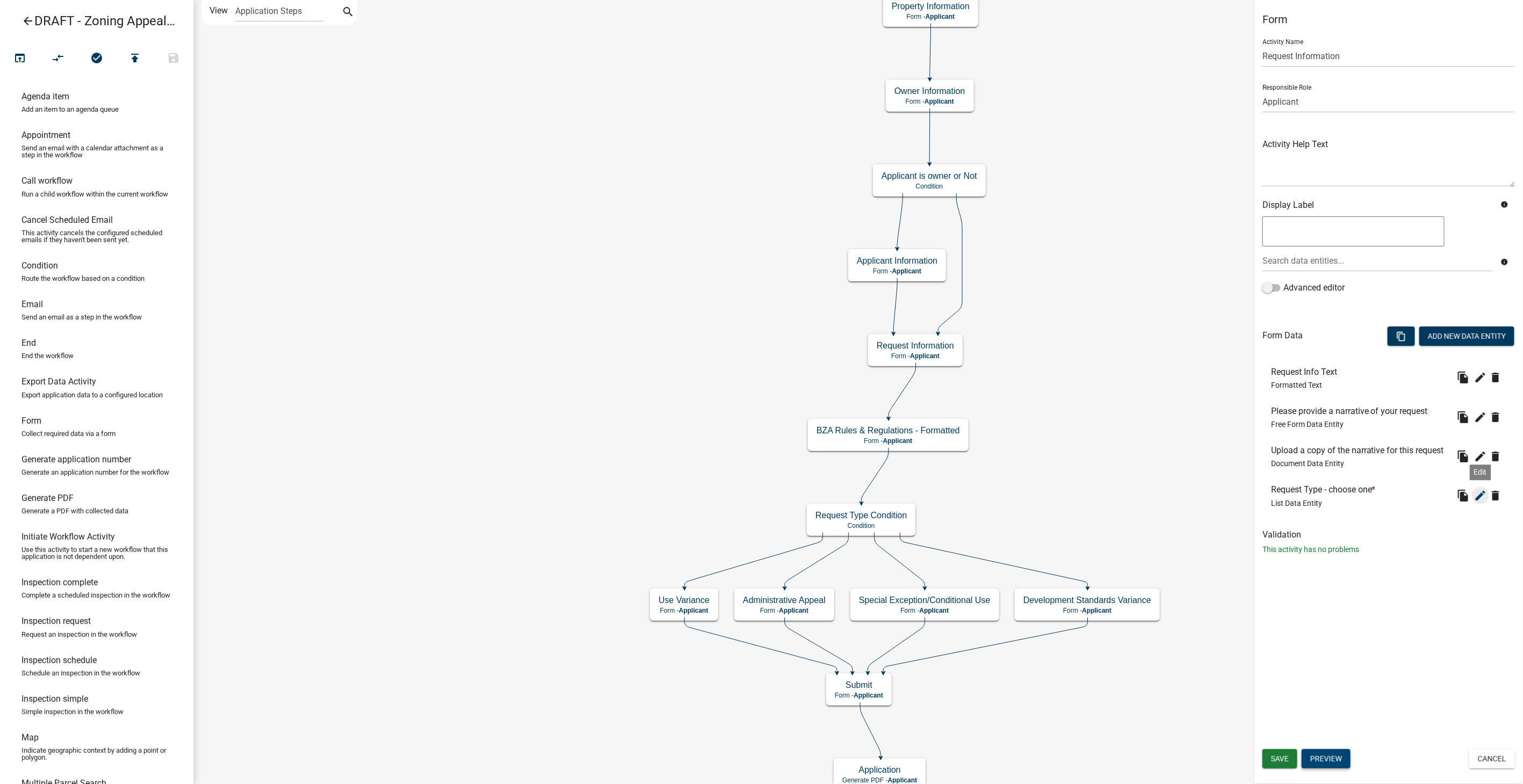
click at [1481, 494] on icon "edit" at bounding box center [1481, 496] width 13 height 13
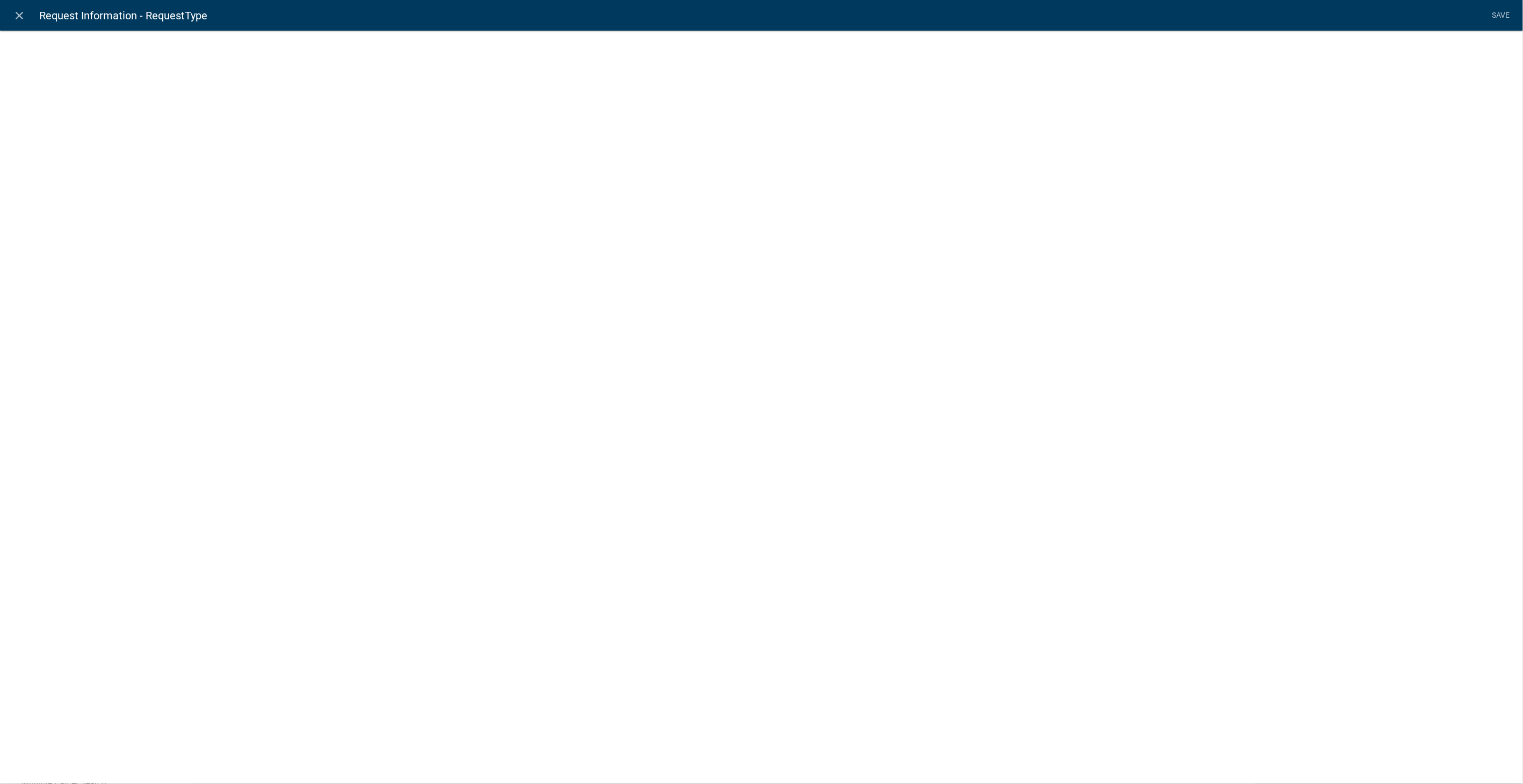
select select "list-data"
select select
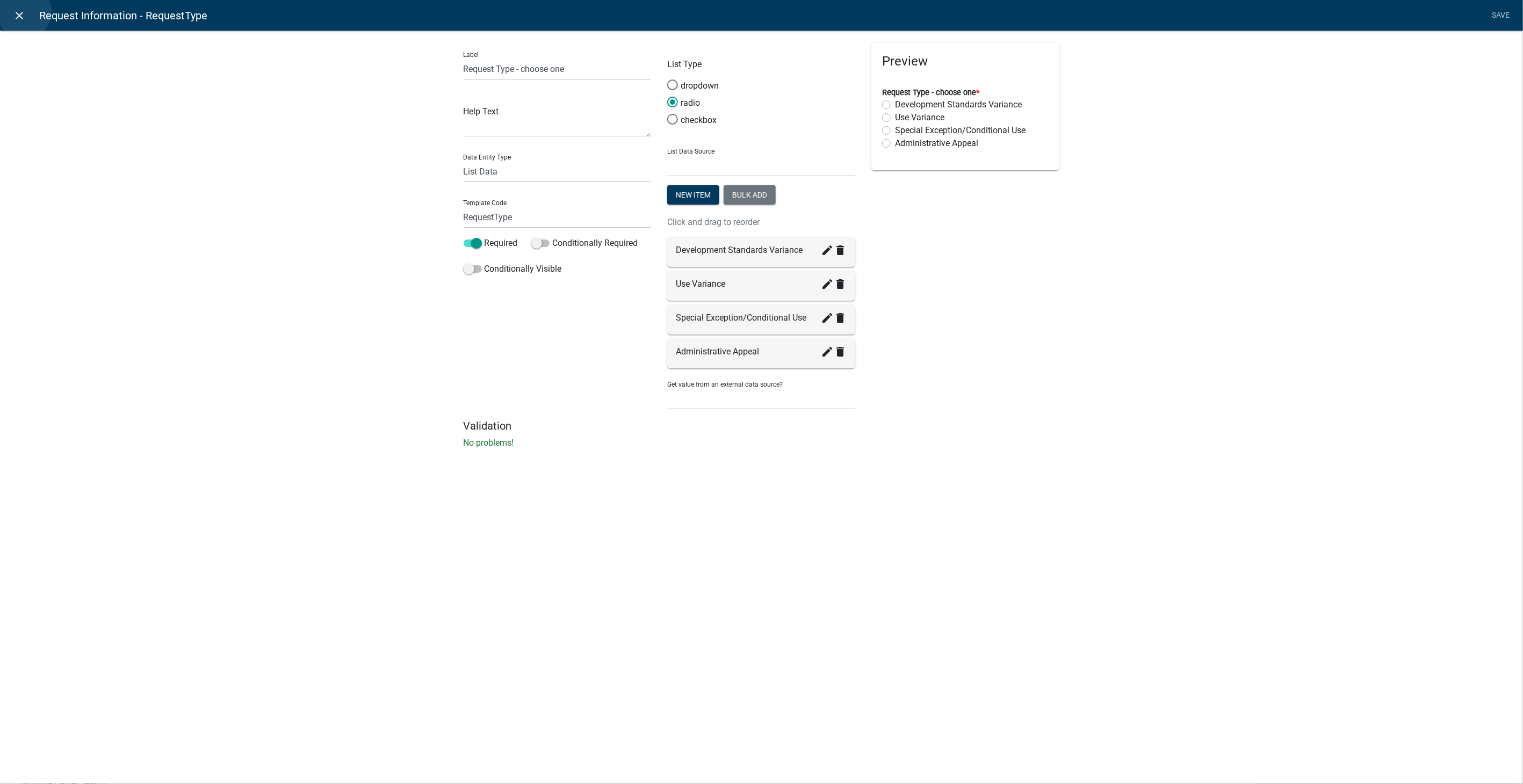
click at [24, 12] on icon "close" at bounding box center [19, 15] width 13 height 13
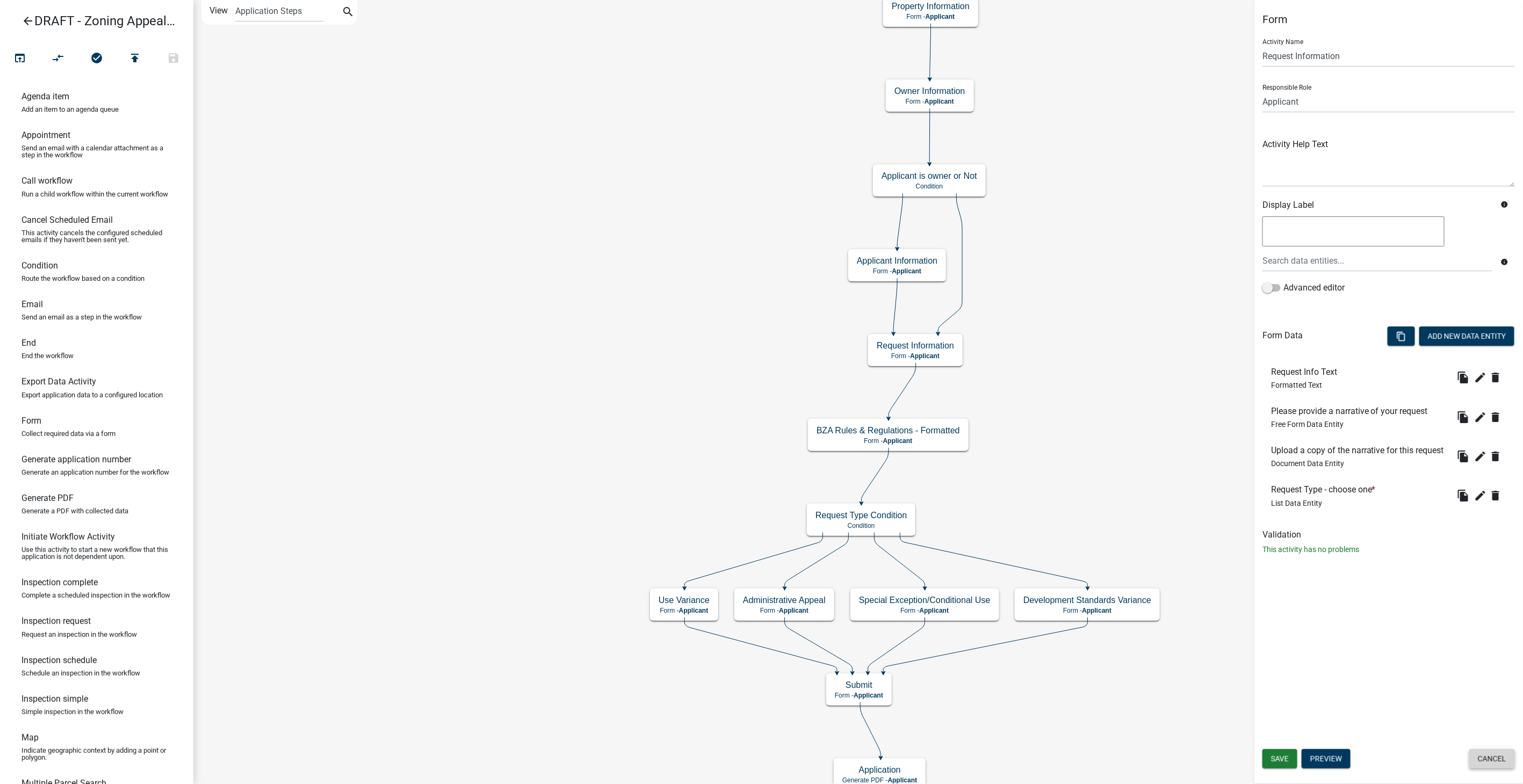
click at [1484, 753] on button "Cancel" at bounding box center [1492, 759] width 46 height 19
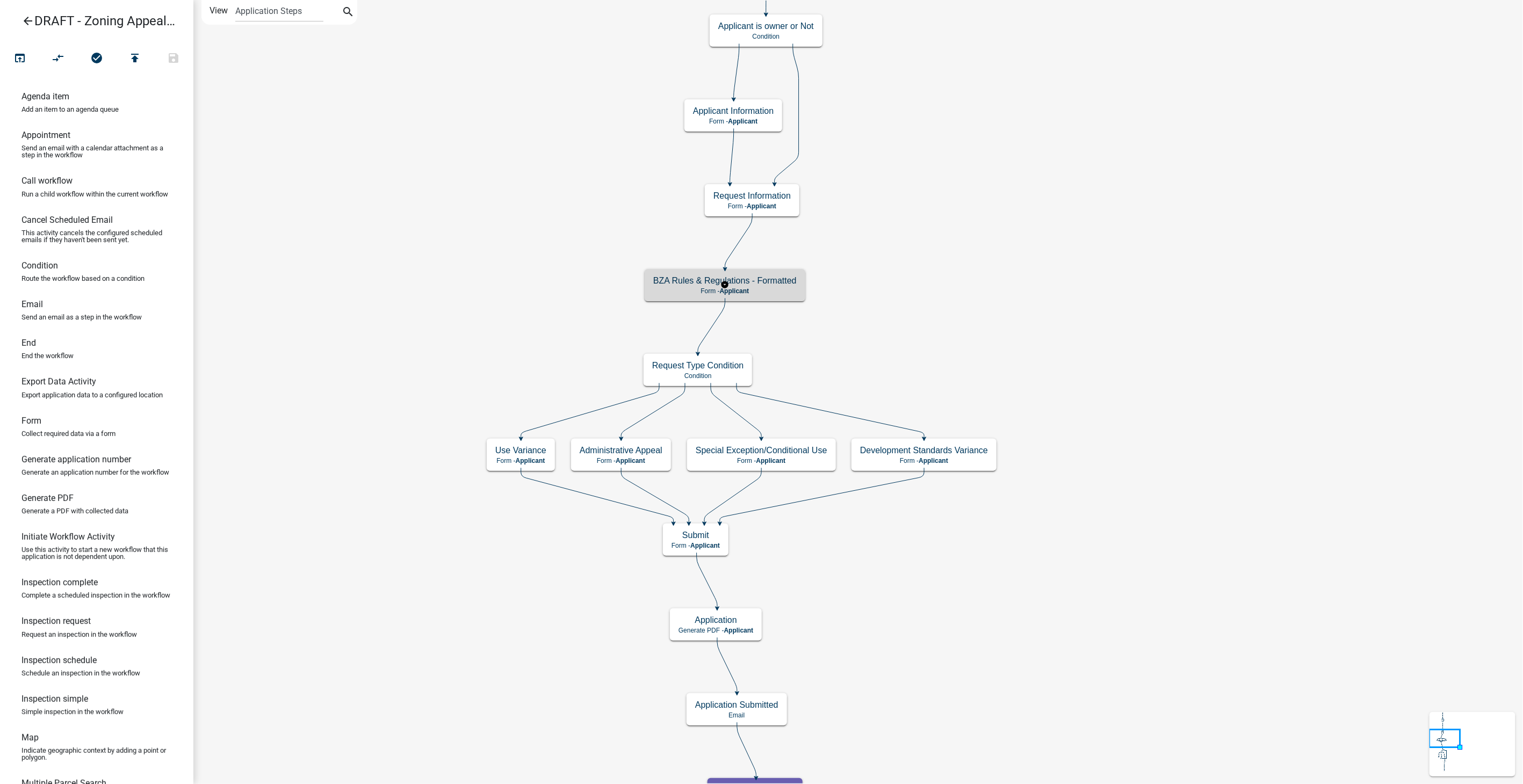
click at [740, 292] on span "Applicant" at bounding box center [735, 291] width 29 height 8
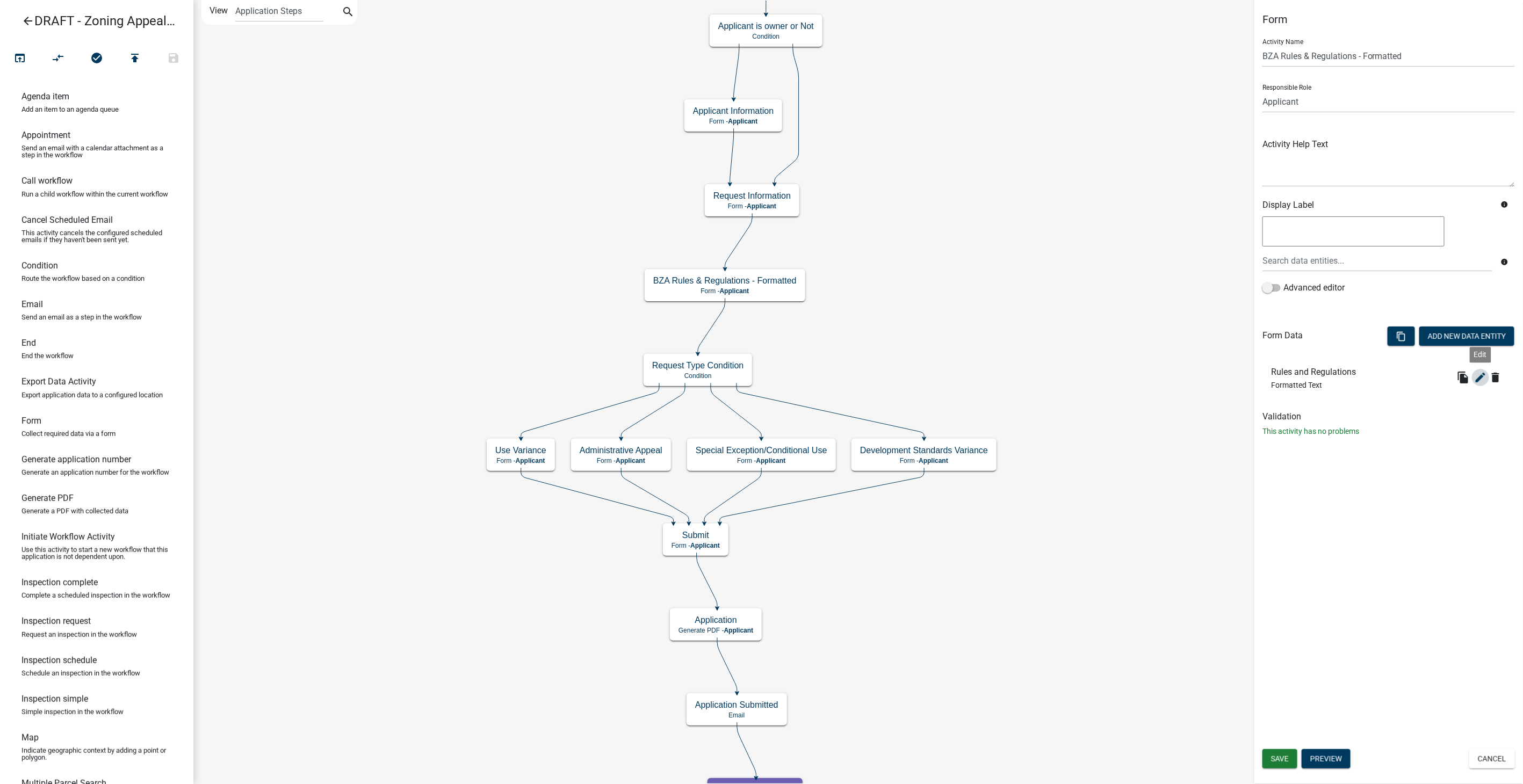
click at [1479, 375] on icon "edit" at bounding box center [1481, 377] width 13 height 13
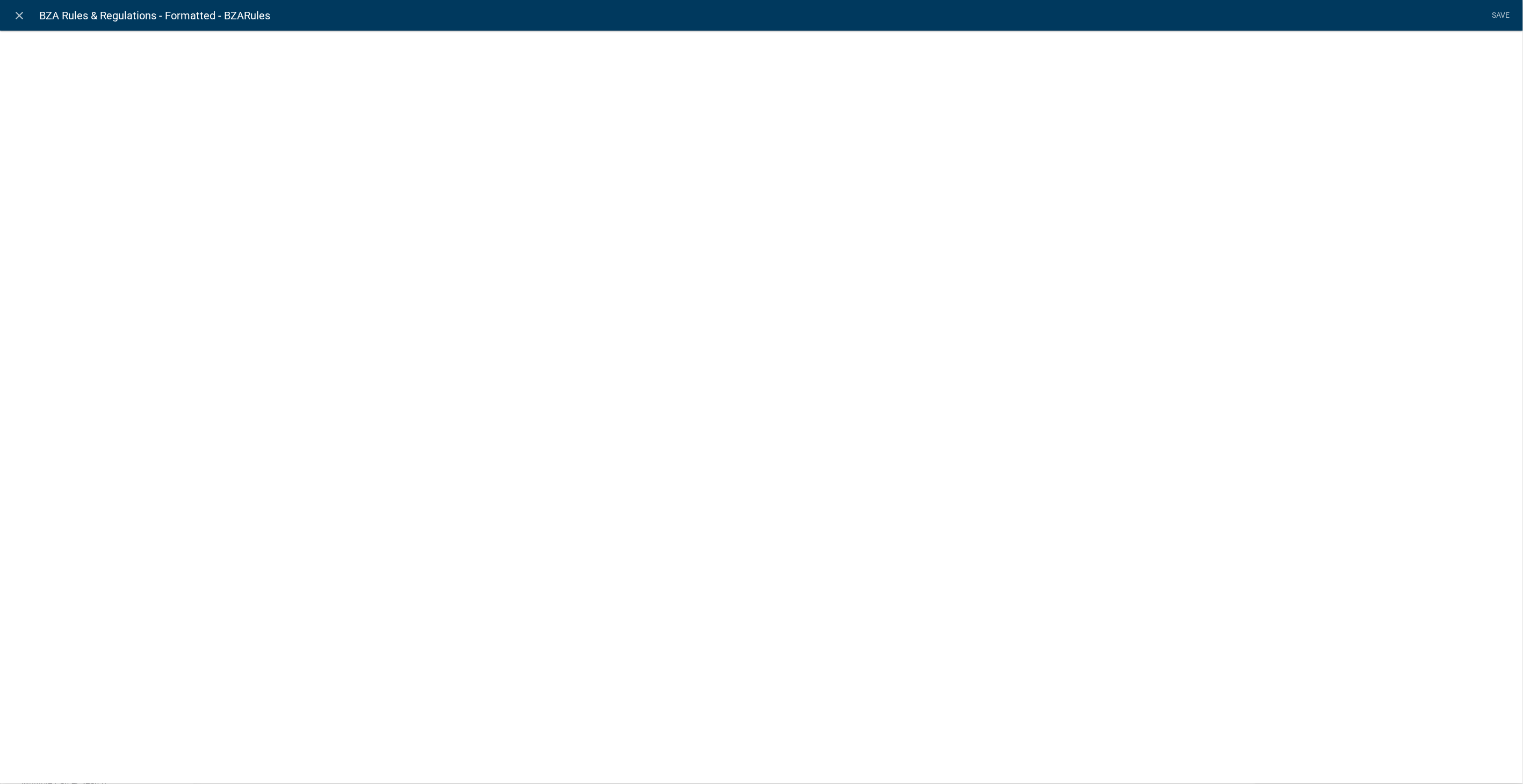
select select "rich-text"
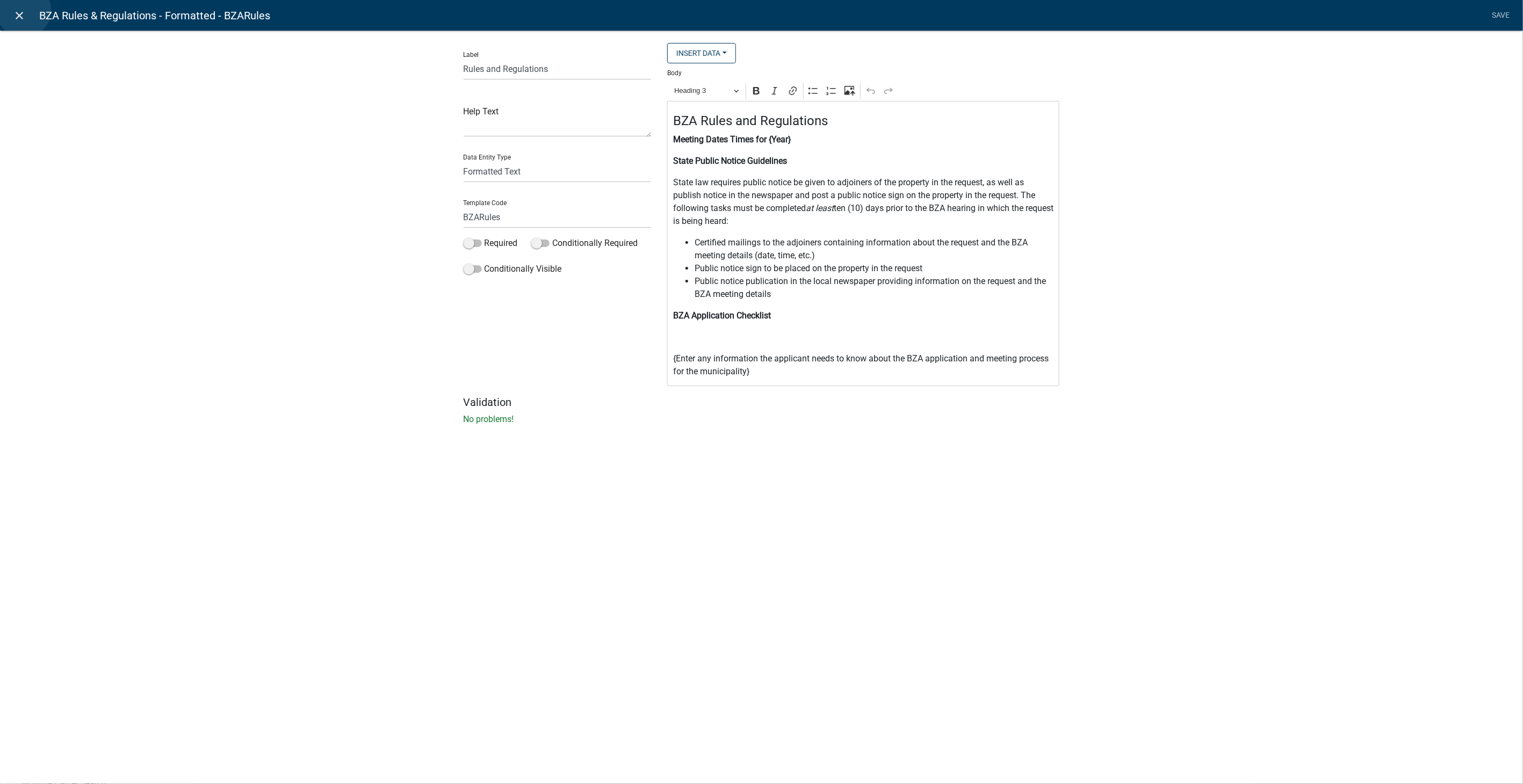
click at [24, 10] on icon "close" at bounding box center [19, 15] width 13 height 13
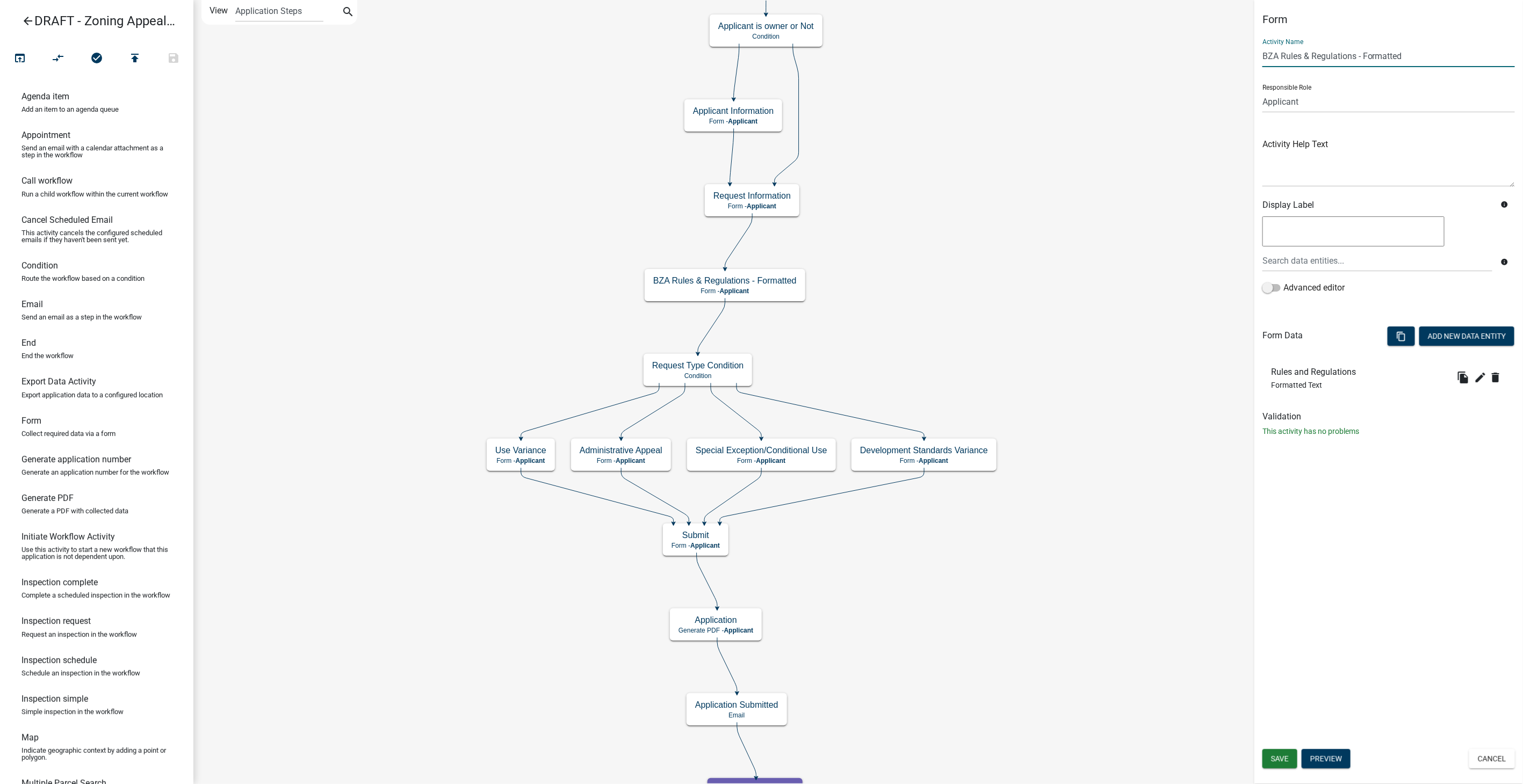
click at [1280, 57] on input "BZA Rules & Regulations - Formatted" at bounding box center [1389, 56] width 253 height 22
type input "ZBA Rules & Regulations - Formatted"
click at [1280, 758] on span "Save" at bounding box center [1279, 759] width 17 height 8
